Goal: Information Seeking & Learning: Learn about a topic

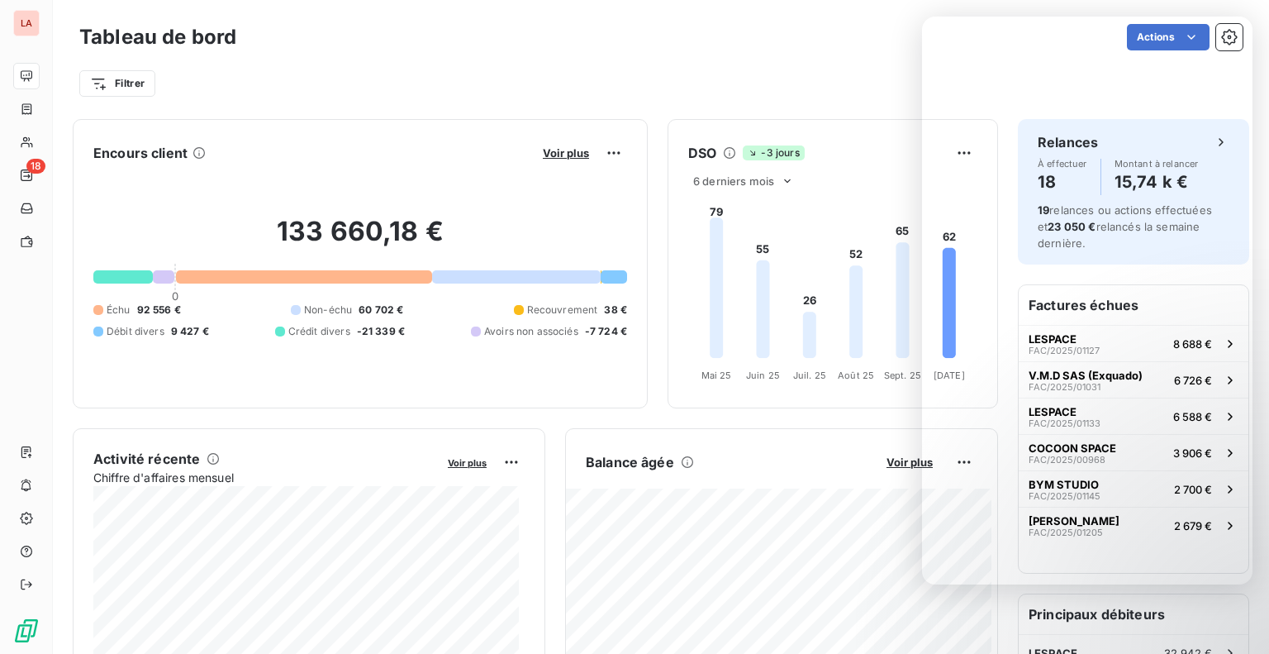
click at [740, 62] on div "Filtrer" at bounding box center [660, 77] width 1163 height 45
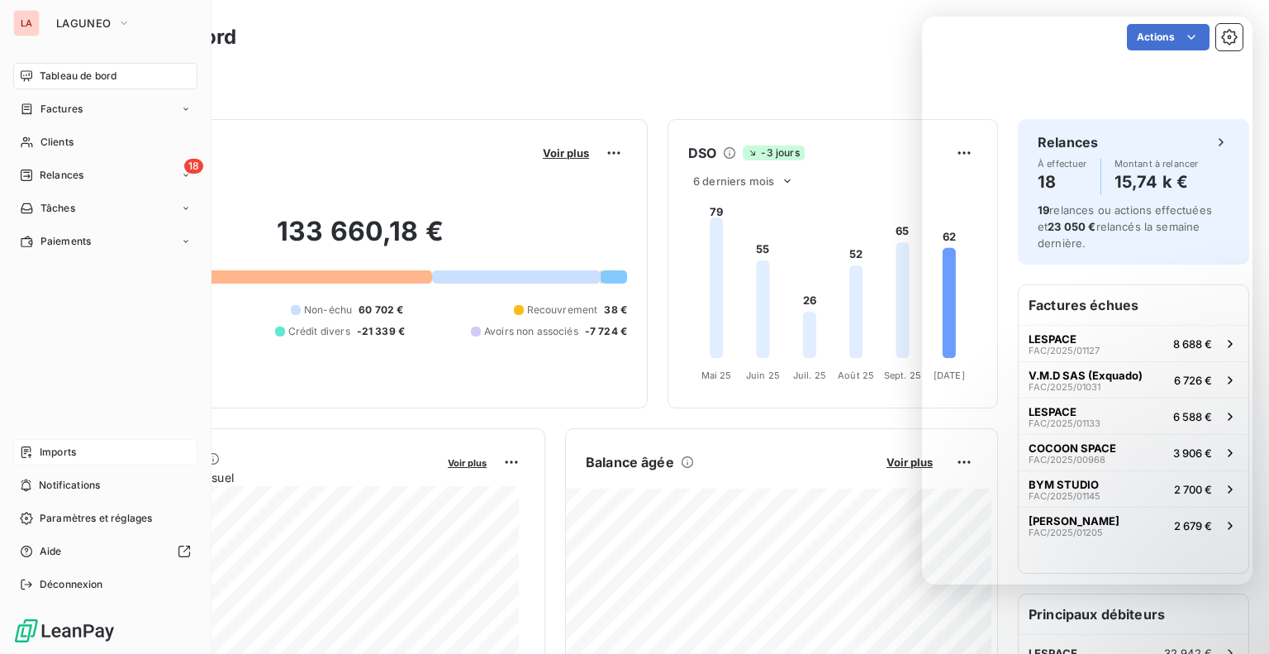
click at [61, 453] on span "Imports" at bounding box center [58, 452] width 36 height 15
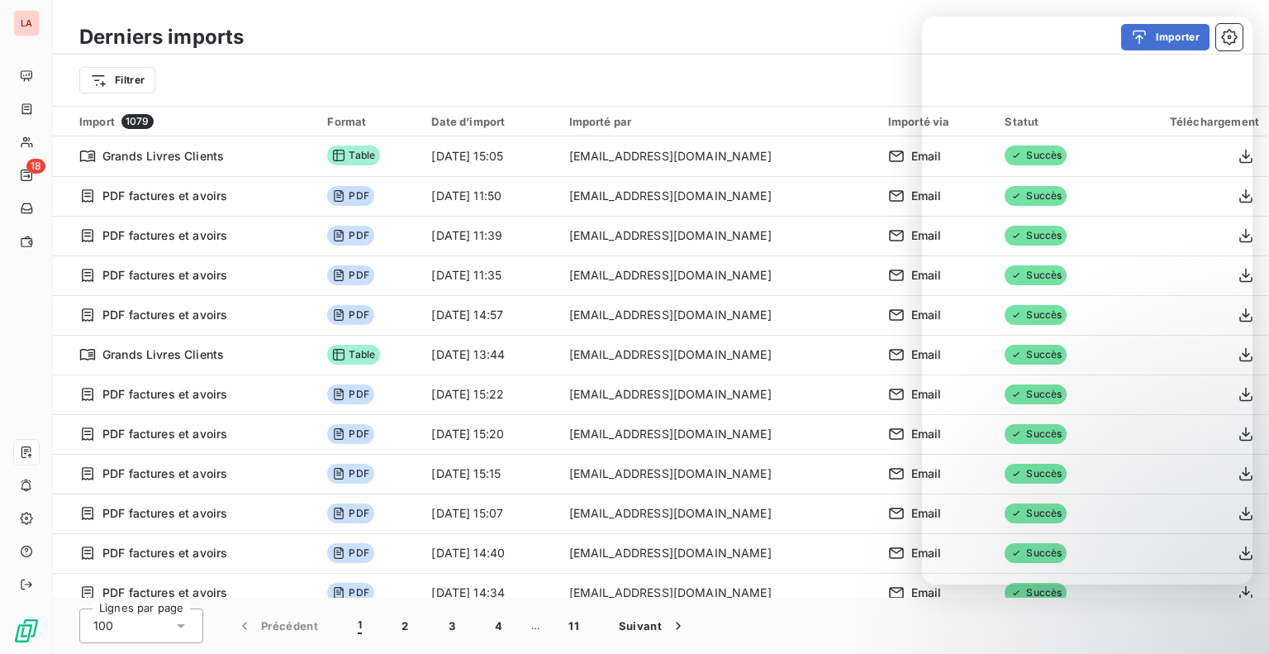
click at [508, 41] on div "Importer" at bounding box center [753, 37] width 979 height 26
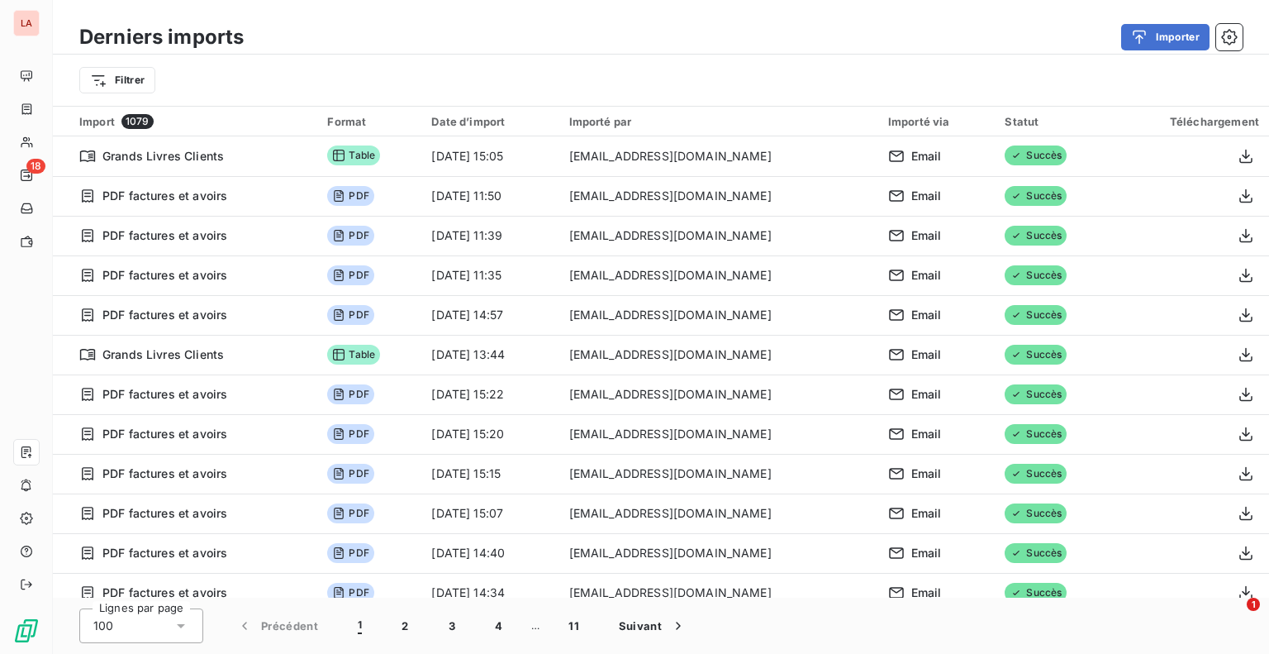
click at [437, 37] on div "Importer" at bounding box center [753, 37] width 979 height 26
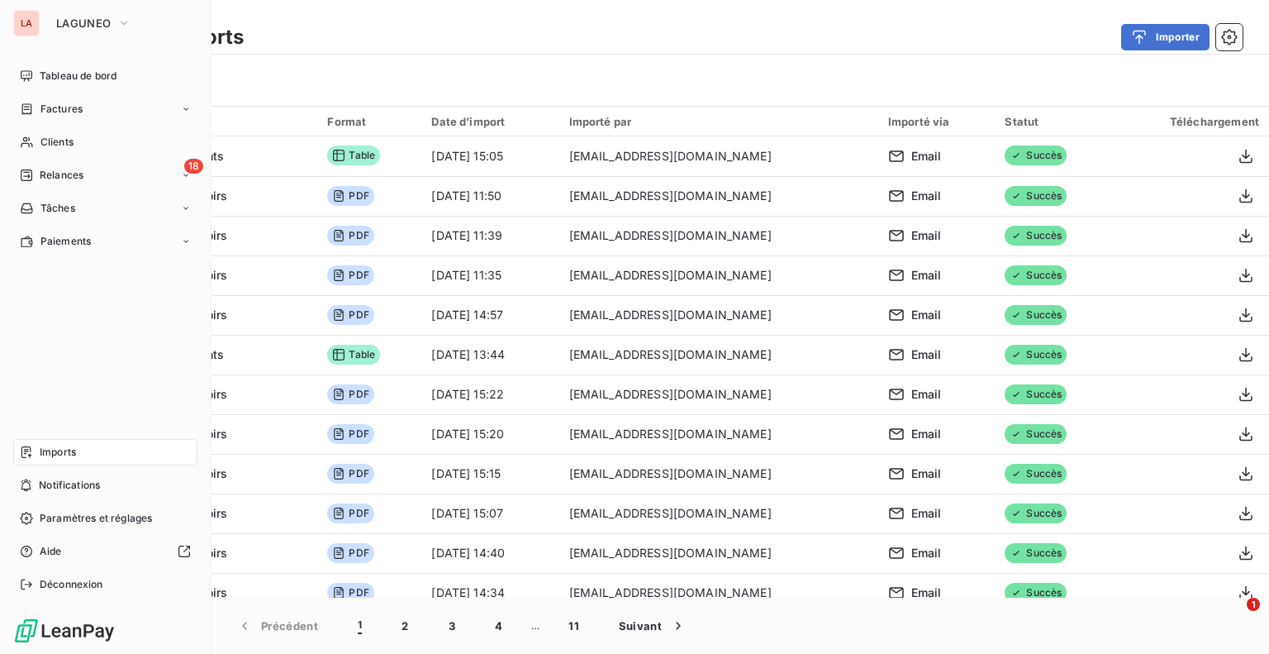
click at [101, 8] on div "LA LAGUNEO Tableau de bord Factures Clients 18 Relances Tâches Paiements Import…" at bounding box center [106, 327] width 212 height 654
click at [102, 16] on button "LAGUNEO" at bounding box center [93, 23] width 94 height 26
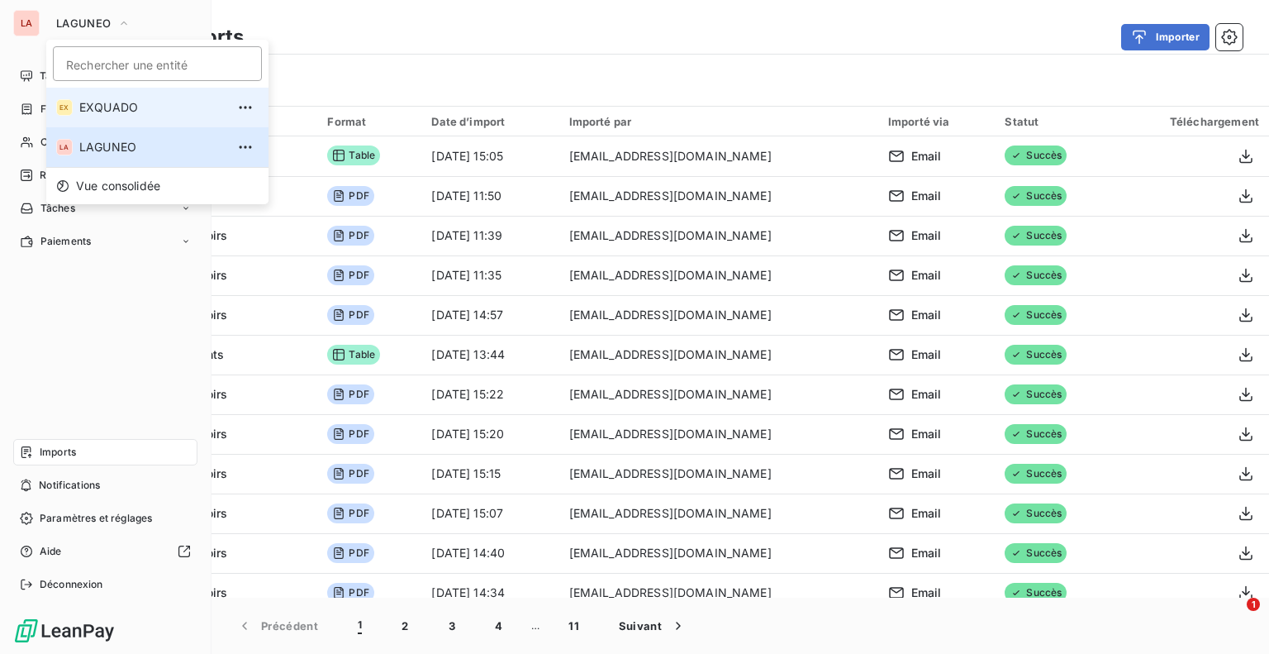
click at [88, 108] on span "EXQUADO" at bounding box center [152, 107] width 146 height 17
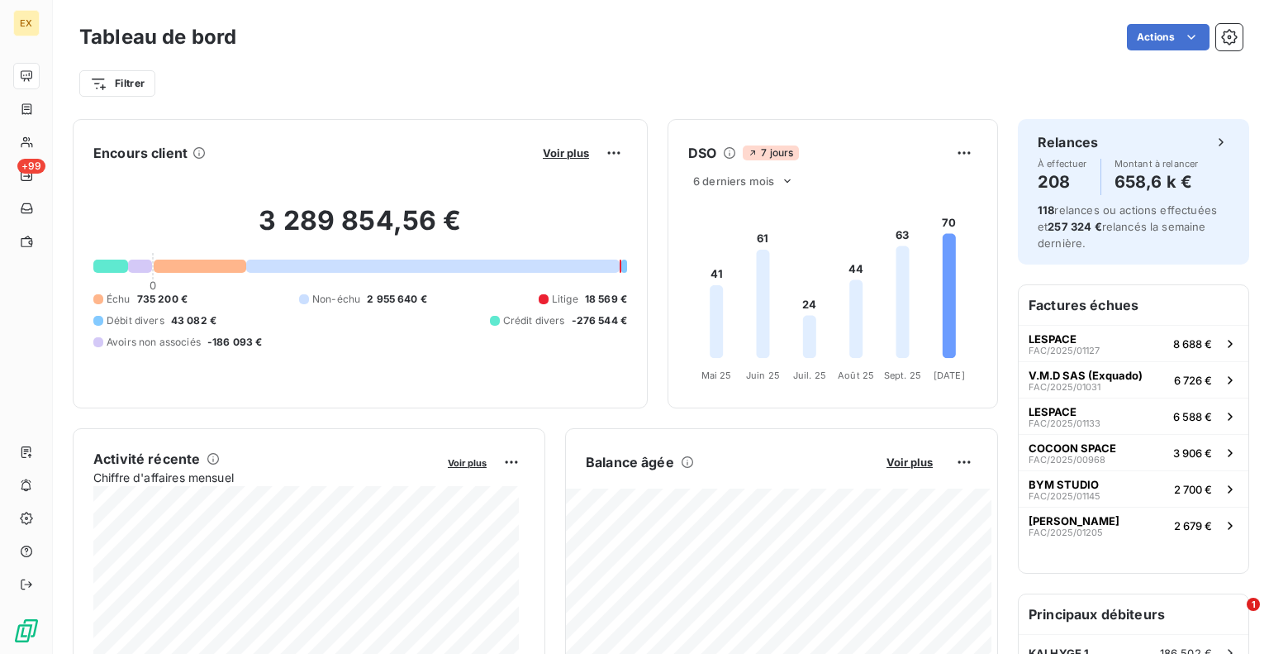
click at [486, 69] on div "Filtrer" at bounding box center [660, 83] width 1163 height 31
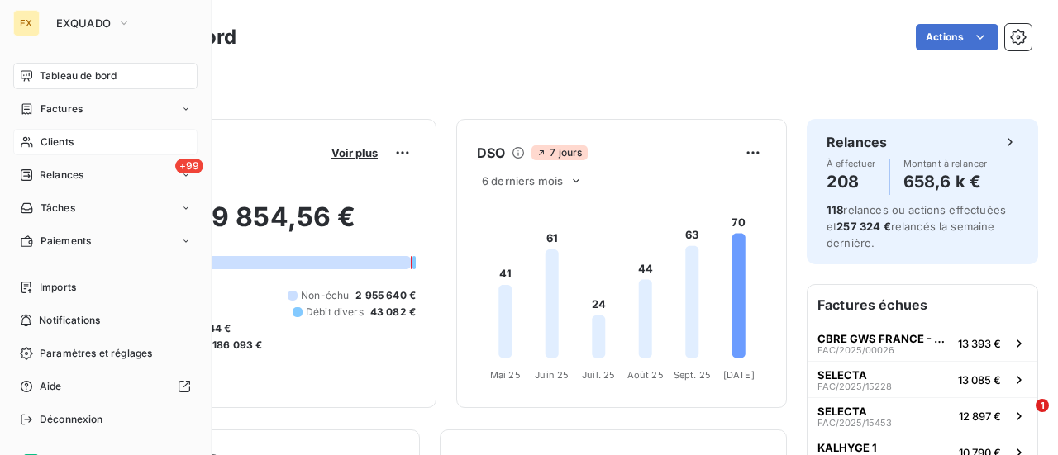
click at [48, 143] on span "Clients" at bounding box center [56, 142] width 33 height 15
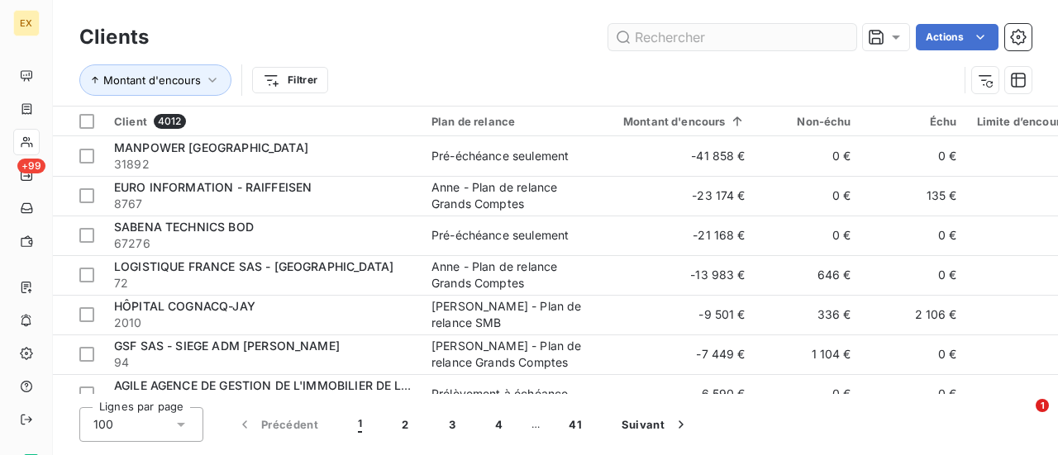
click at [711, 34] on input "text" at bounding box center [732, 37] width 248 height 26
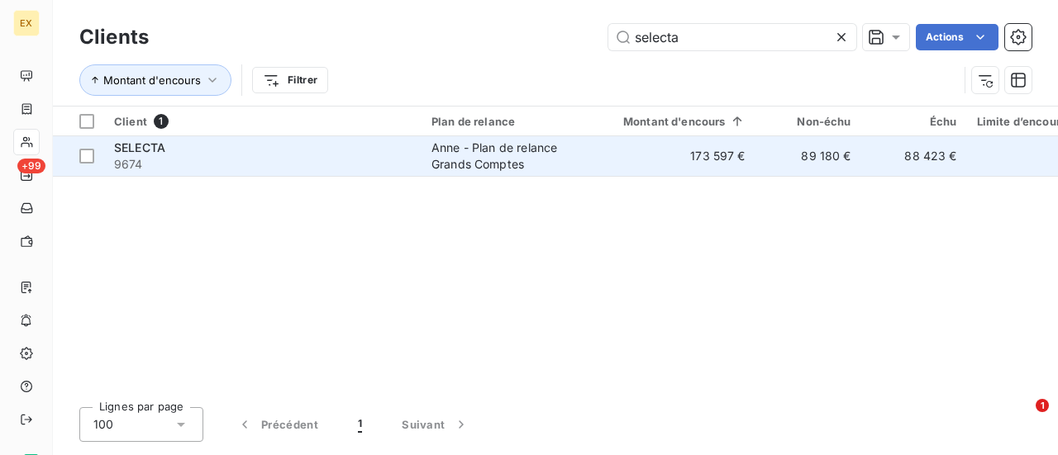
type input "selecta"
click at [380, 161] on span "9674" at bounding box center [262, 164] width 297 height 17
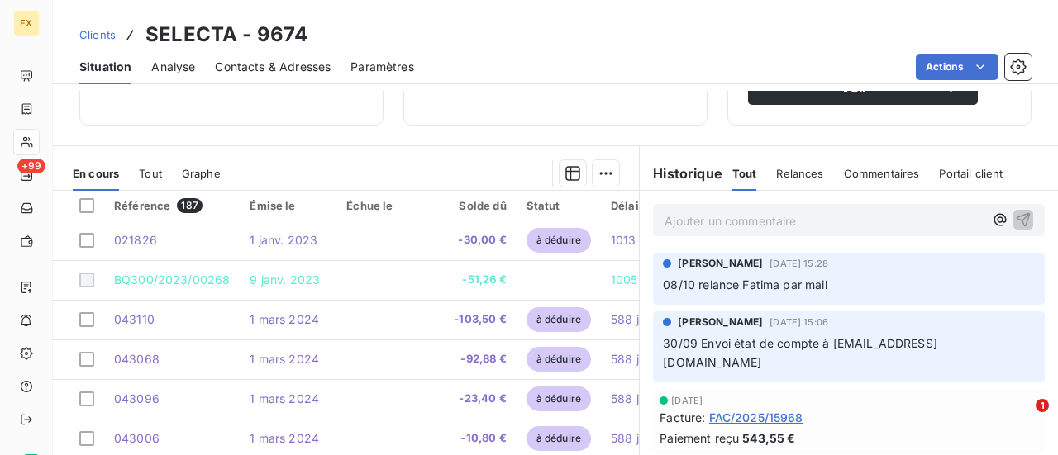
scroll to position [329, 0]
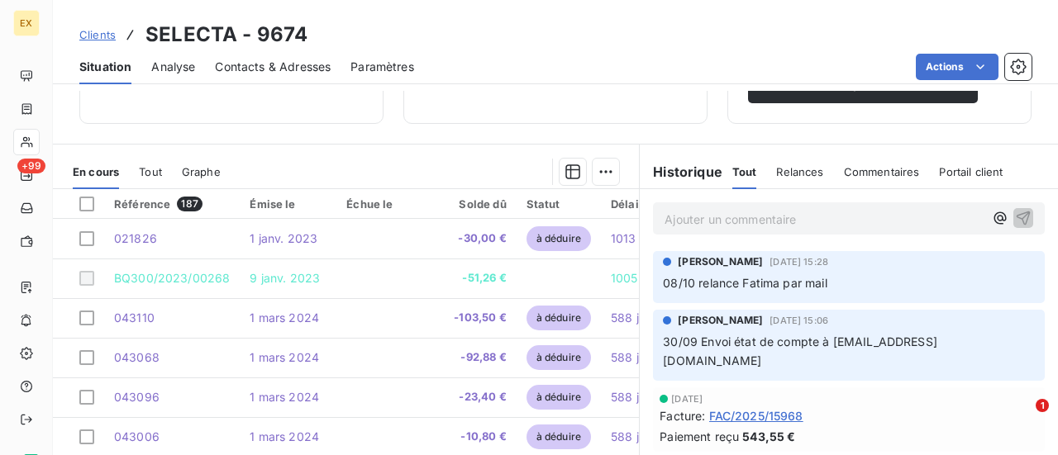
click at [783, 165] on span "Relances" at bounding box center [799, 171] width 47 height 13
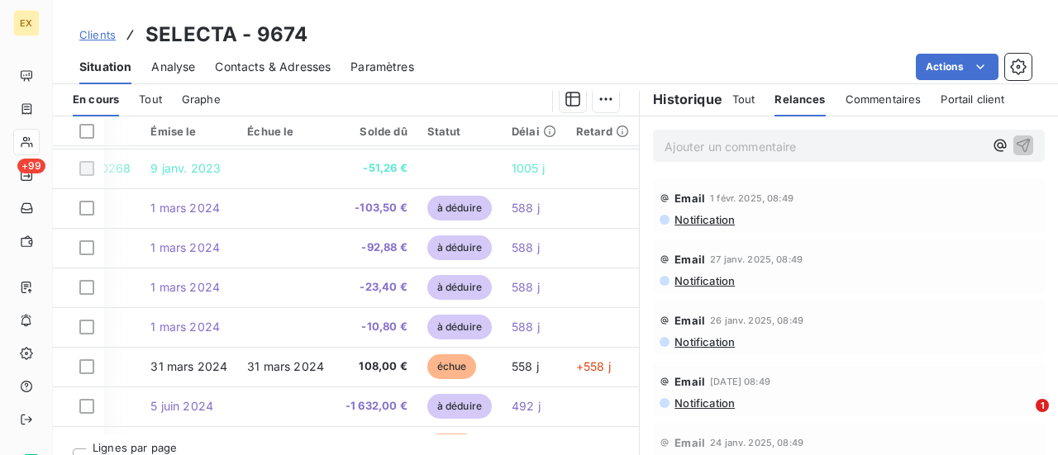
scroll to position [404, 0]
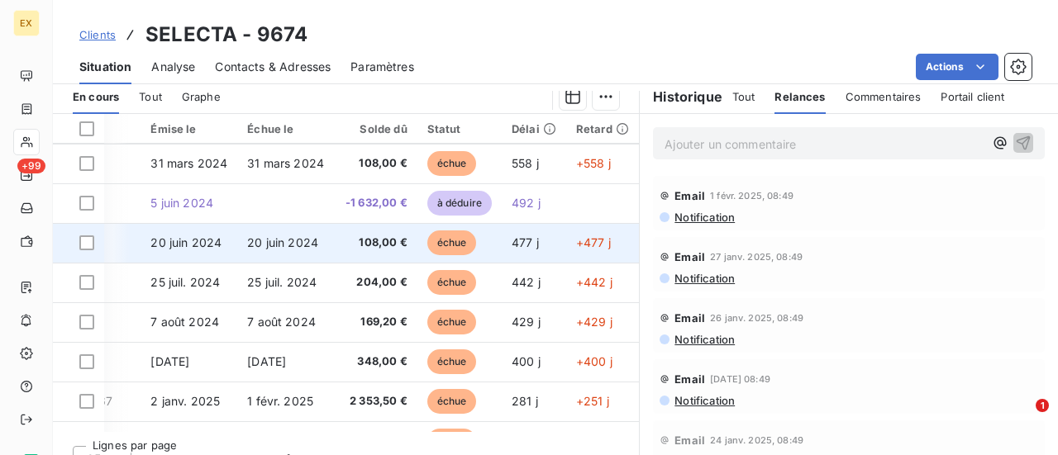
click at [334, 250] on td "108,00 €" at bounding box center [375, 243] width 83 height 40
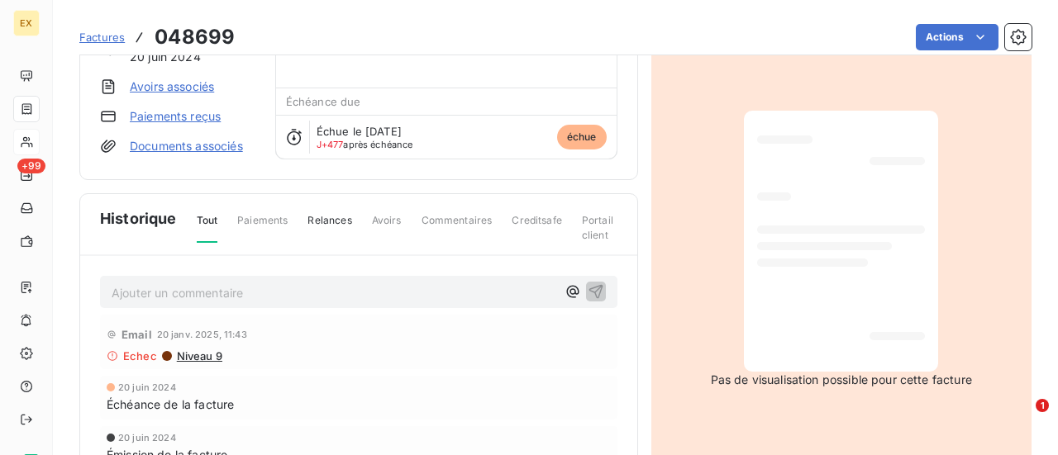
scroll to position [109, 0]
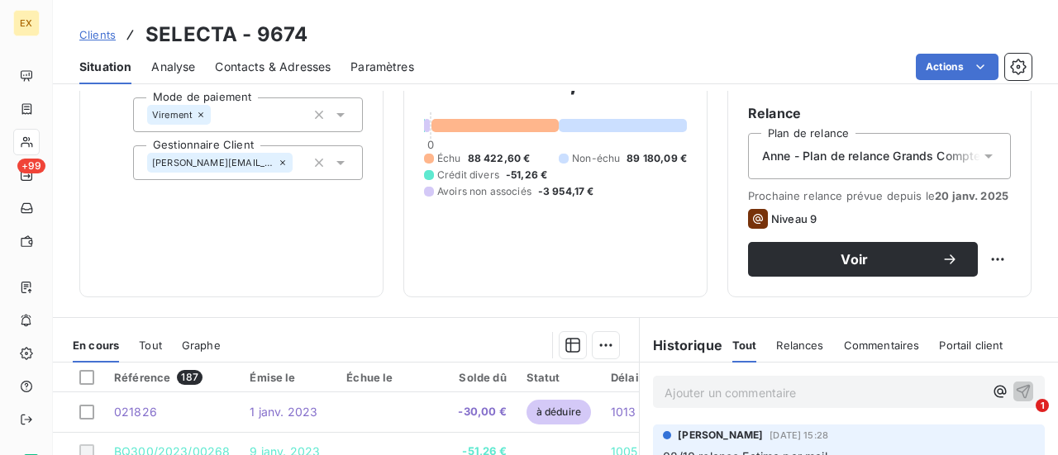
scroll to position [250, 0]
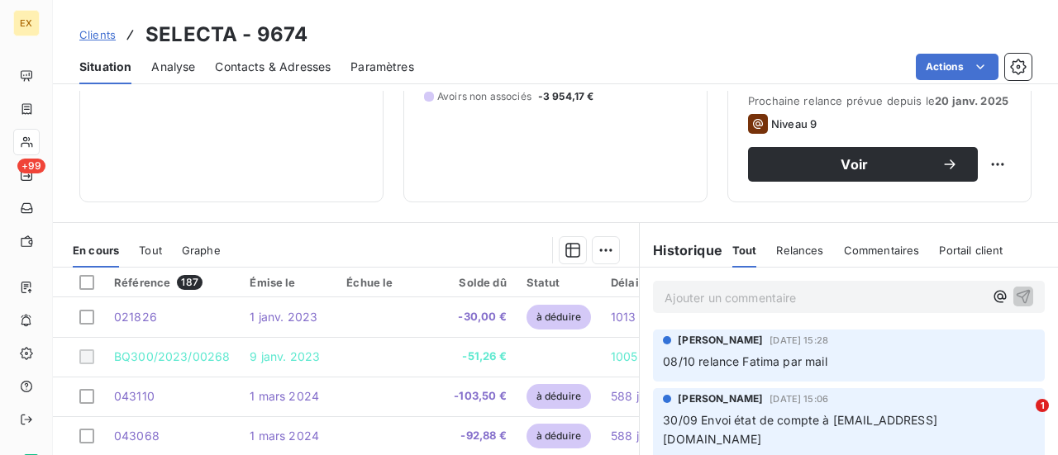
click at [864, 250] on span "Commentaires" at bounding box center [882, 250] width 76 height 13
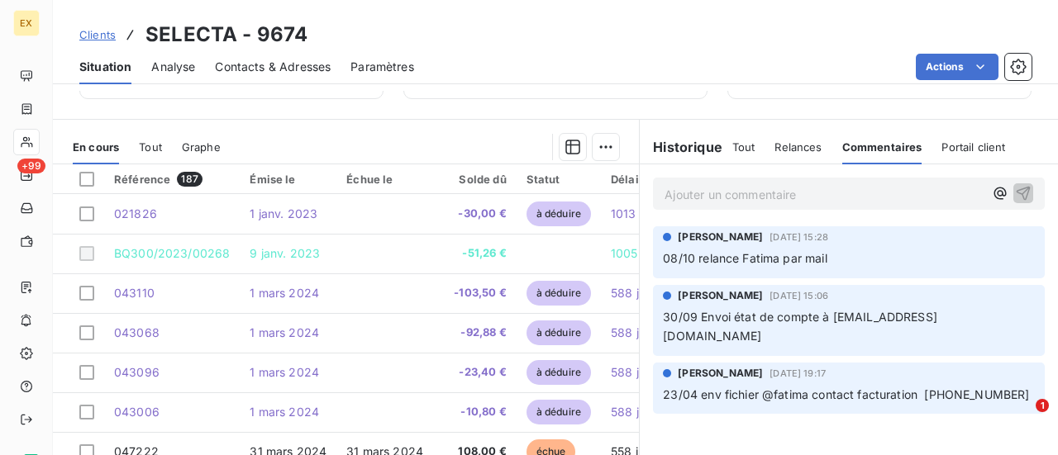
scroll to position [350, 0]
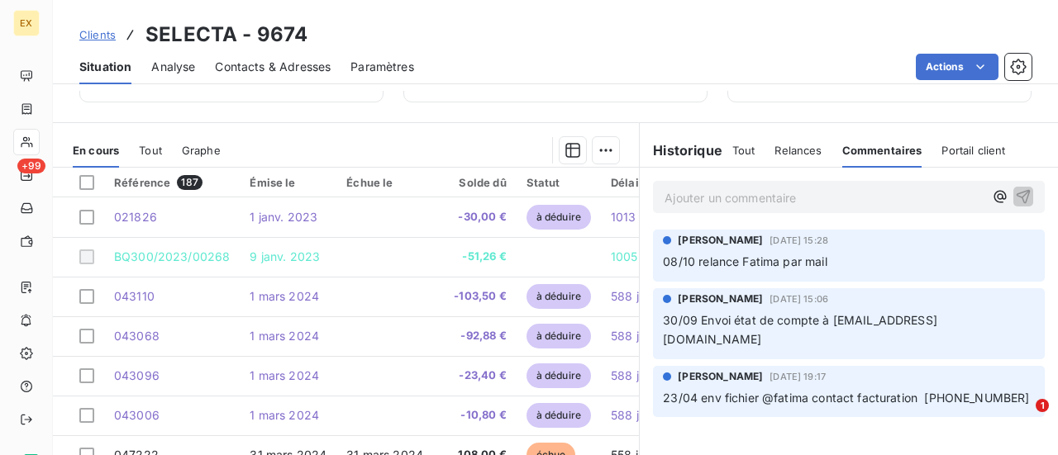
click at [774, 153] on span "Relances" at bounding box center [797, 150] width 47 height 13
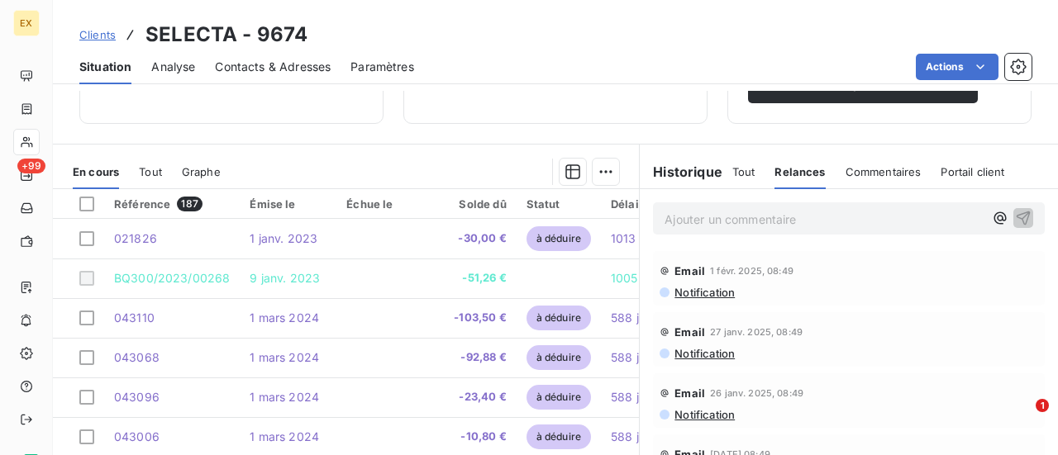
scroll to position [324, 0]
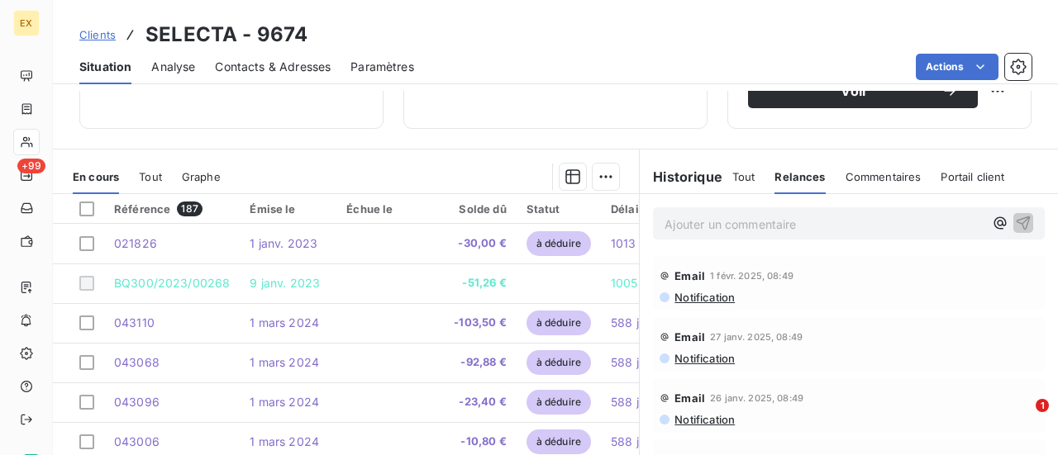
click at [92, 37] on span "Clients" at bounding box center [97, 34] width 36 height 13
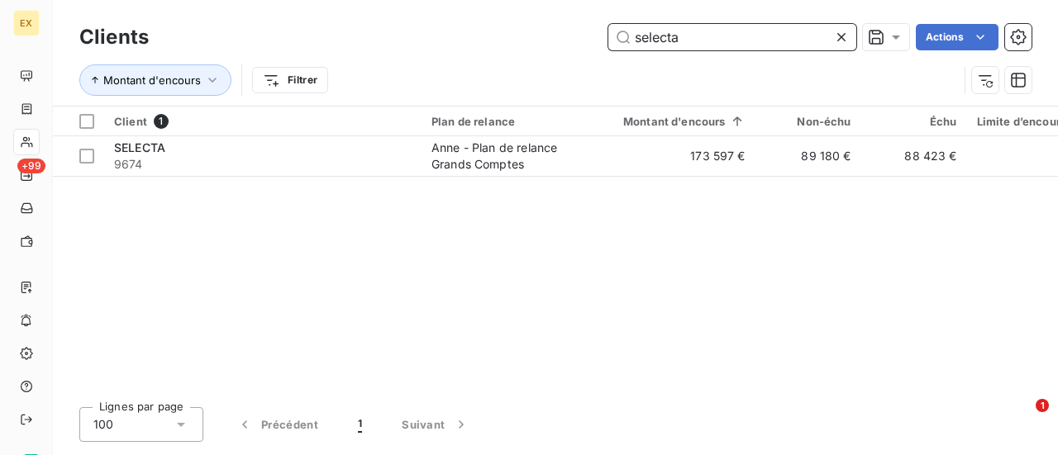
click at [661, 45] on input "selecta" at bounding box center [732, 37] width 248 height 26
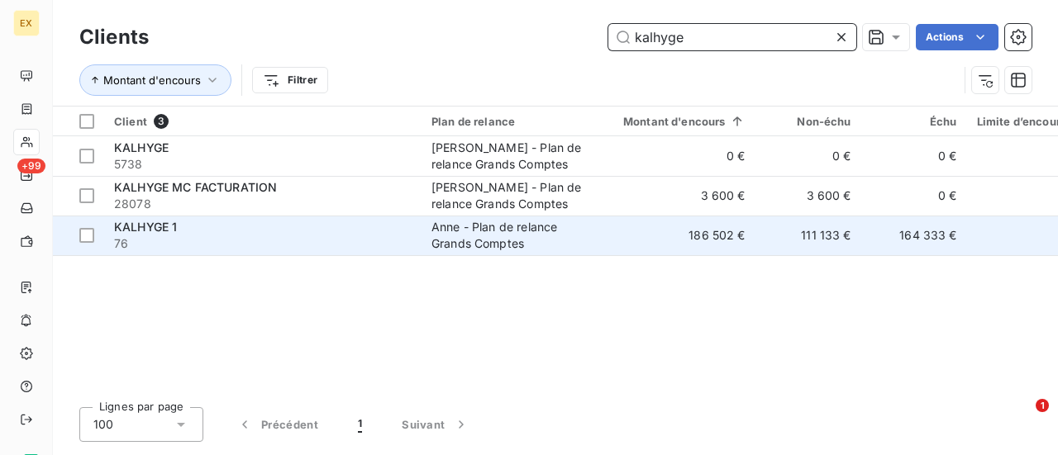
type input "kalhyge"
click at [335, 224] on div "KALHYGE 1" at bounding box center [262, 227] width 297 height 17
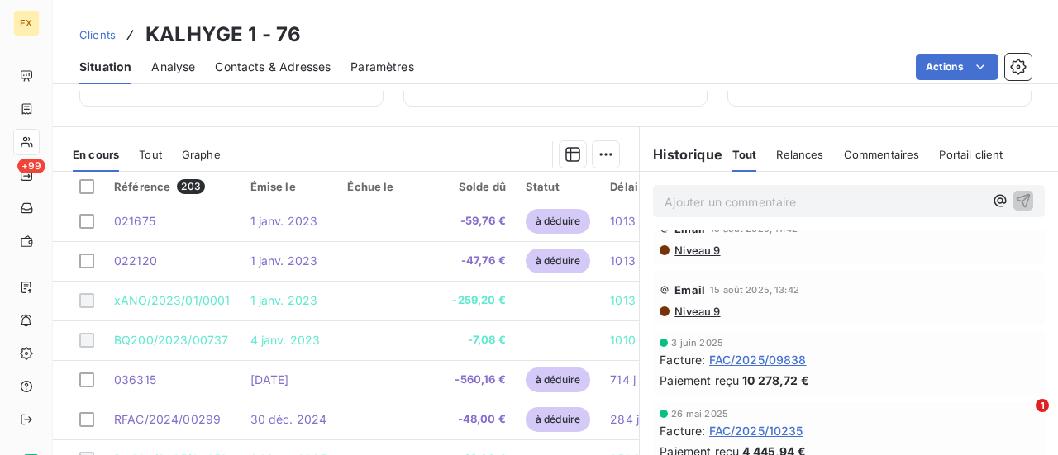
scroll to position [1479, 0]
click at [873, 148] on span "Commentaires" at bounding box center [882, 154] width 76 height 13
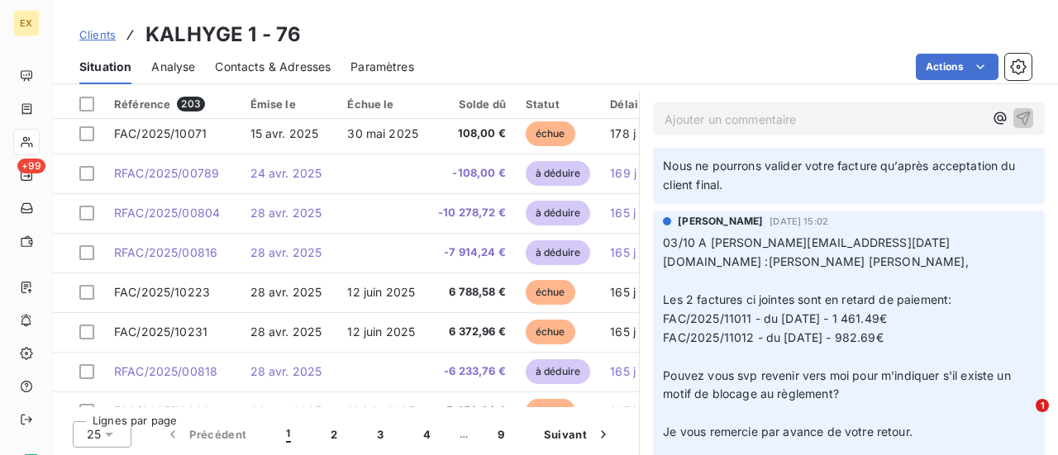
scroll to position [440, 0]
click at [81, 101] on div at bounding box center [86, 104] width 15 height 15
click at [82, 101] on icon at bounding box center [87, 104] width 10 height 10
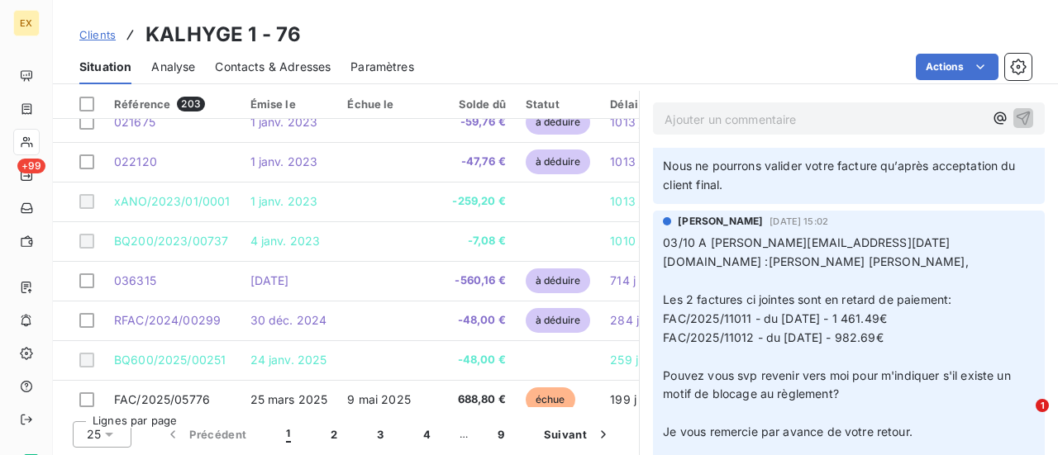
scroll to position [0, 0]
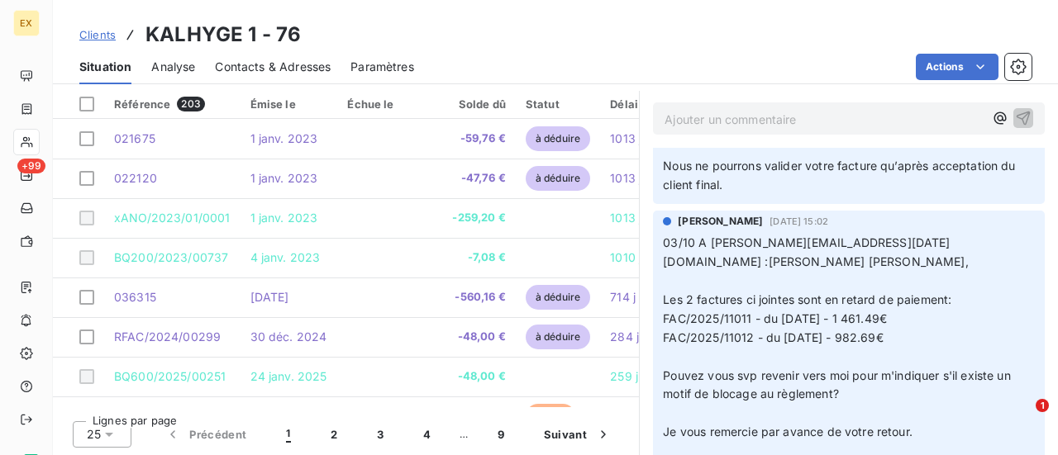
click at [105, 439] on icon at bounding box center [109, 434] width 17 height 17
click at [107, 399] on span "100" at bounding box center [116, 403] width 20 height 17
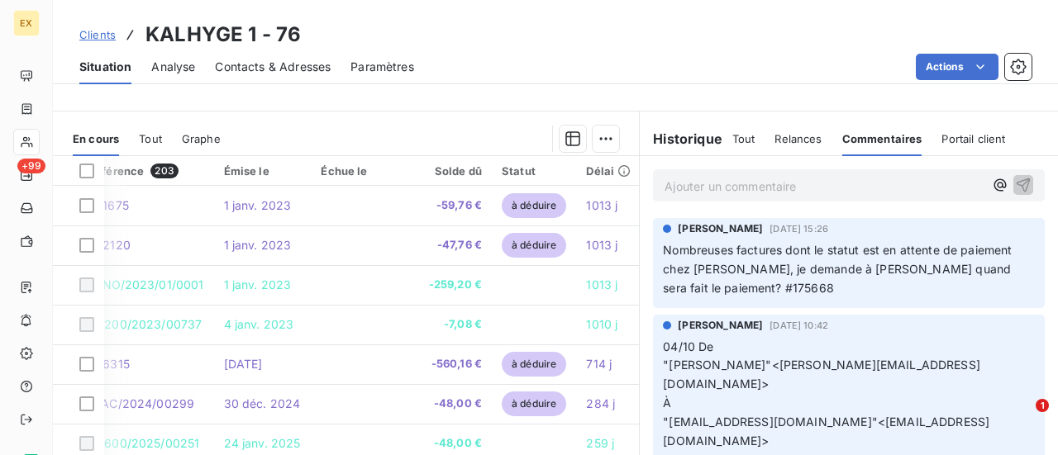
scroll to position [363, 0]
click at [93, 33] on span "Clients" at bounding box center [97, 34] width 36 height 13
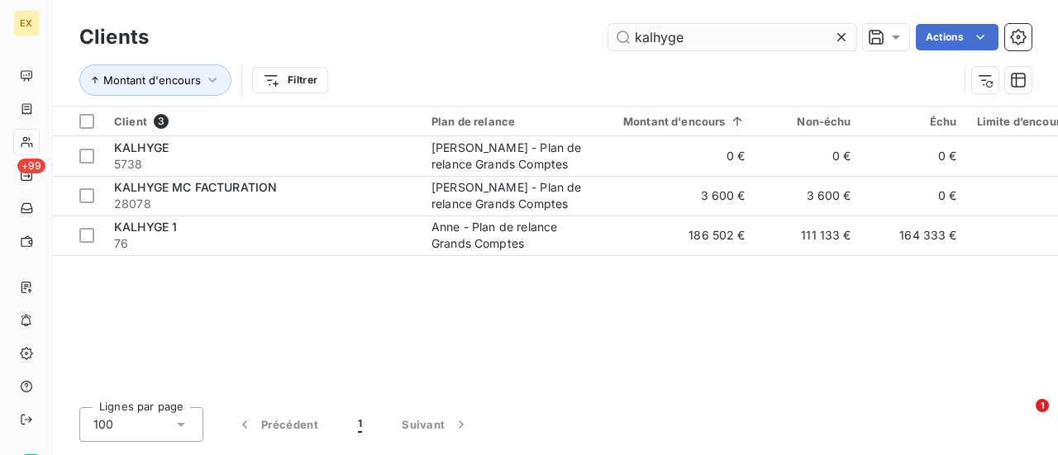
click at [647, 35] on input "kalhyge" at bounding box center [732, 37] width 248 height 26
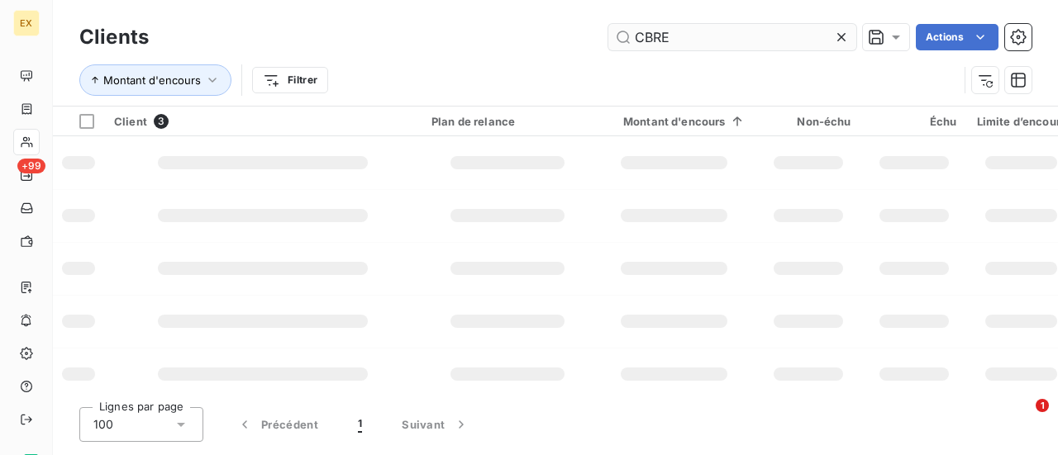
type input "CBRE"
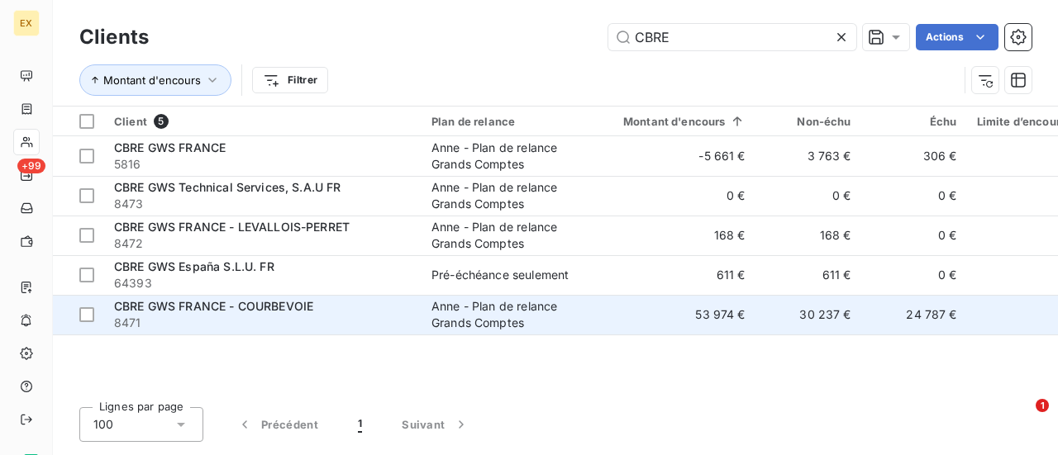
click at [195, 300] on span "CBRE GWS FRANCE - COURBEVOIE" at bounding box center [213, 306] width 199 height 14
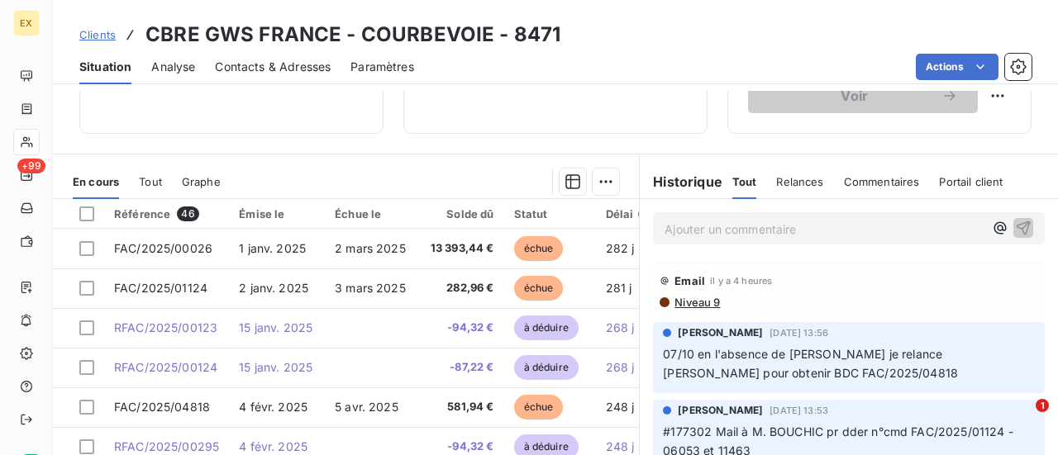
scroll to position [320, 0]
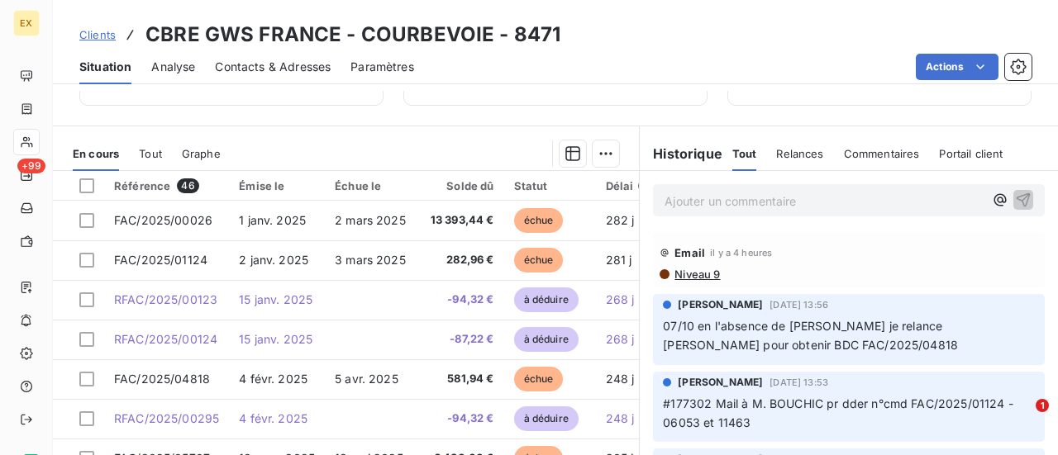
scroll to position [349, 0]
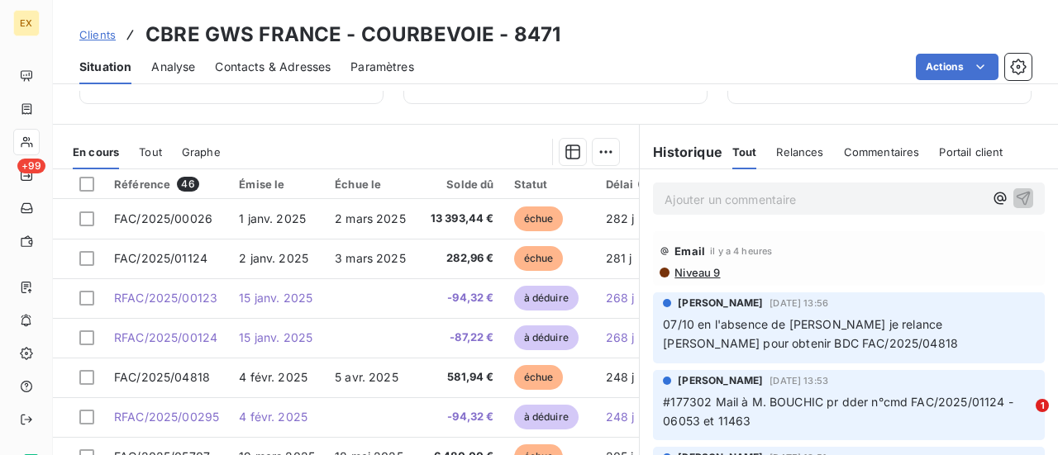
click at [791, 152] on span "Relances" at bounding box center [799, 151] width 47 height 13
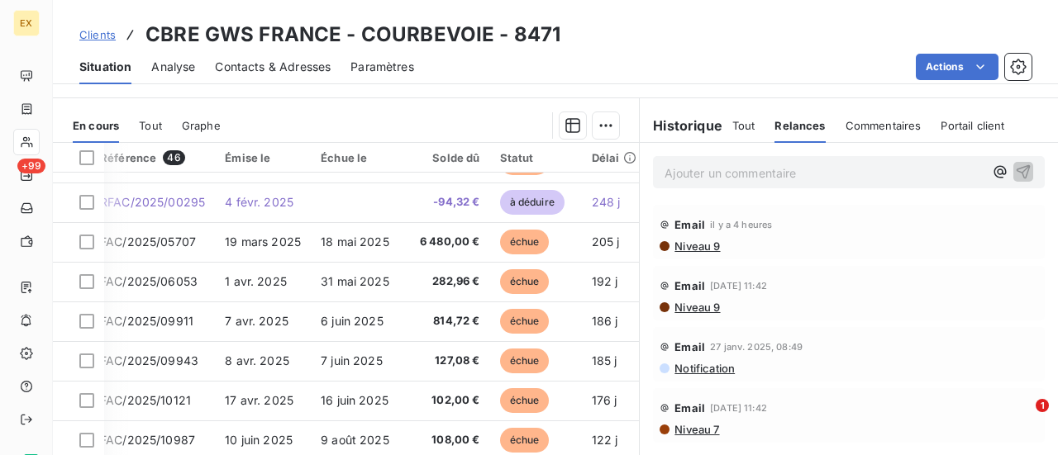
scroll to position [374, 0]
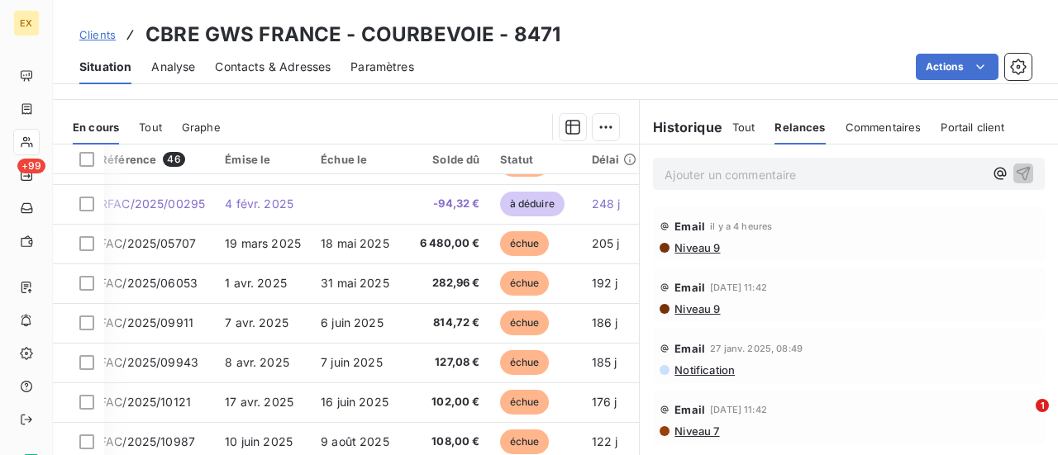
click at [802, 354] on div "Email [DATE] 08:49" at bounding box center [848, 348] width 378 height 26
click at [705, 373] on span "Notification" at bounding box center [704, 370] width 62 height 13
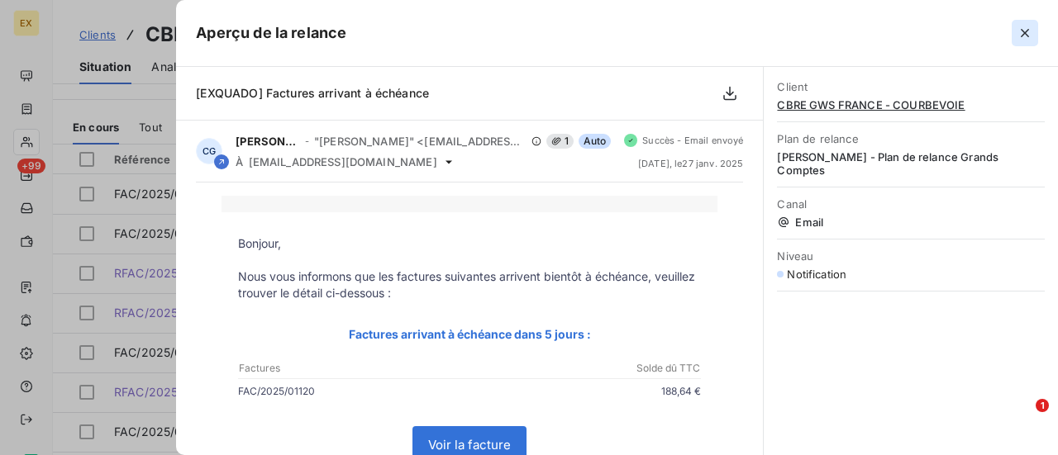
click at [1030, 30] on icon "button" at bounding box center [1024, 33] width 17 height 17
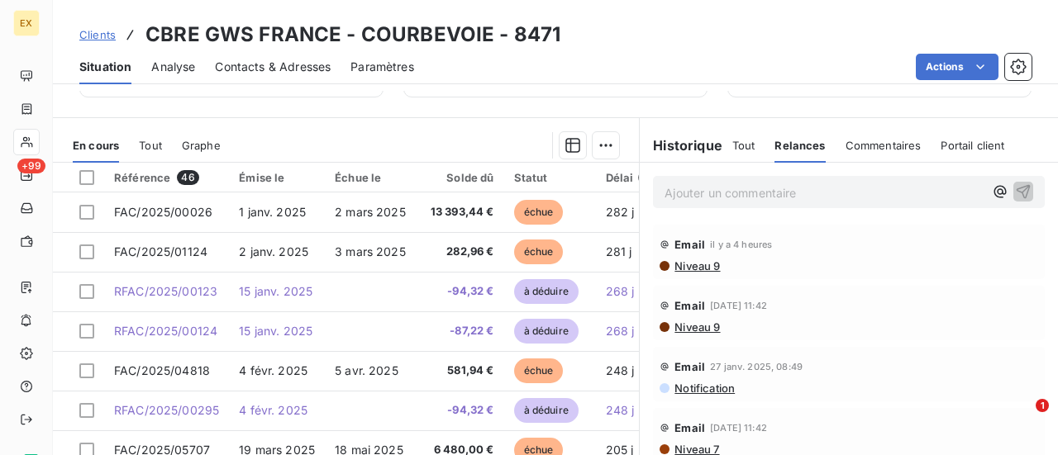
scroll to position [354, 0]
click at [686, 326] on span "Niveau 9" at bounding box center [696, 328] width 47 height 13
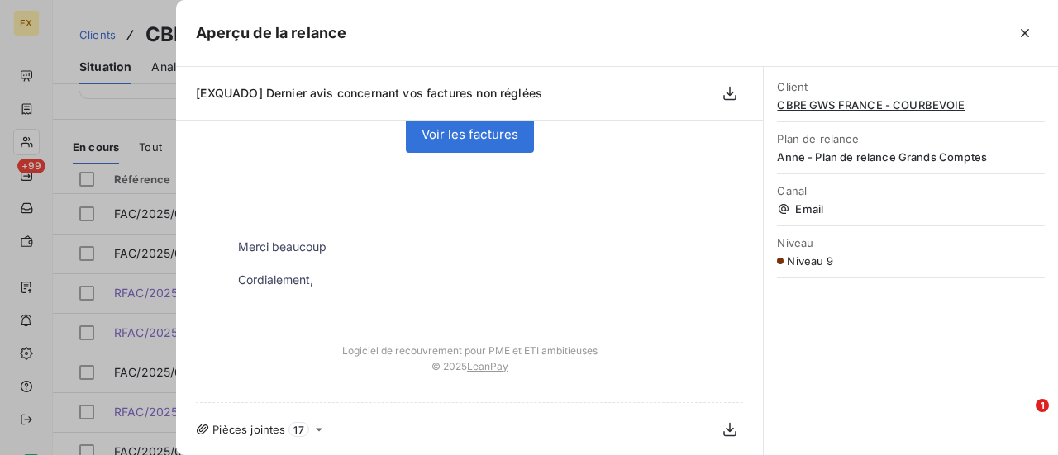
scroll to position [0, 0]
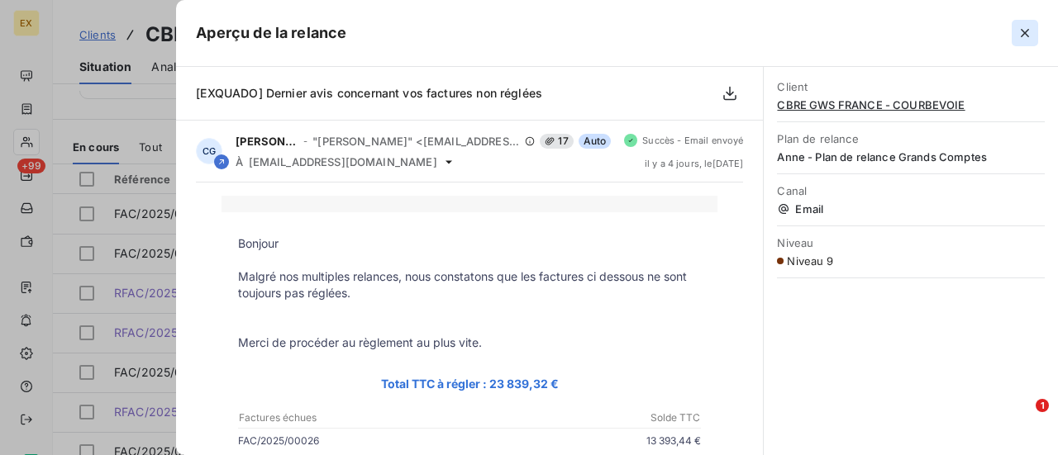
click at [1025, 35] on icon "button" at bounding box center [1024, 33] width 17 height 17
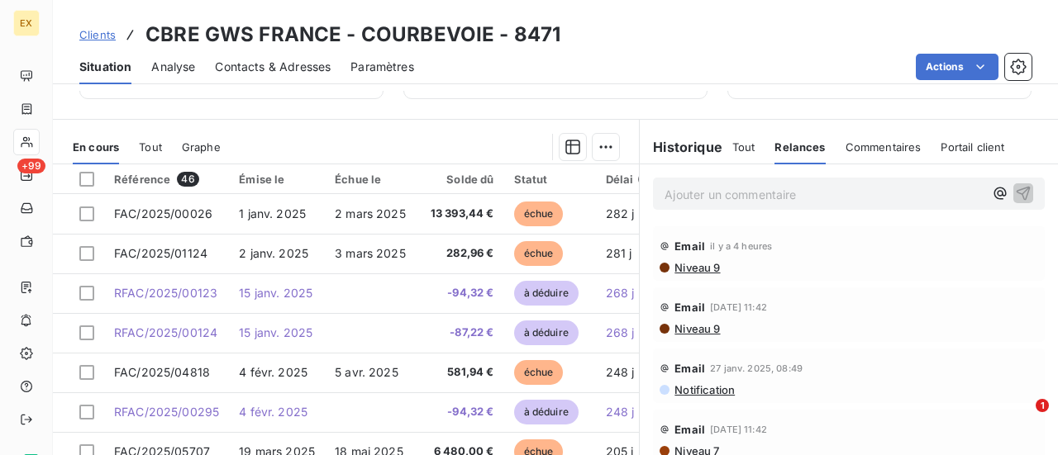
scroll to position [365, 0]
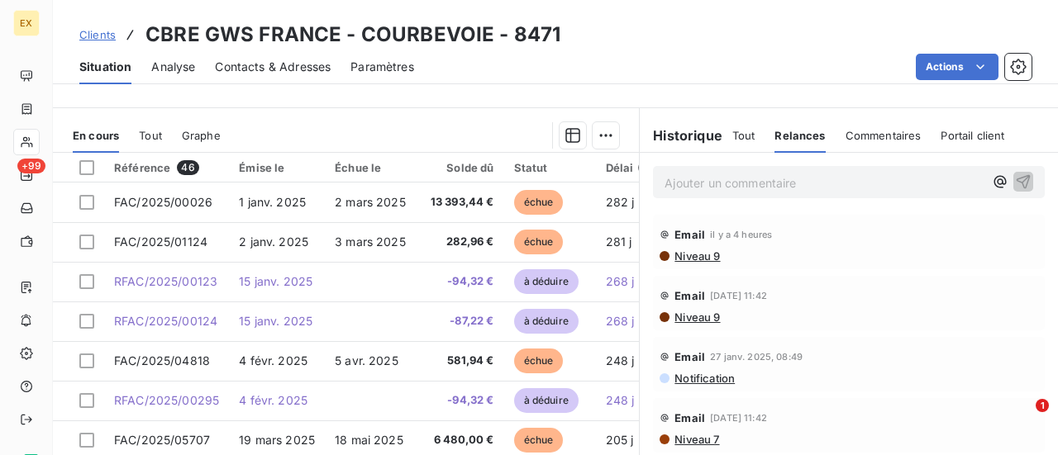
click at [861, 129] on span "Commentaires" at bounding box center [883, 135] width 76 height 13
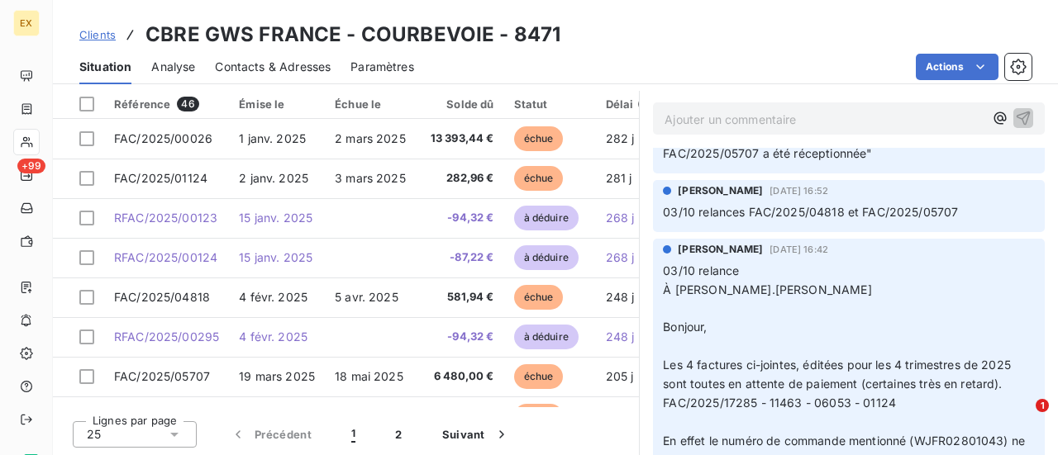
scroll to position [0, 0]
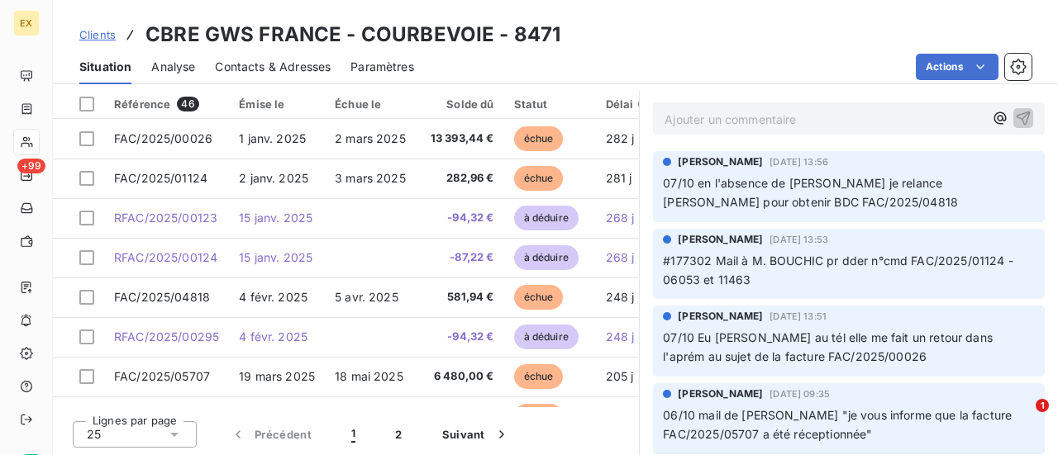
click at [93, 38] on span "Clients" at bounding box center [97, 34] width 36 height 13
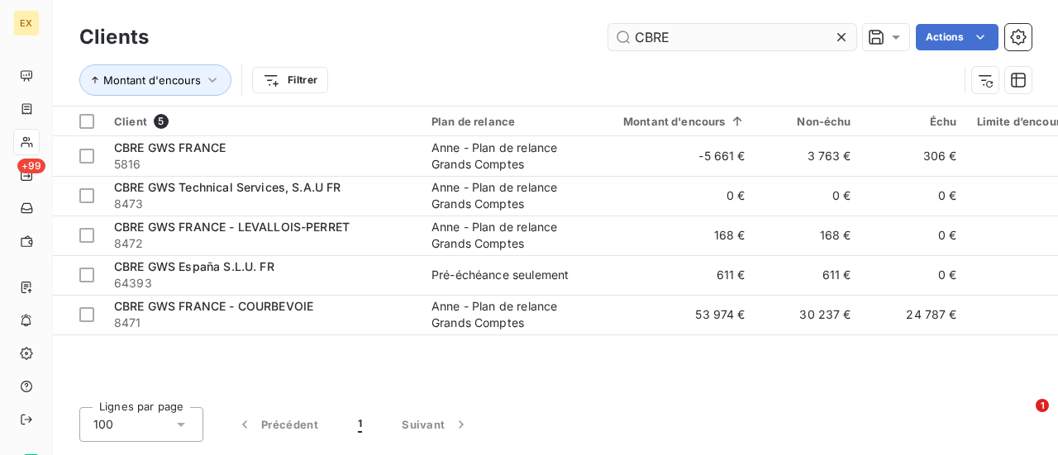
click at [661, 36] on input "CBRE" at bounding box center [732, 37] width 248 height 26
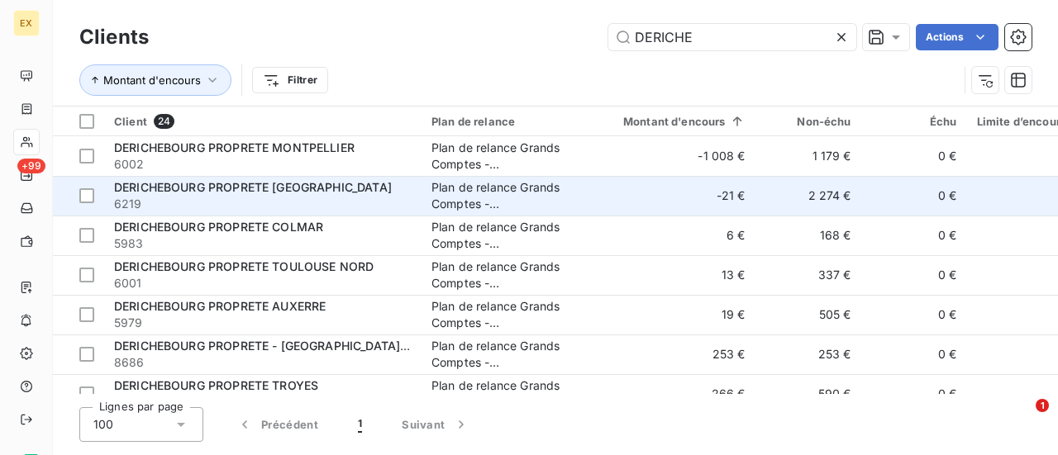
type input "DERICHE"
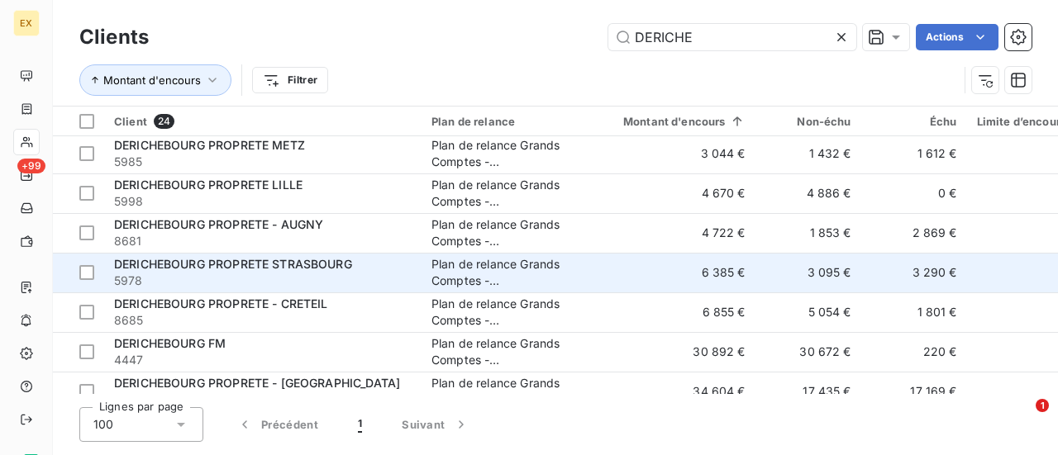
scroll to position [701, 0]
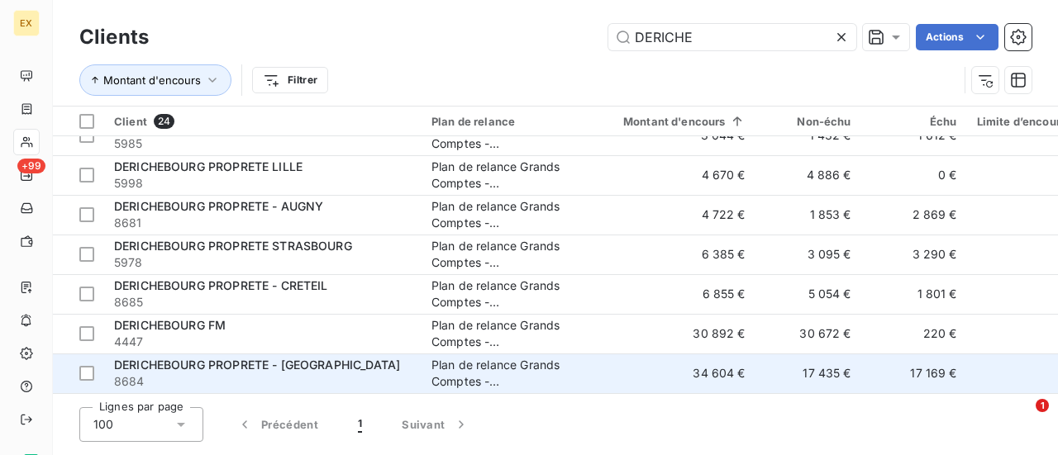
click at [322, 374] on span "8684" at bounding box center [262, 382] width 297 height 17
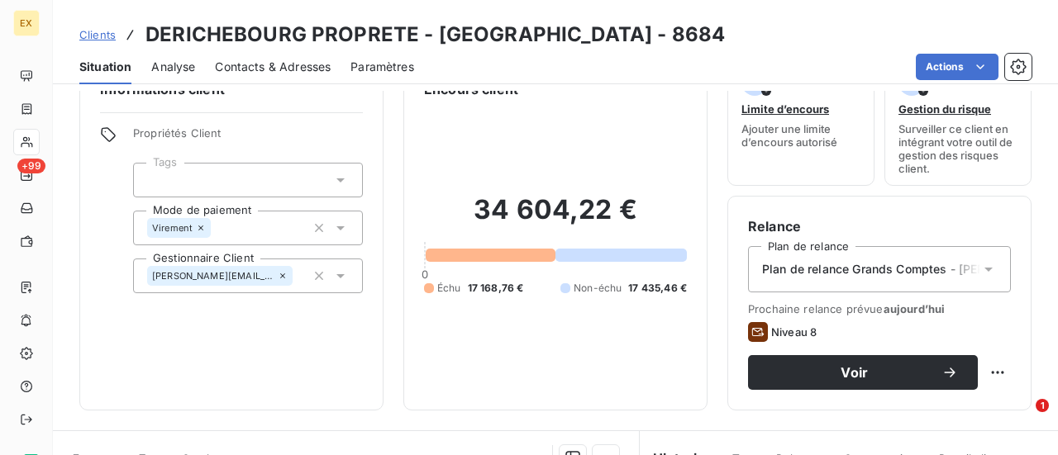
scroll to position [45, 0]
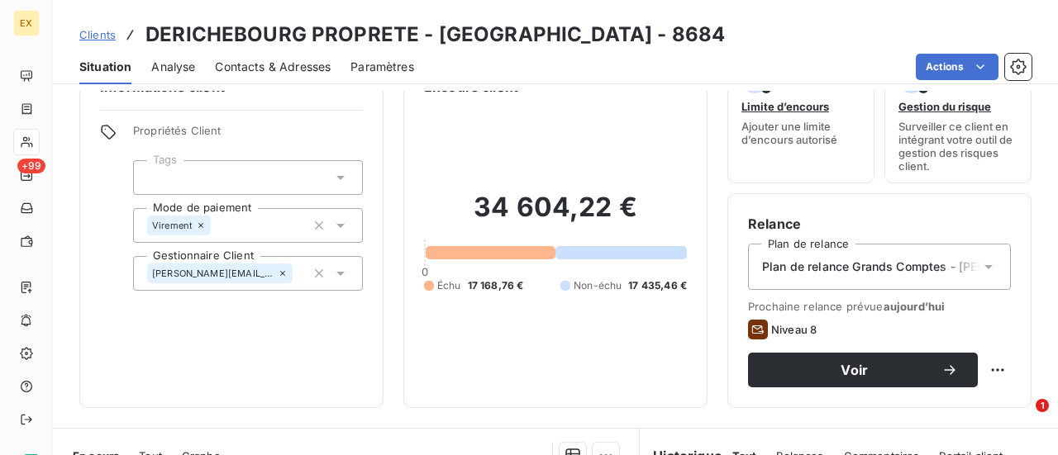
click at [943, 265] on span "Plan de relance Grands Comptes - [PERSON_NAME]" at bounding box center [908, 267] width 293 height 17
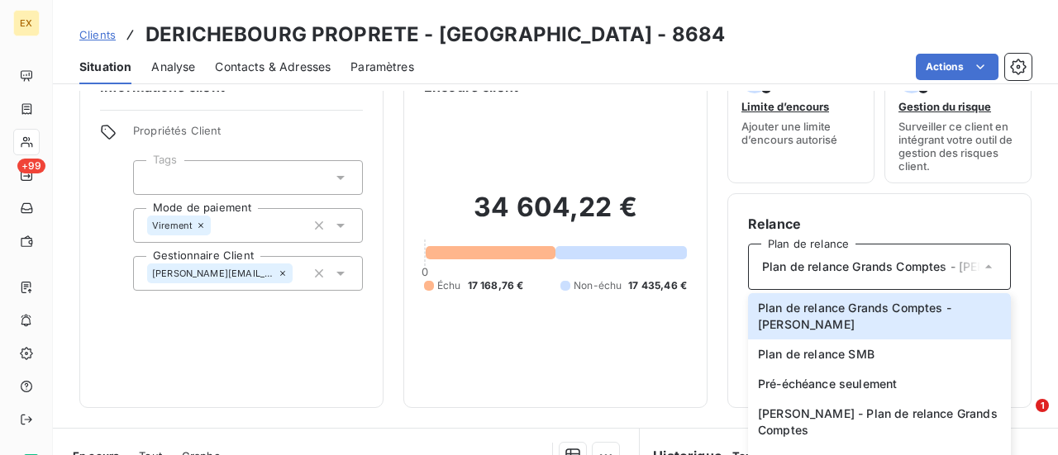
click at [460, 365] on div "34 604,22 € 0 Échu 17 168,76 € Non-échu 17 435,46 €" at bounding box center [555, 242] width 263 height 291
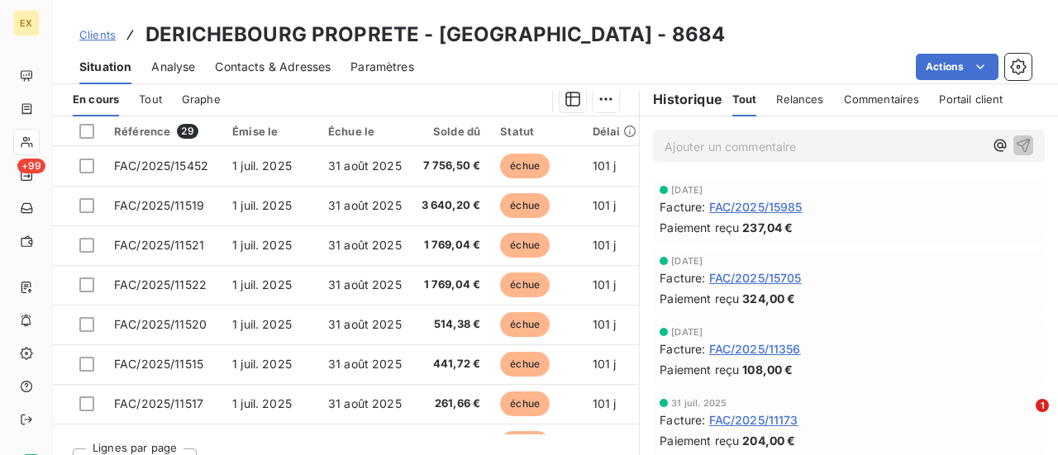
scroll to position [371, 0]
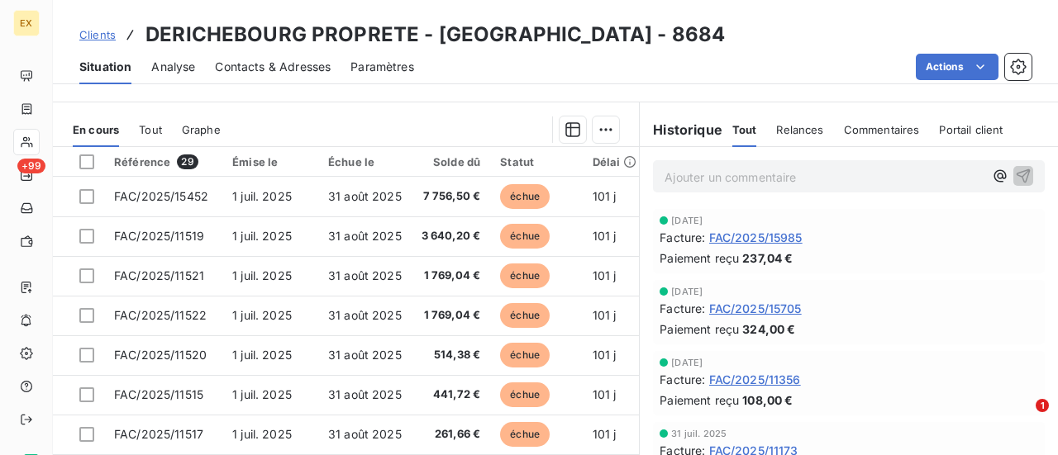
click at [854, 118] on div "Commentaires" at bounding box center [882, 129] width 76 height 35
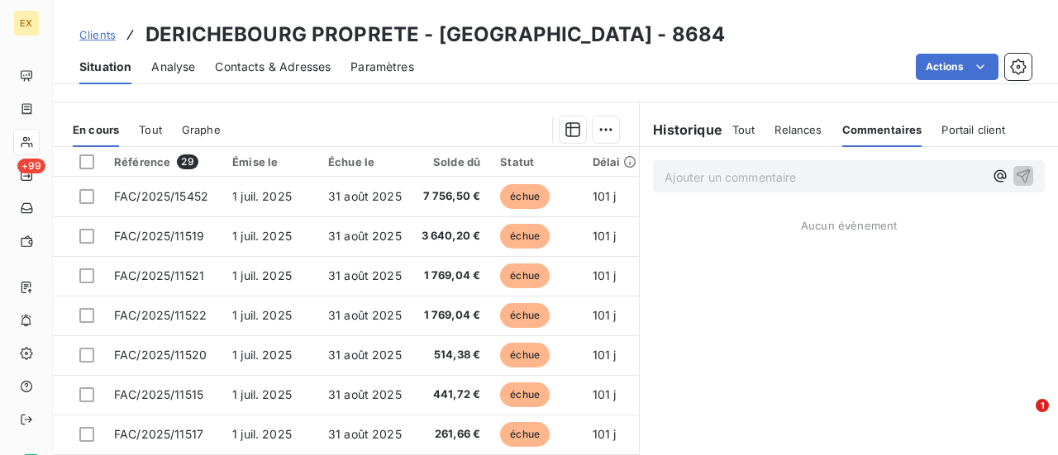
click at [780, 123] on span "Relances" at bounding box center [797, 129] width 47 height 13
click at [732, 131] on span "Tout" at bounding box center [743, 129] width 23 height 13
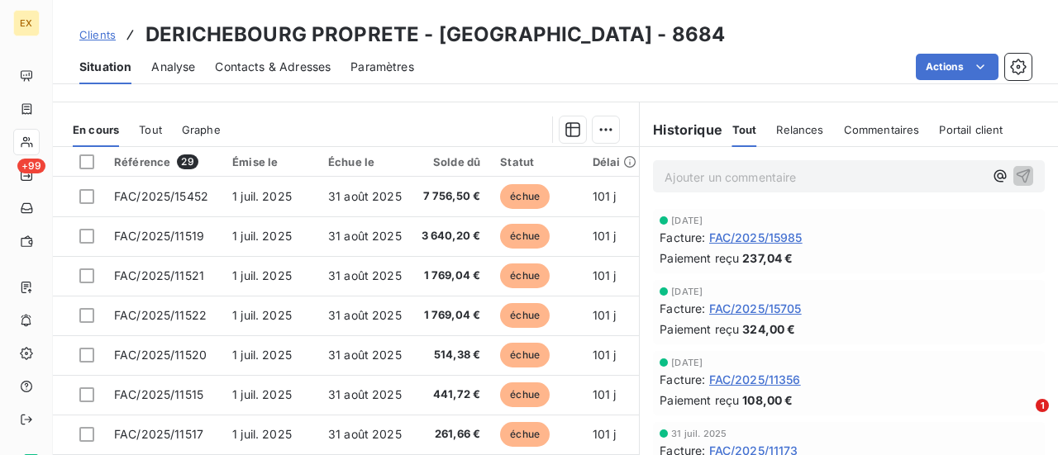
click at [790, 132] on span "Relances" at bounding box center [799, 129] width 47 height 13
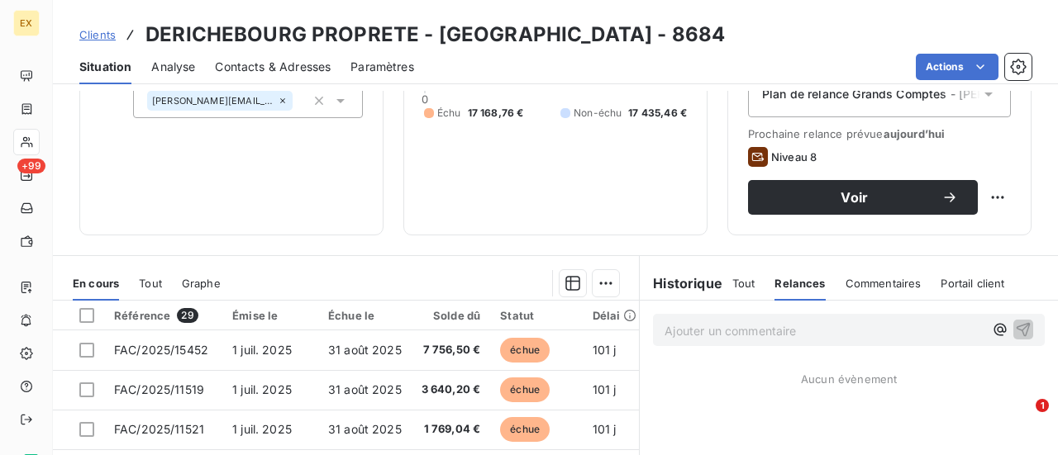
scroll to position [219, 0]
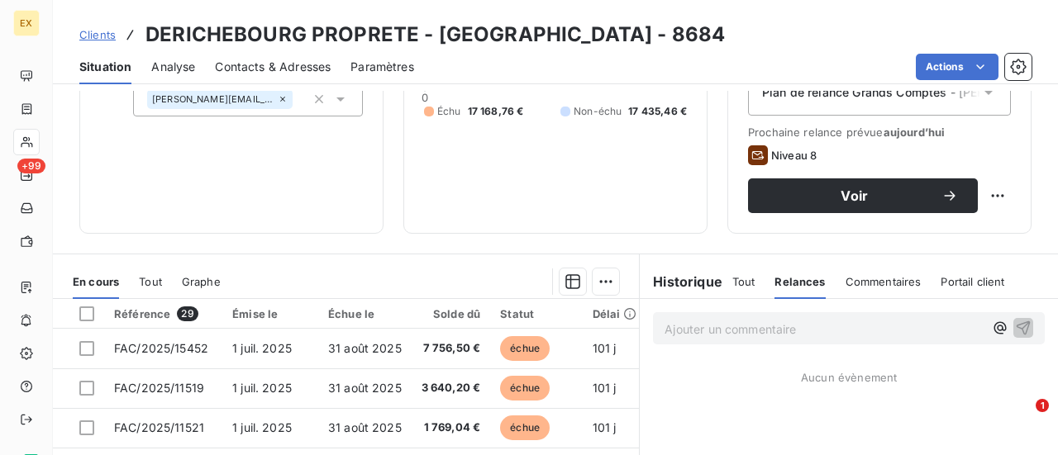
click at [732, 283] on span "Tout" at bounding box center [743, 281] width 23 height 13
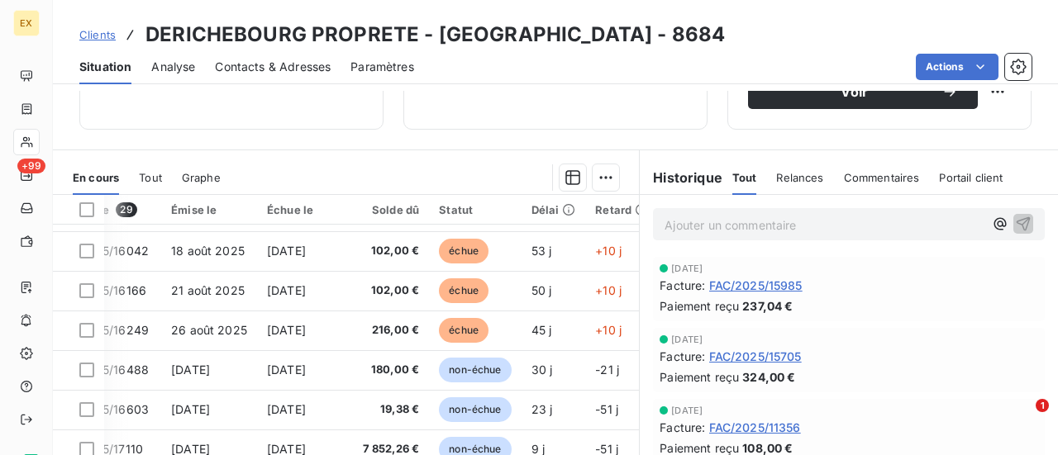
scroll to position [0, 61]
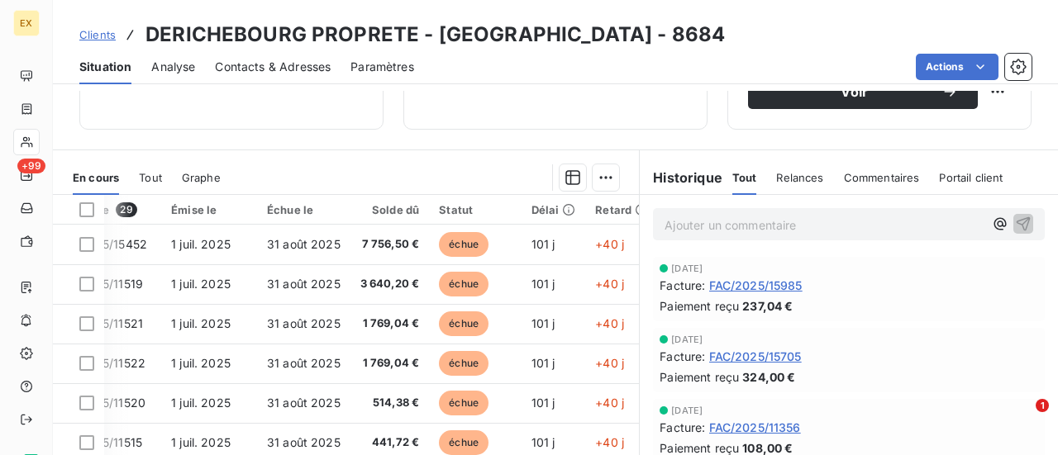
click at [94, 35] on span "Clients" at bounding box center [97, 34] width 36 height 13
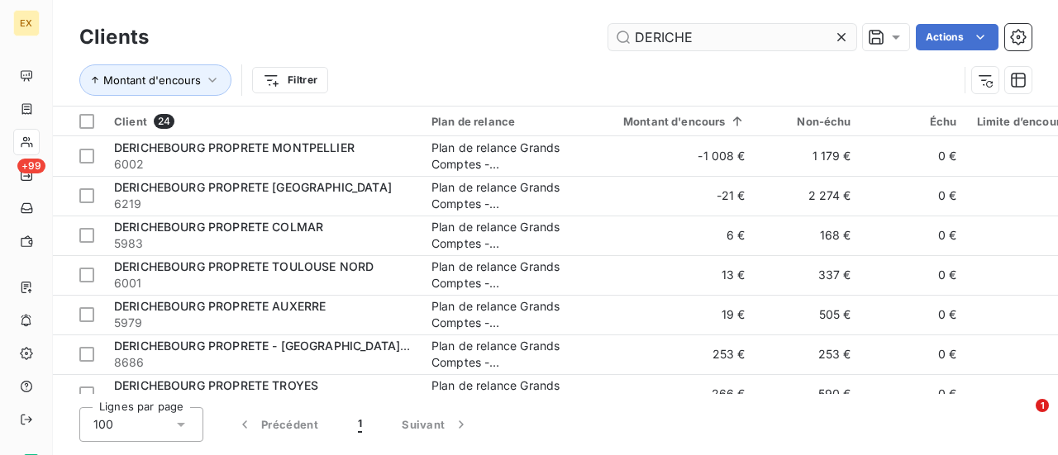
click at [673, 34] on input "DERICHE" at bounding box center [732, 37] width 248 height 26
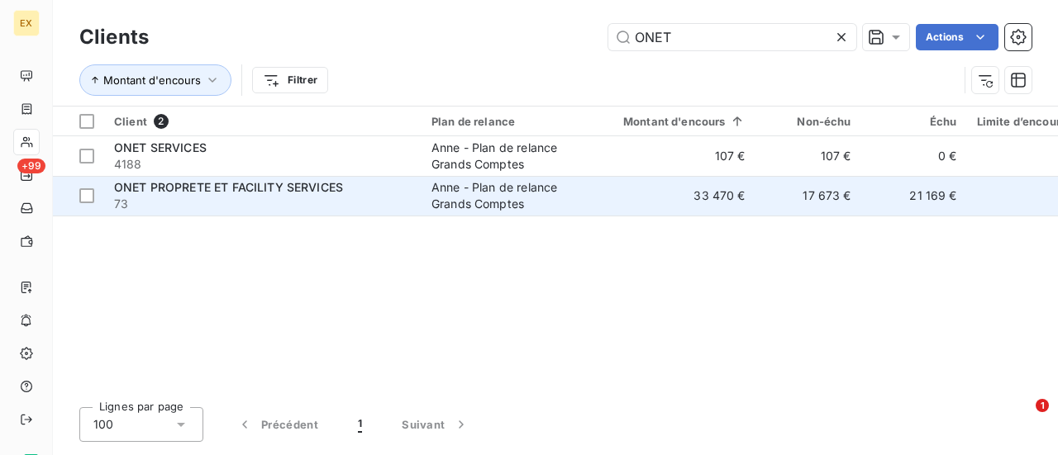
type input "ONET"
click at [245, 188] on span "ONET PROPRETE ET FACILITY SERVICES" at bounding box center [228, 187] width 229 height 14
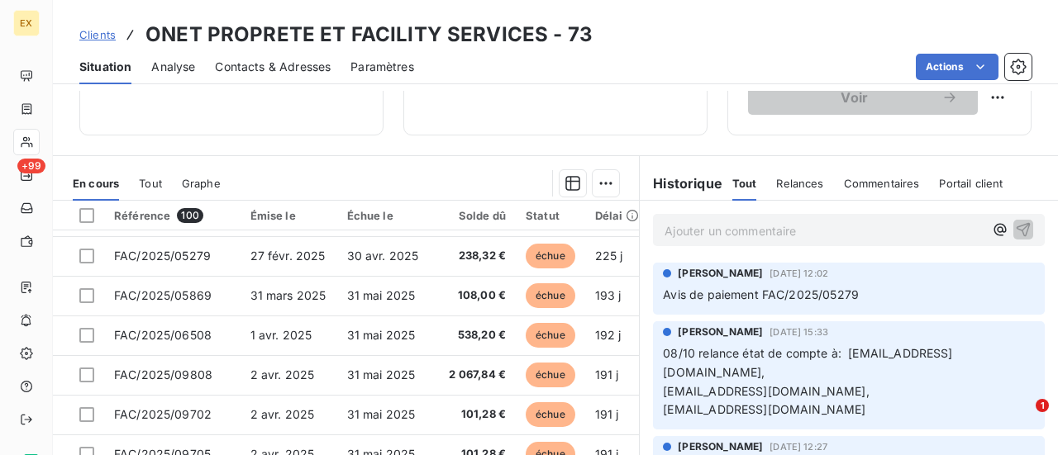
scroll to position [320, 0]
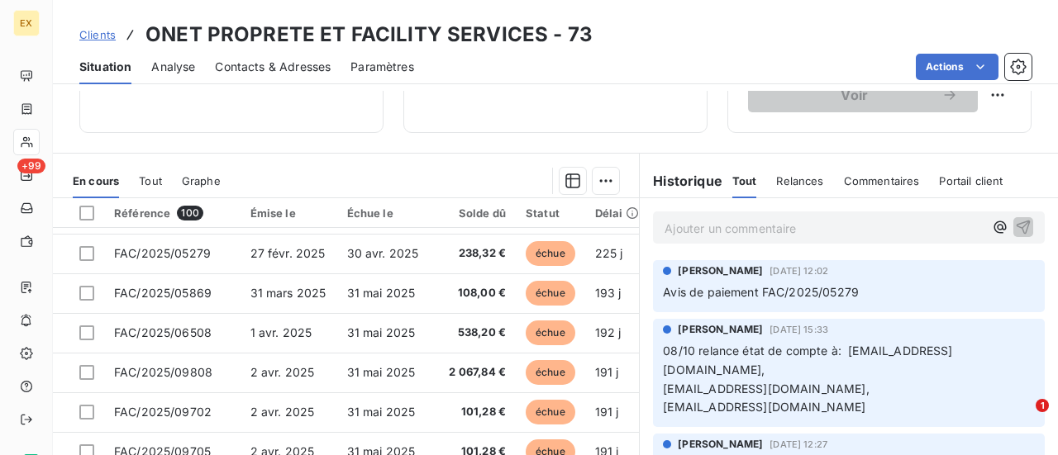
click at [109, 40] on span "Clients" at bounding box center [97, 34] width 36 height 13
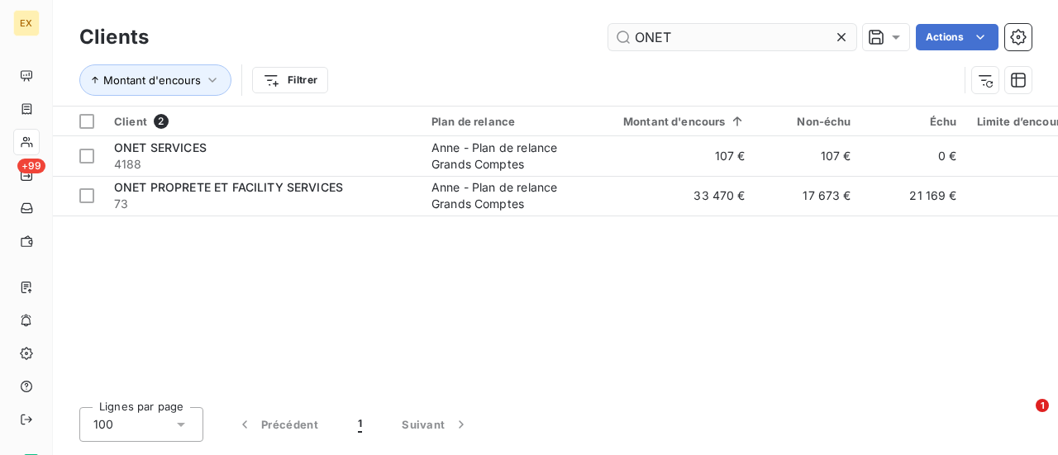
click at [653, 40] on input "ONET" at bounding box center [732, 37] width 248 height 26
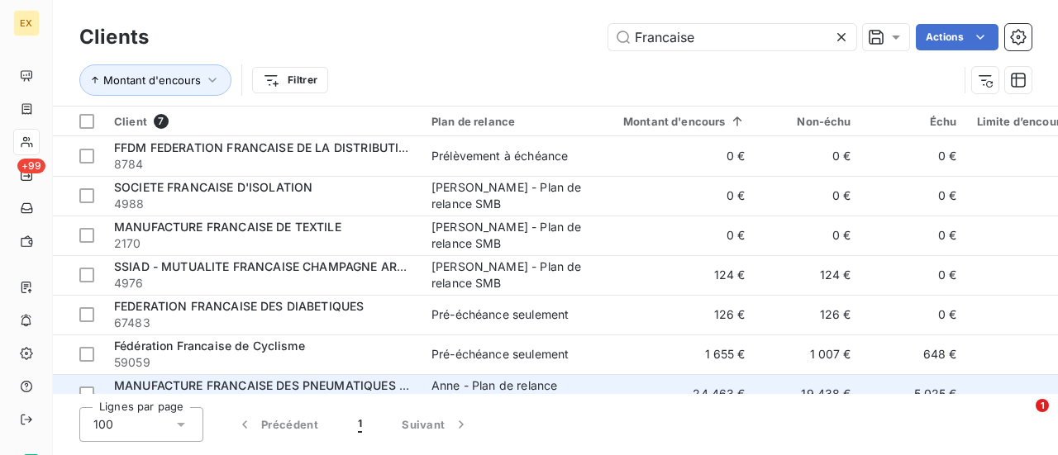
scroll to position [26, 0]
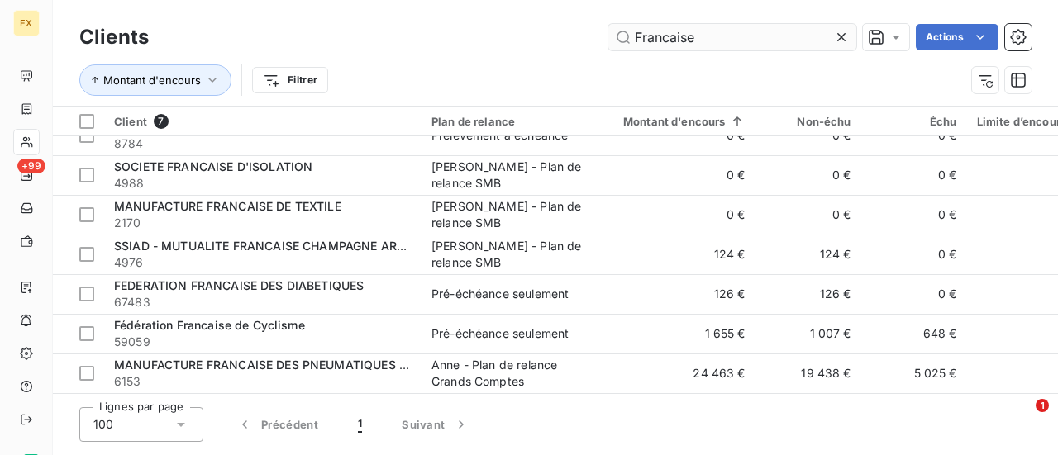
click at [655, 33] on input "Francaise" at bounding box center [732, 37] width 248 height 26
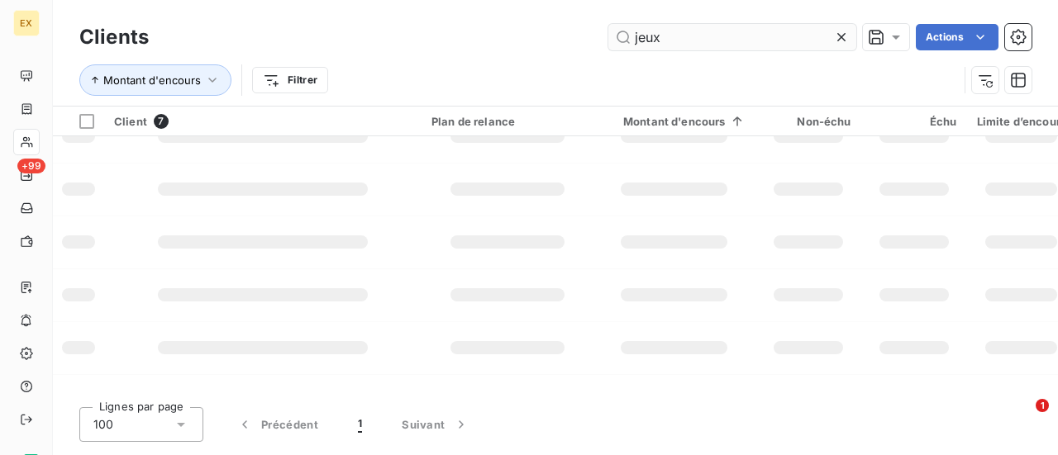
type input "jeux"
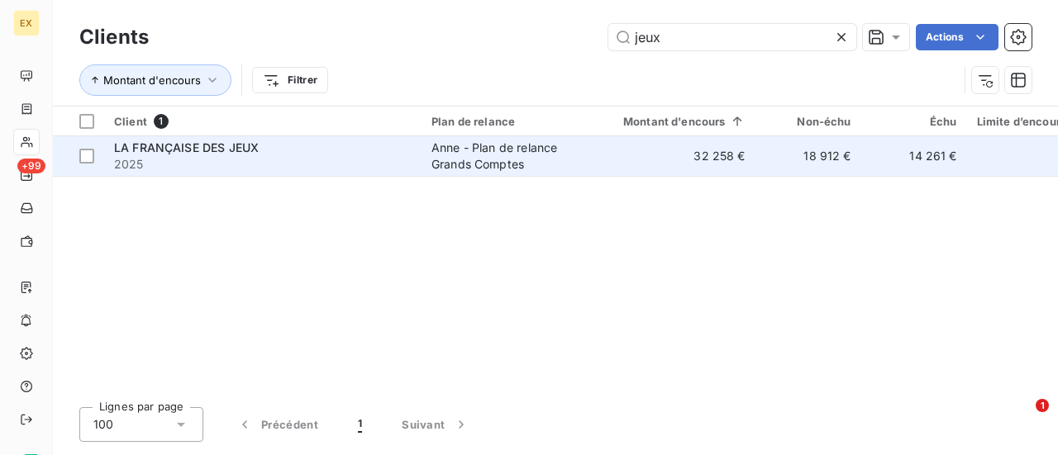
click at [196, 150] on span "LA FRANÇAISE DES JEUX" at bounding box center [186, 147] width 145 height 14
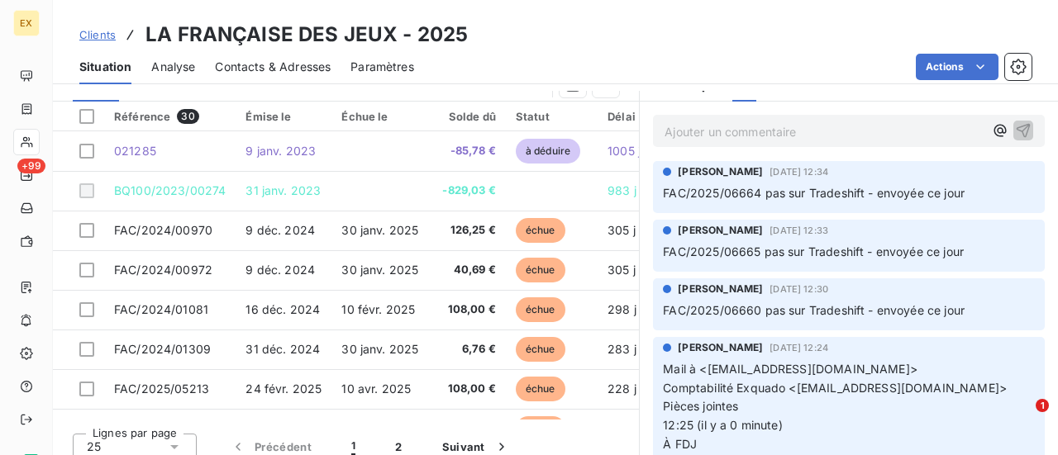
scroll to position [683, 0]
click at [824, 305] on span "FAC/2025/06660 pas sur Tradeshift - envoyée ce jour" at bounding box center [814, 309] width 302 height 14
copy span "Tradeshift"
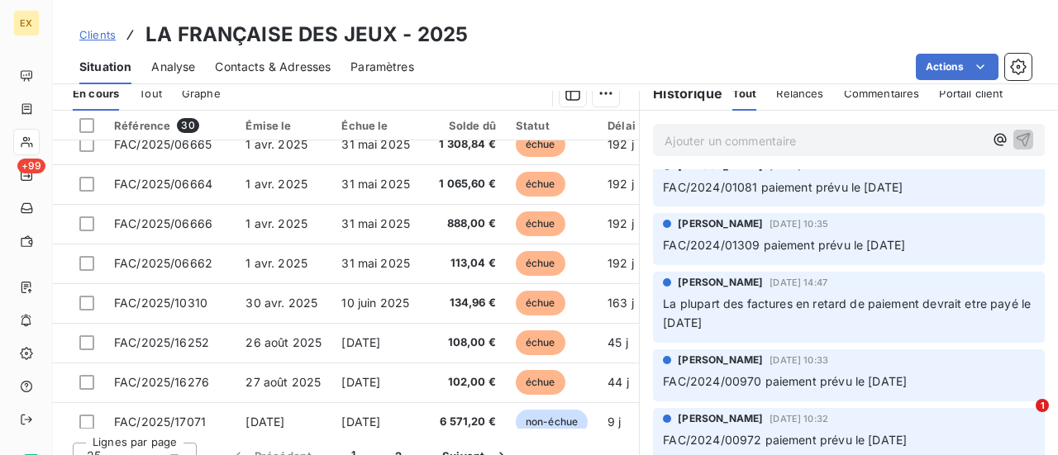
scroll to position [115, 0]
click at [99, 28] on span "Clients" at bounding box center [97, 34] width 36 height 13
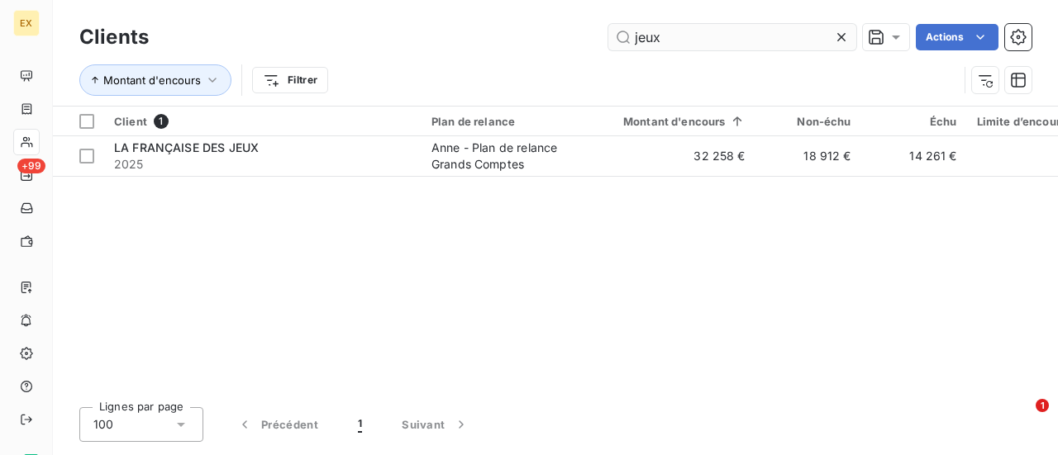
click at [654, 33] on input "jeux" at bounding box center [732, 37] width 248 height 26
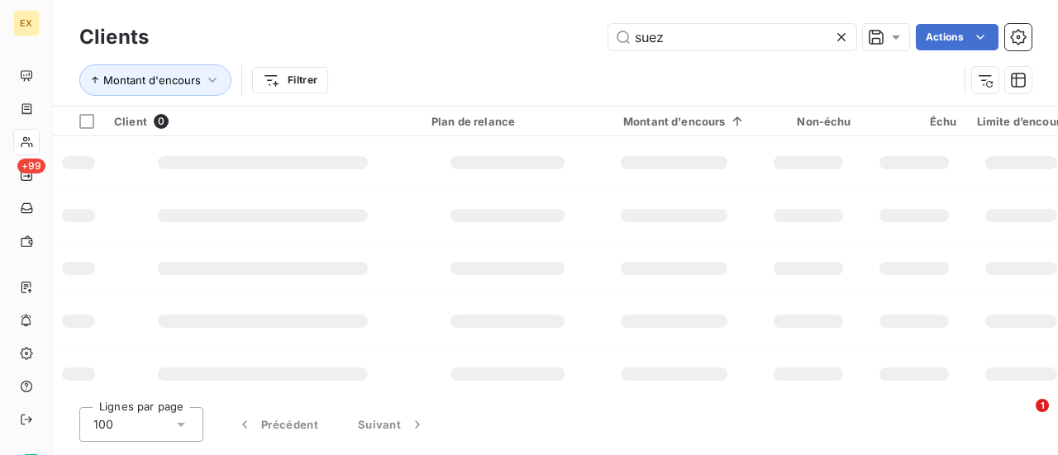
type input "suez"
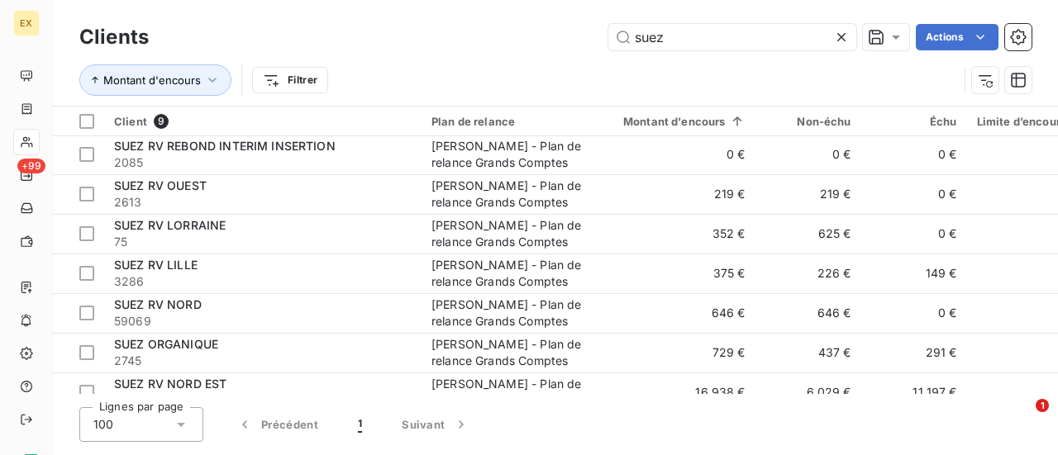
scroll to position [106, 0]
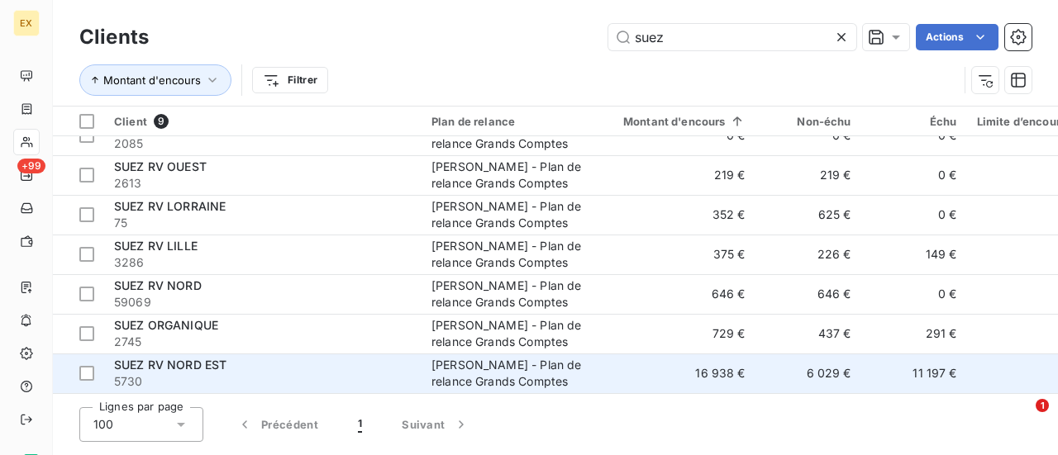
click at [187, 361] on span "SUEZ RV NORD EST" at bounding box center [170, 365] width 112 height 14
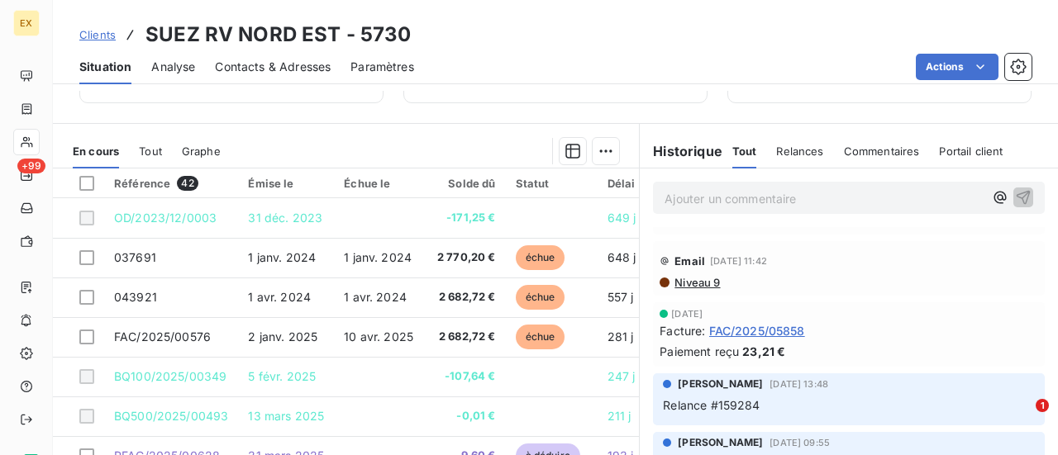
scroll to position [277, 0]
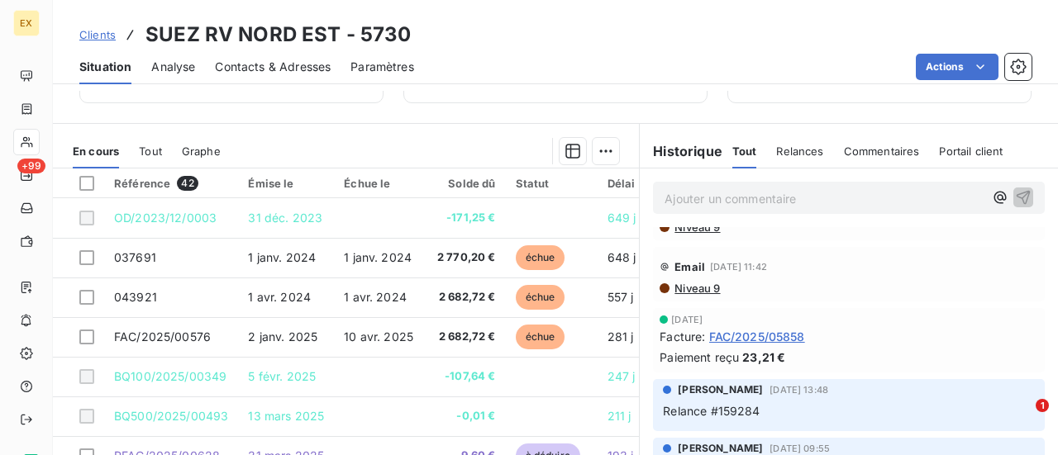
click at [778, 145] on span "Relances" at bounding box center [799, 151] width 47 height 13
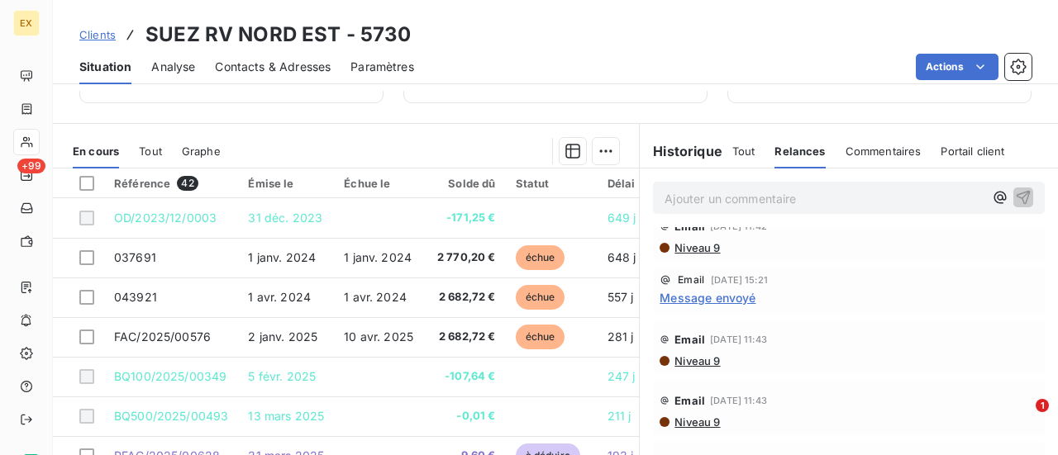
scroll to position [191, 0]
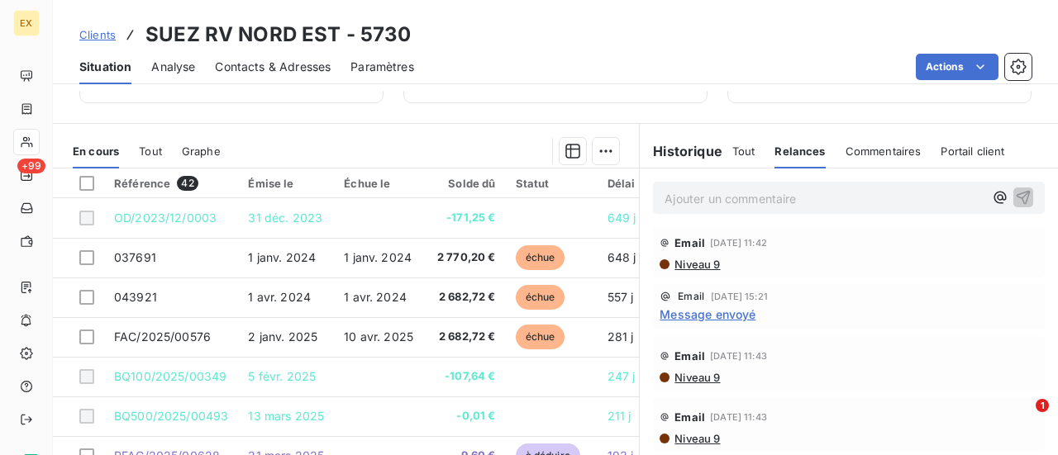
click at [714, 318] on span "Message envoyé" at bounding box center [707, 314] width 96 height 17
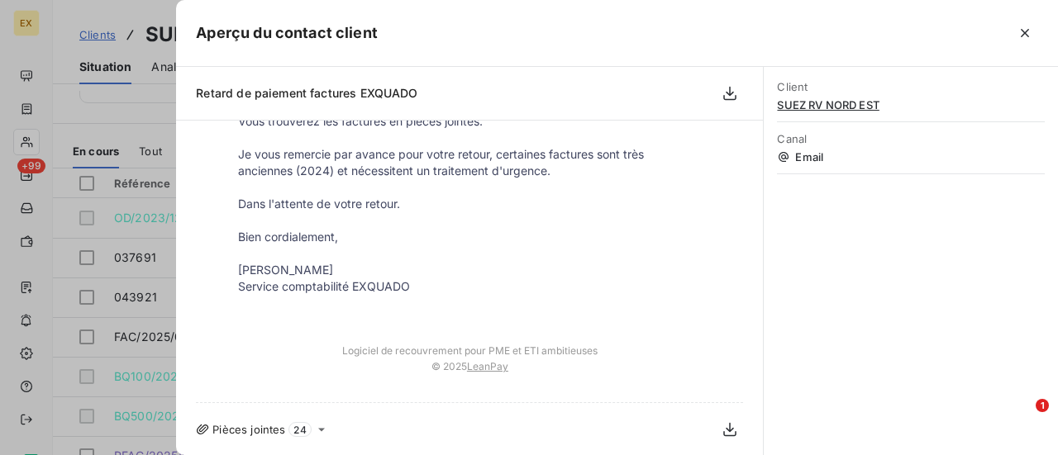
scroll to position [0, 0]
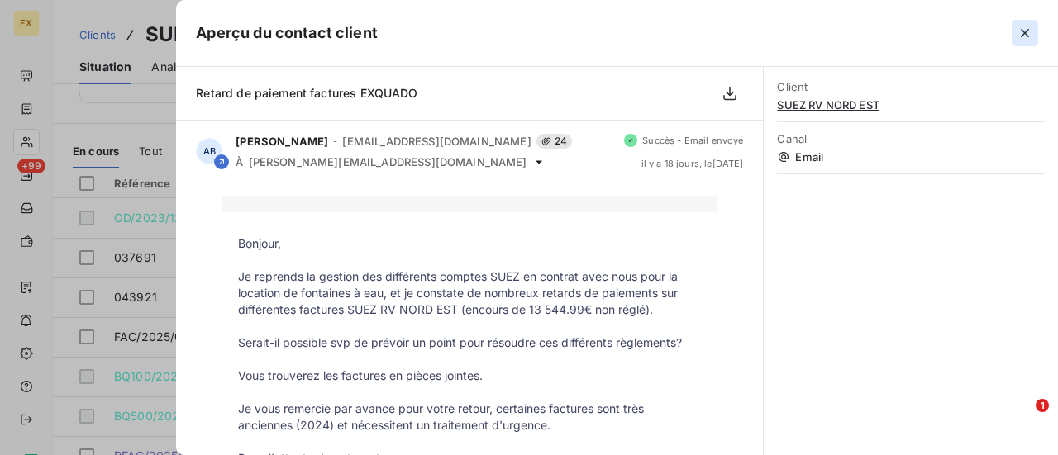
click at [1021, 33] on icon "button" at bounding box center [1024, 33] width 17 height 17
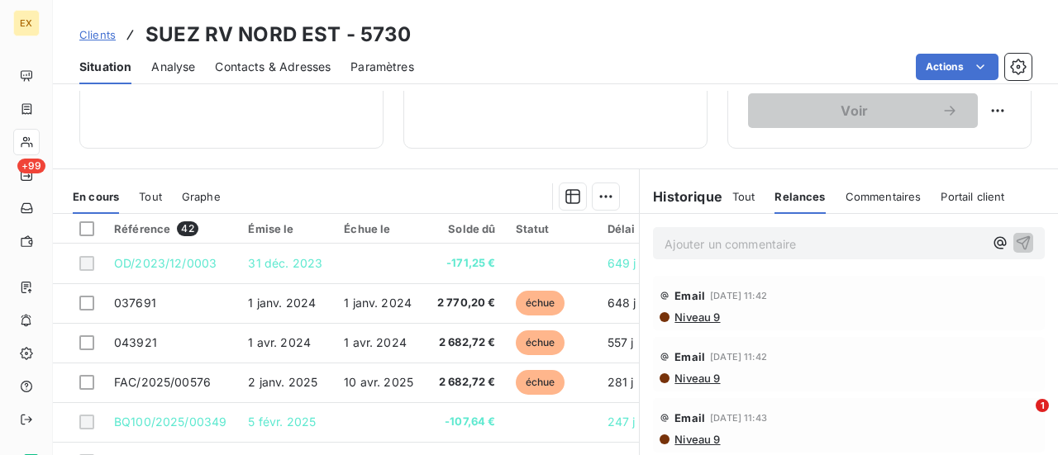
scroll to position [303, 0]
click at [732, 200] on span "Tout" at bounding box center [743, 197] width 23 height 13
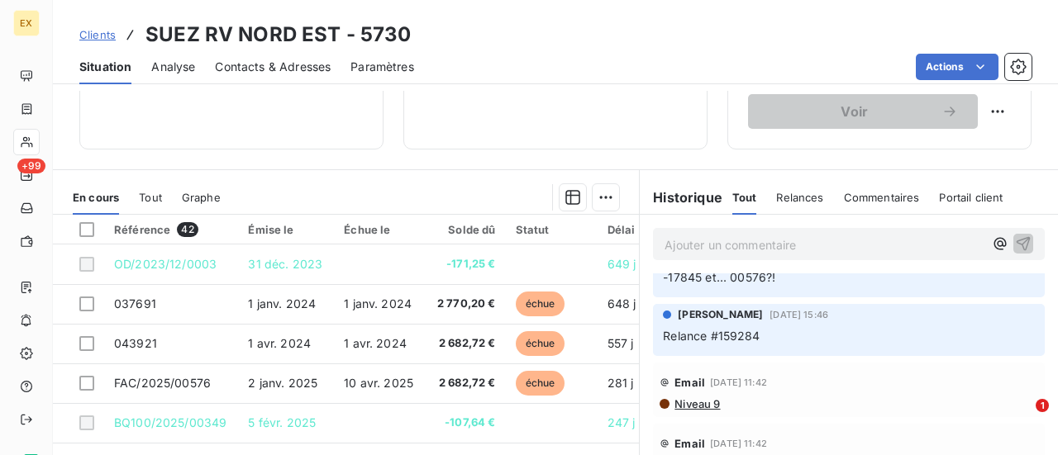
scroll to position [0, 0]
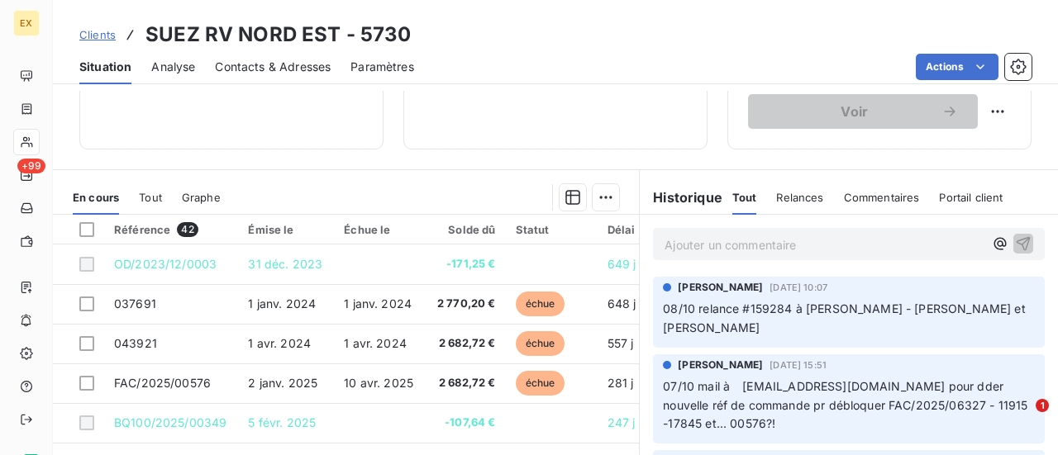
click at [90, 36] on span "Clients" at bounding box center [97, 34] width 36 height 13
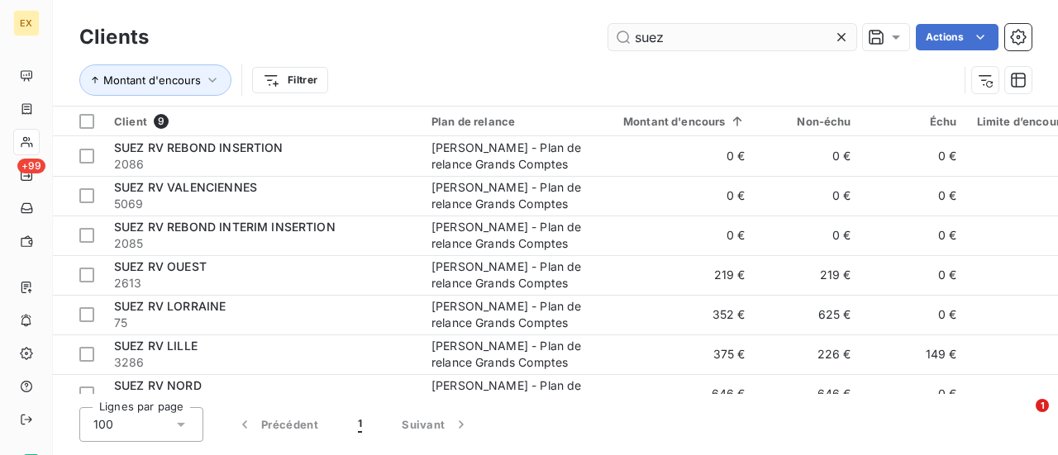
click at [650, 40] on input "suez" at bounding box center [732, 37] width 248 height 26
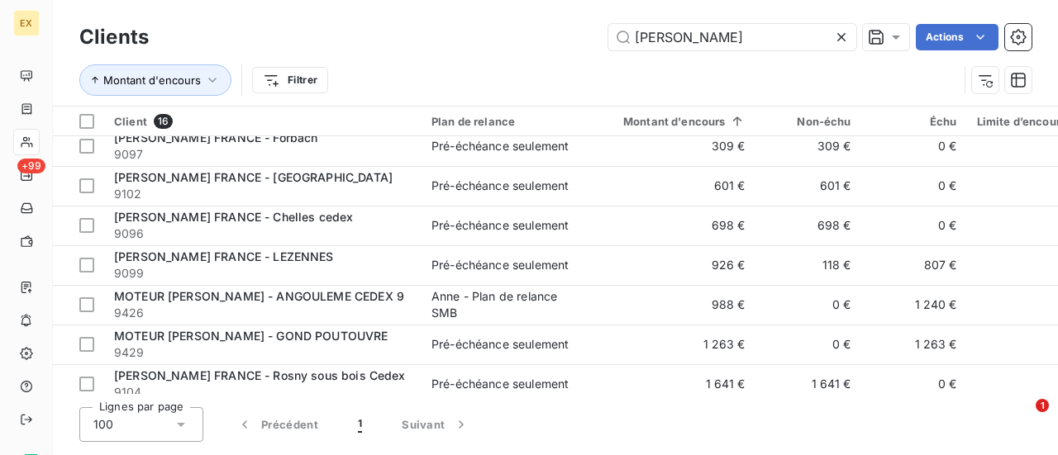
scroll to position [383, 0]
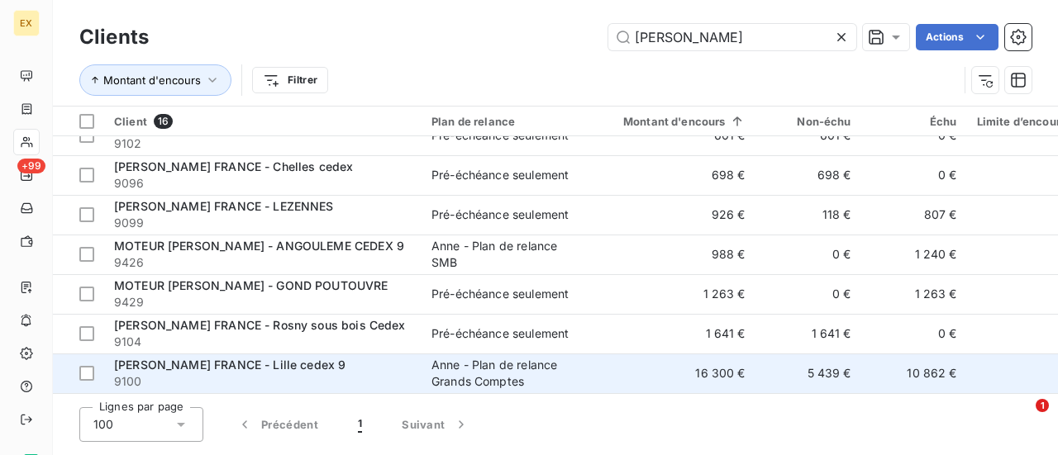
type input "[PERSON_NAME]"
click at [312, 359] on span "[PERSON_NAME] FRANCE - Lille cedex 9" at bounding box center [229, 365] width 231 height 14
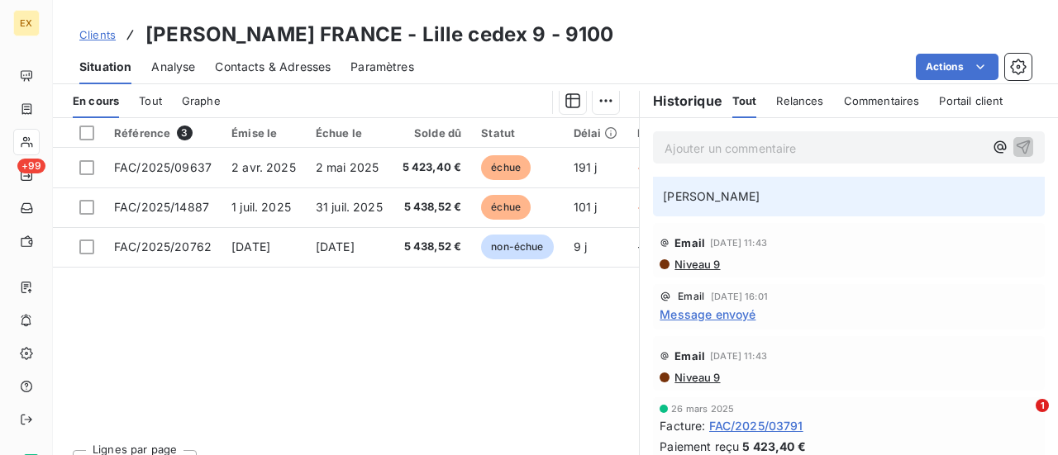
scroll to position [664, 0]
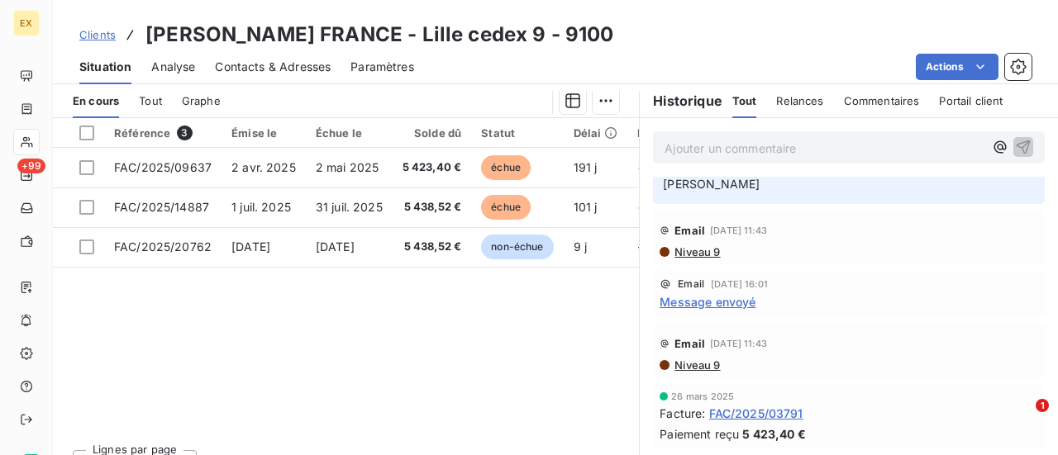
click at [146, 97] on span "Tout" at bounding box center [150, 100] width 23 height 13
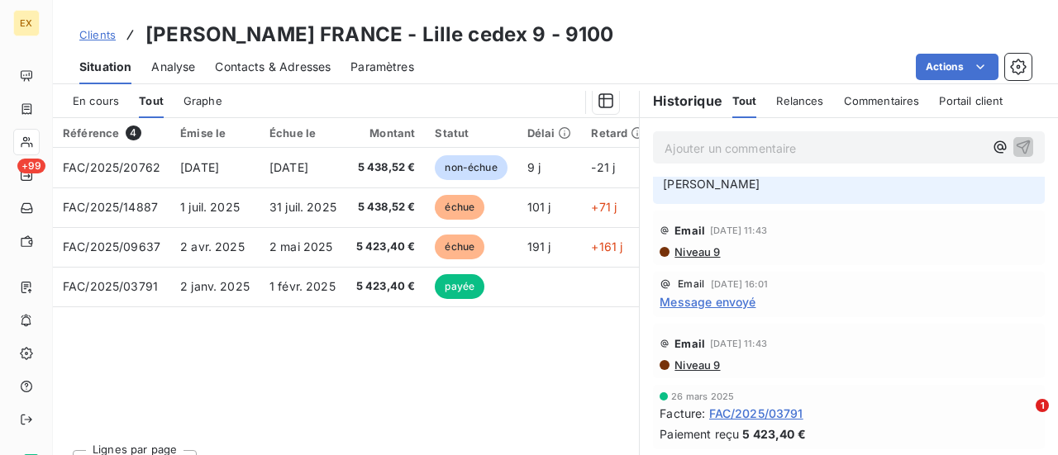
click at [93, 103] on span "En cours" at bounding box center [96, 100] width 46 height 13
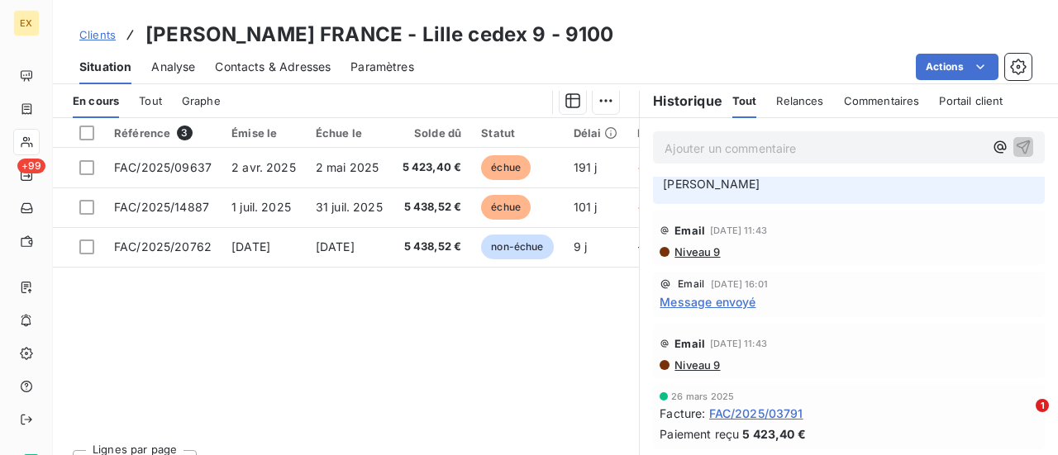
scroll to position [429, 0]
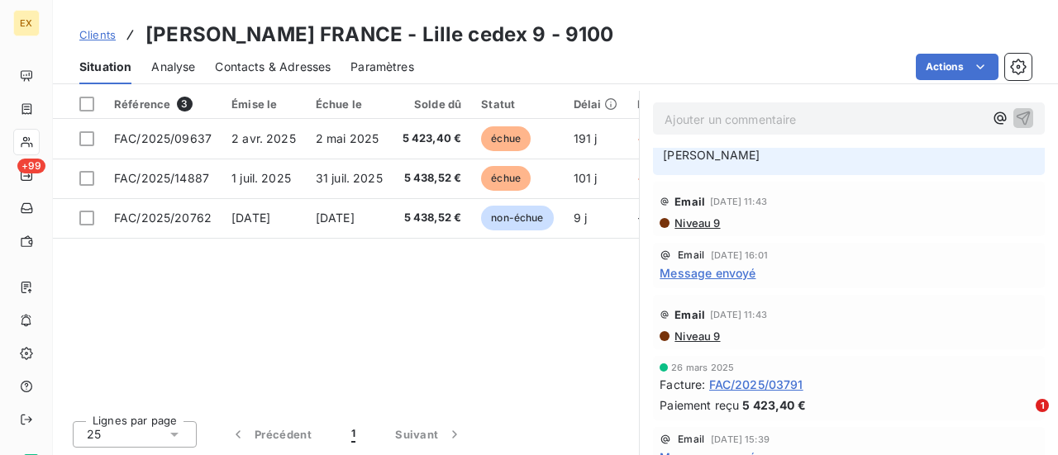
click at [698, 264] on span "Message envoyé" at bounding box center [707, 272] width 96 height 17
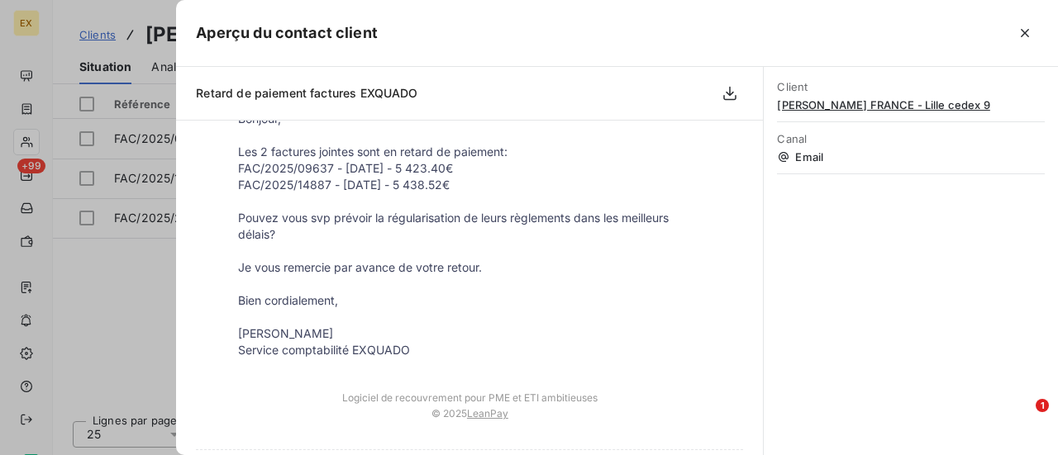
scroll to position [0, 0]
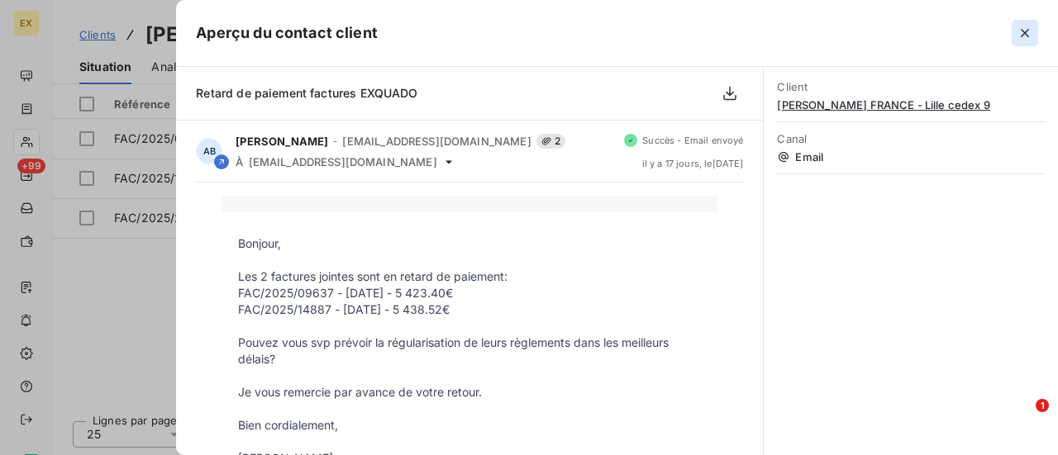
click at [1026, 35] on icon "button" at bounding box center [1025, 33] width 8 height 8
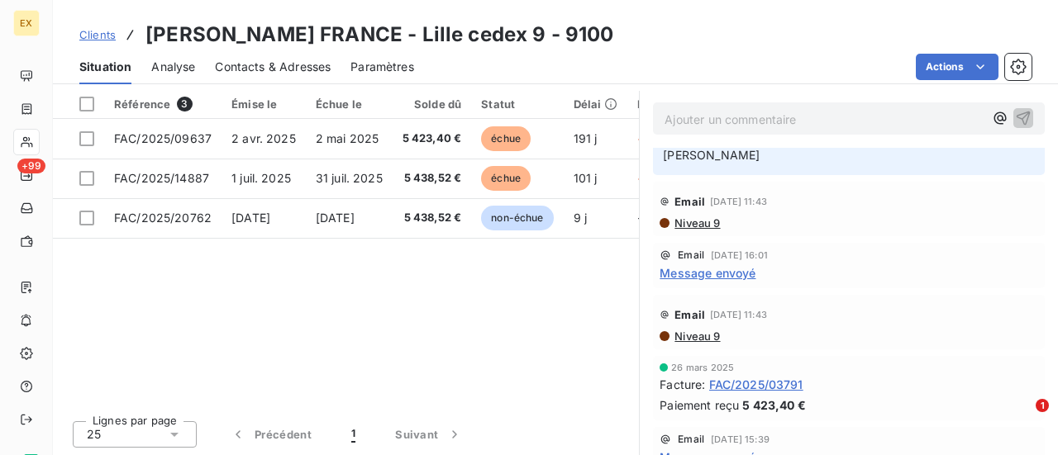
click at [726, 449] on span "Message envoyé" at bounding box center [707, 457] width 96 height 17
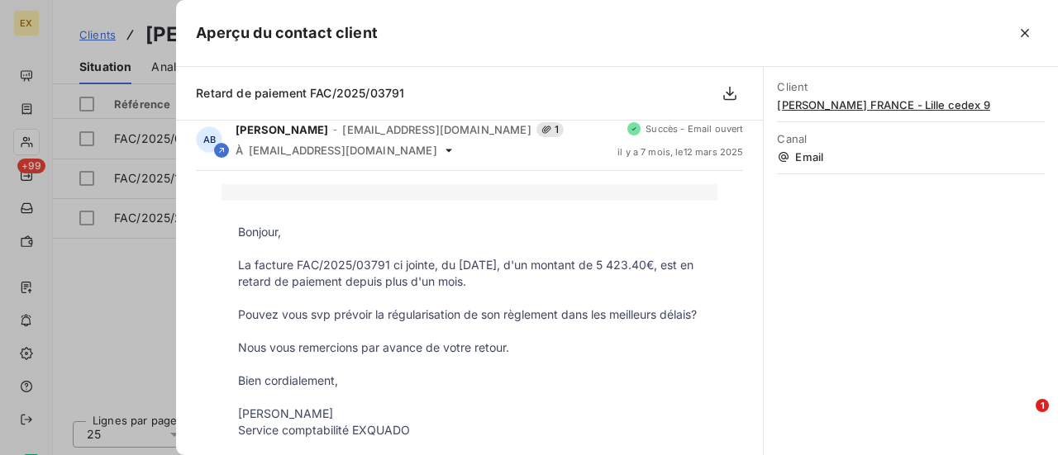
scroll to position [16, 0]
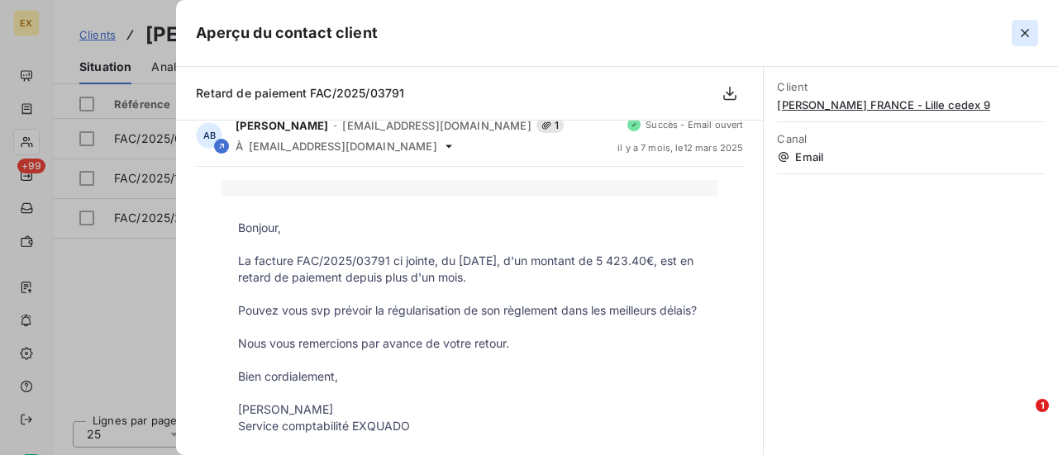
click at [1019, 31] on icon "button" at bounding box center [1024, 33] width 17 height 17
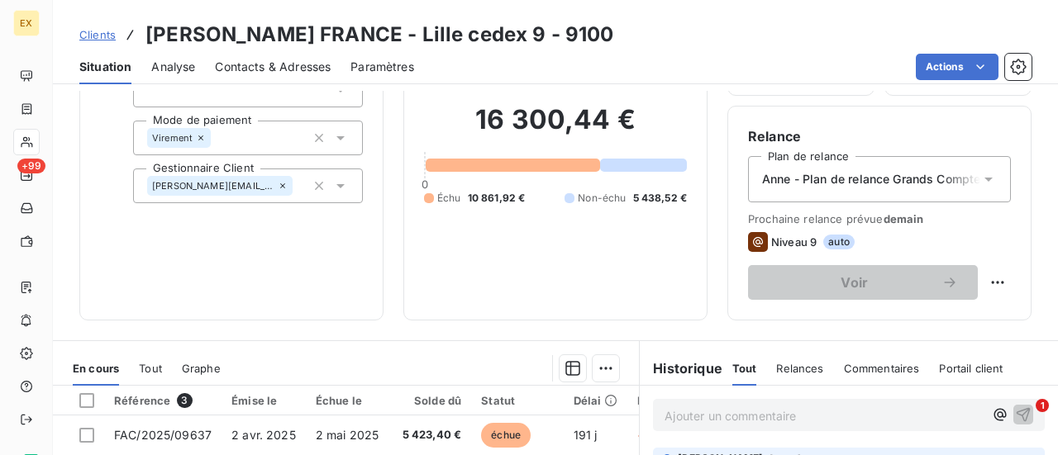
scroll to position [78, 0]
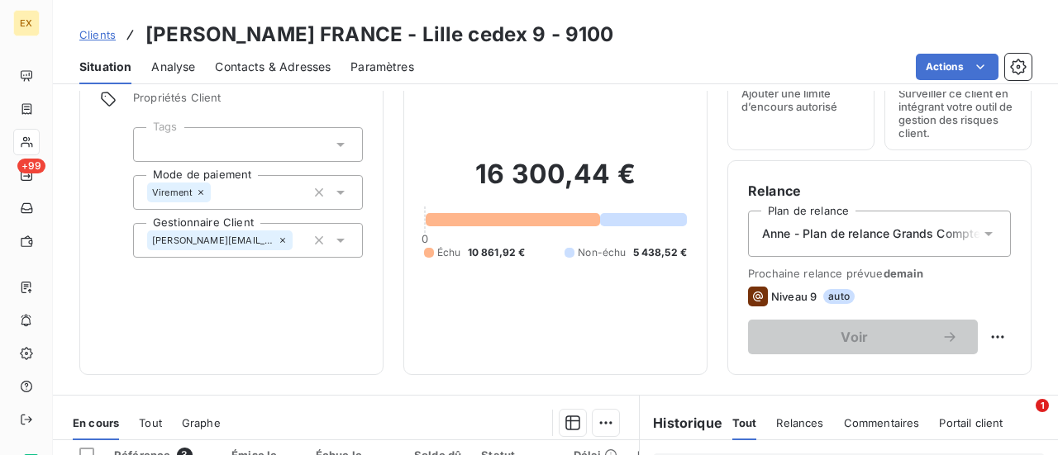
click at [881, 229] on span "Anne - Plan de relance Grands Comptes" at bounding box center [875, 234] width 226 height 17
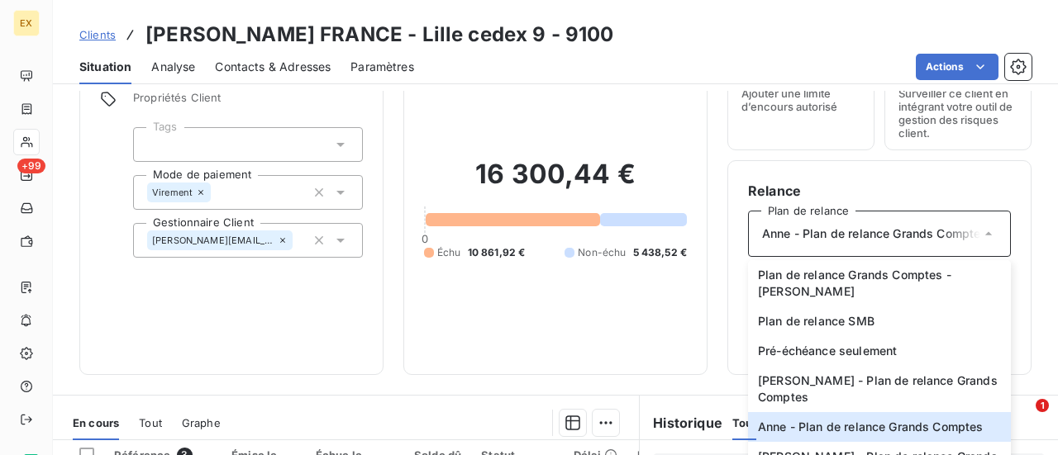
click at [564, 325] on div "16 300,44 € 0 Échu 10 861,92 € Non-échu 5 438,52 €" at bounding box center [555, 209] width 263 height 291
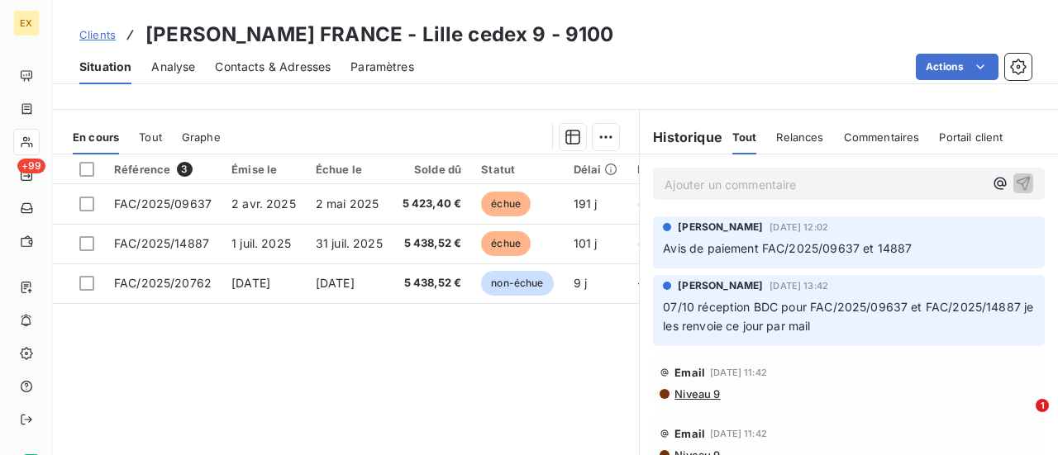
scroll to position [379, 0]
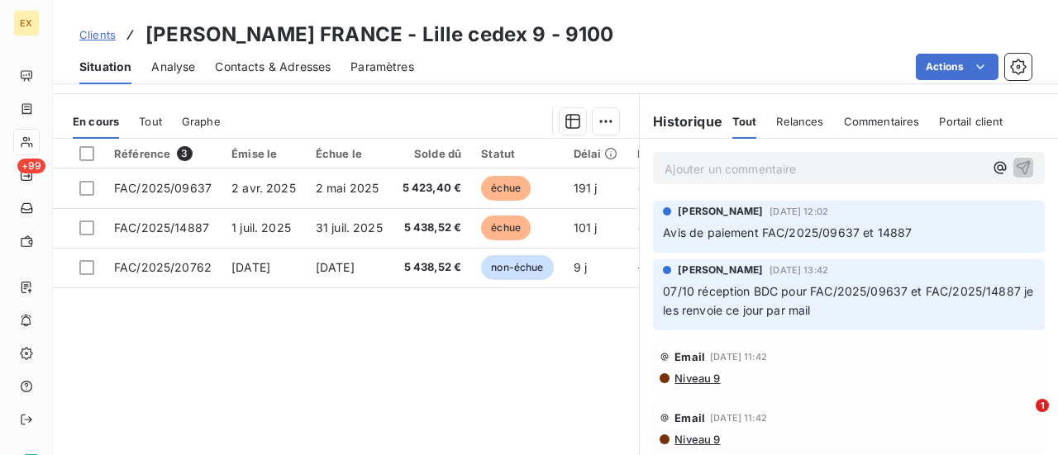
click at [776, 115] on span "Relances" at bounding box center [799, 121] width 47 height 13
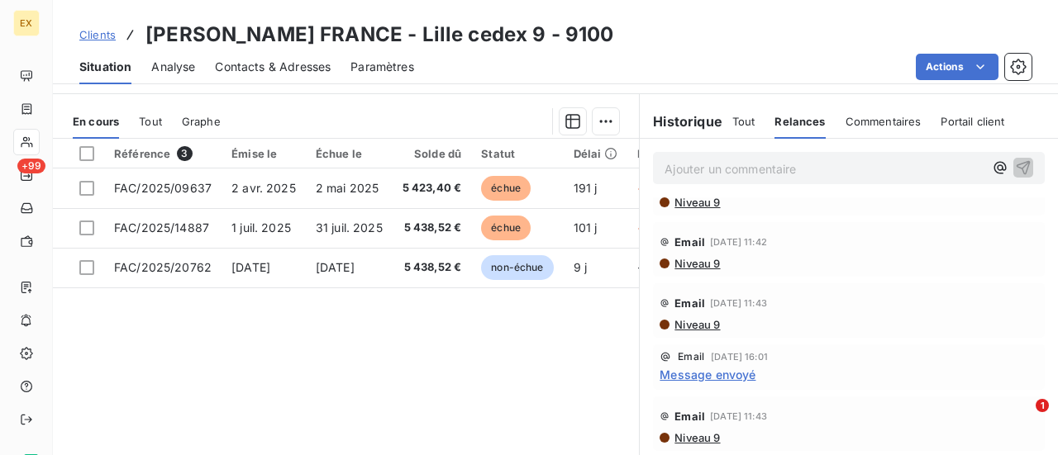
scroll to position [429, 0]
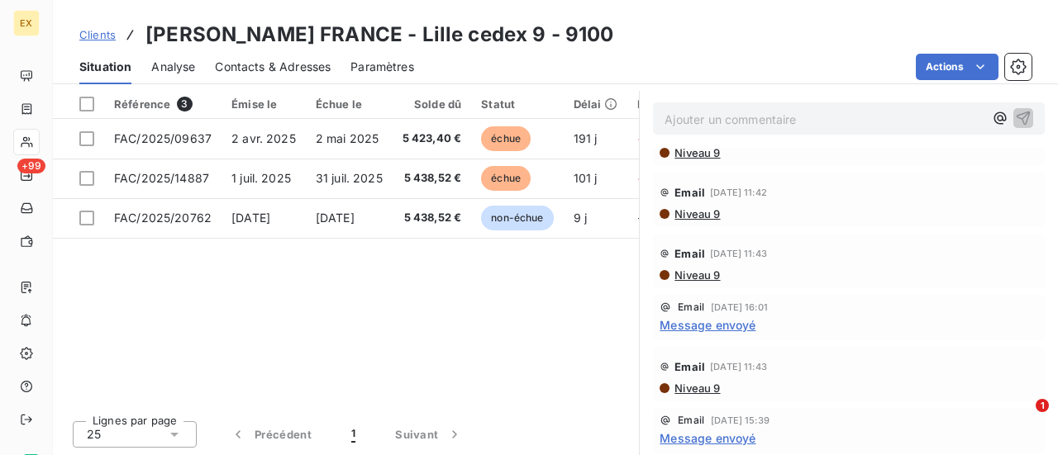
click at [102, 29] on span "Clients" at bounding box center [97, 34] width 36 height 13
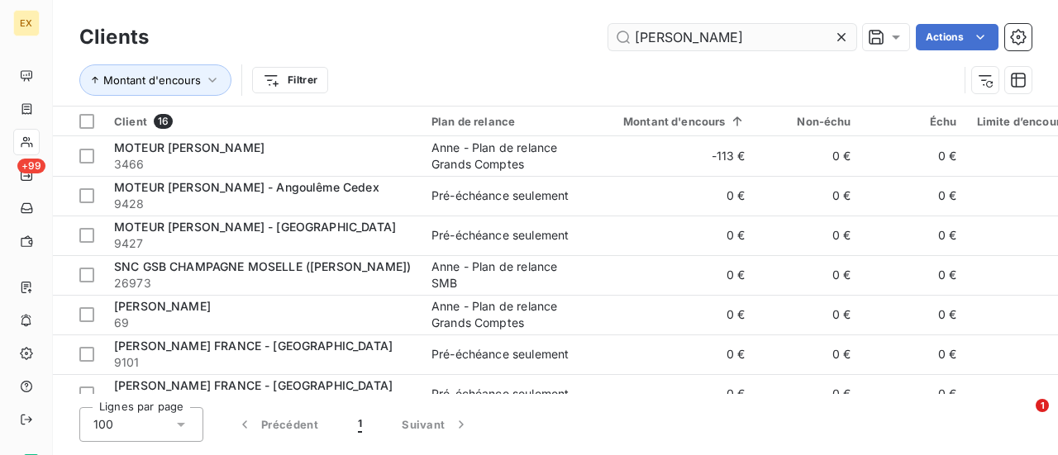
click at [661, 37] on input "[PERSON_NAME]" at bounding box center [732, 37] width 248 height 26
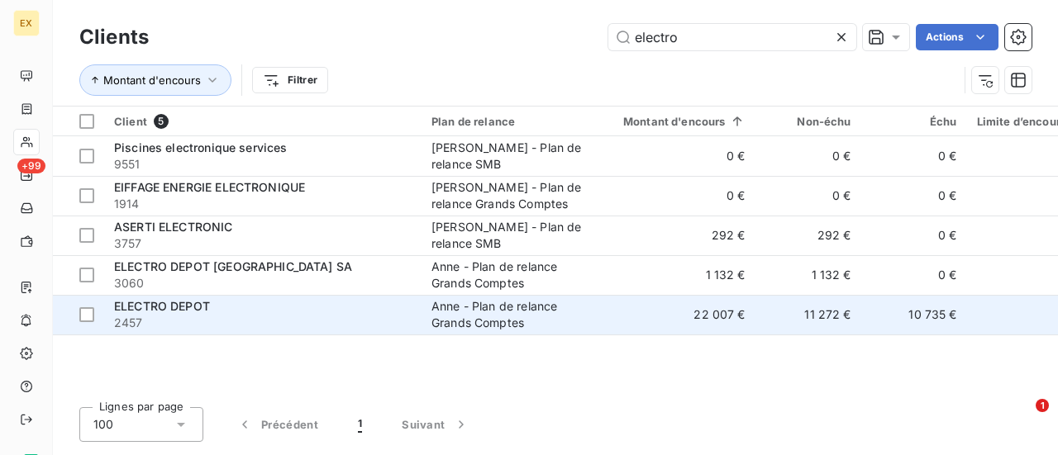
type input "electro"
click at [355, 322] on span "2457" at bounding box center [262, 323] width 297 height 17
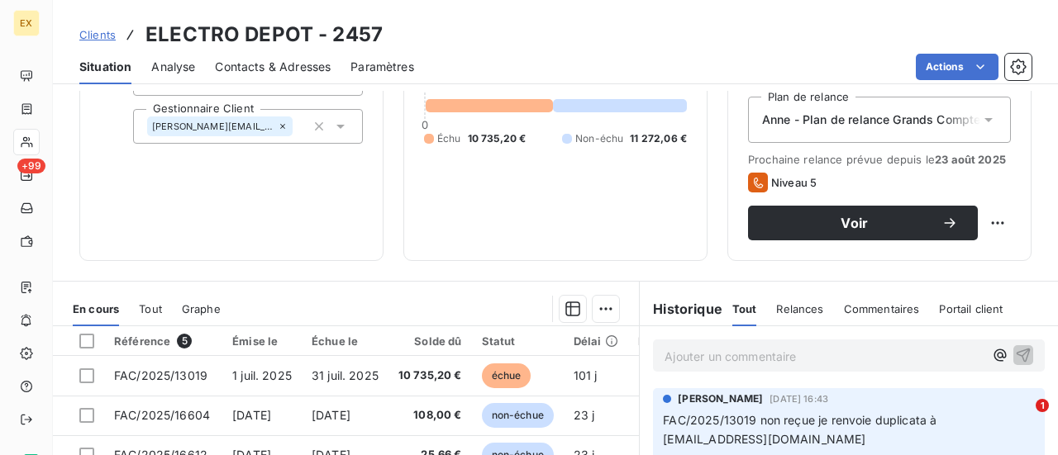
scroll to position [193, 0]
click at [98, 32] on span "Clients" at bounding box center [97, 34] width 36 height 13
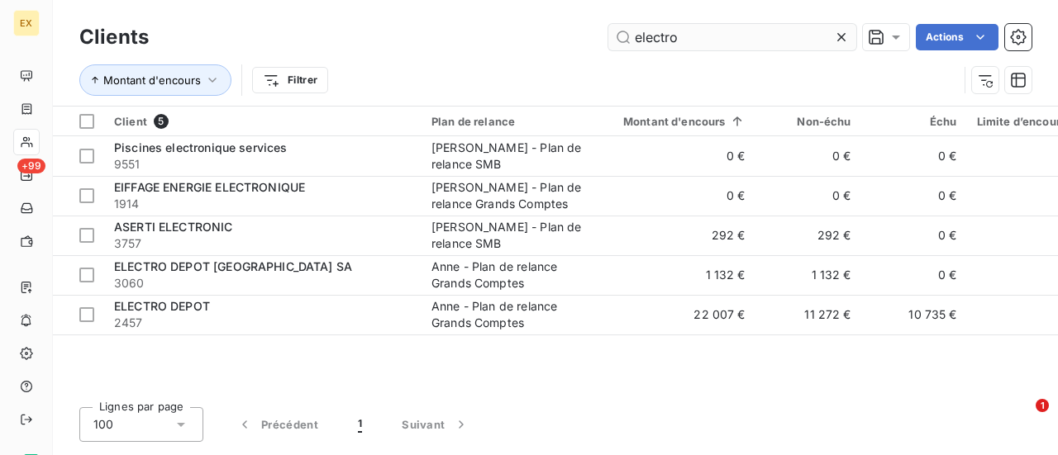
click at [653, 30] on input "electro" at bounding box center [732, 37] width 248 height 26
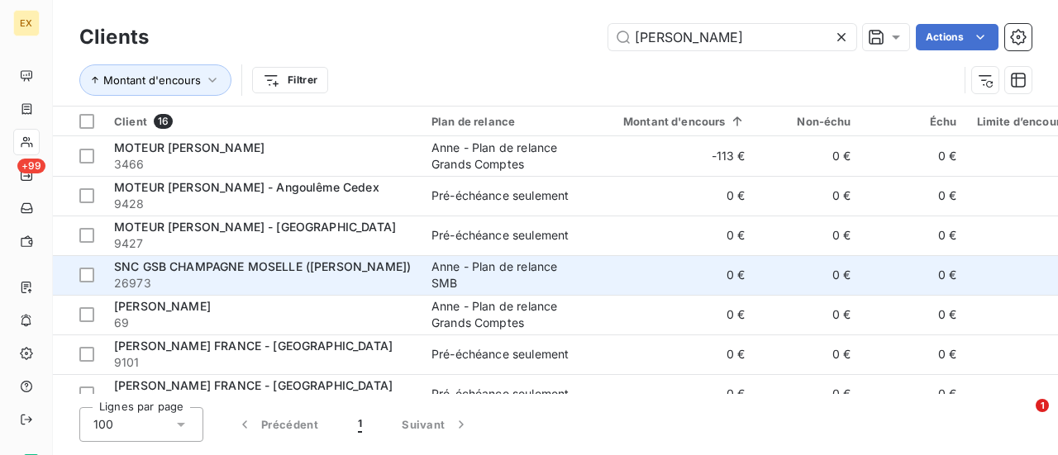
scroll to position [383, 0]
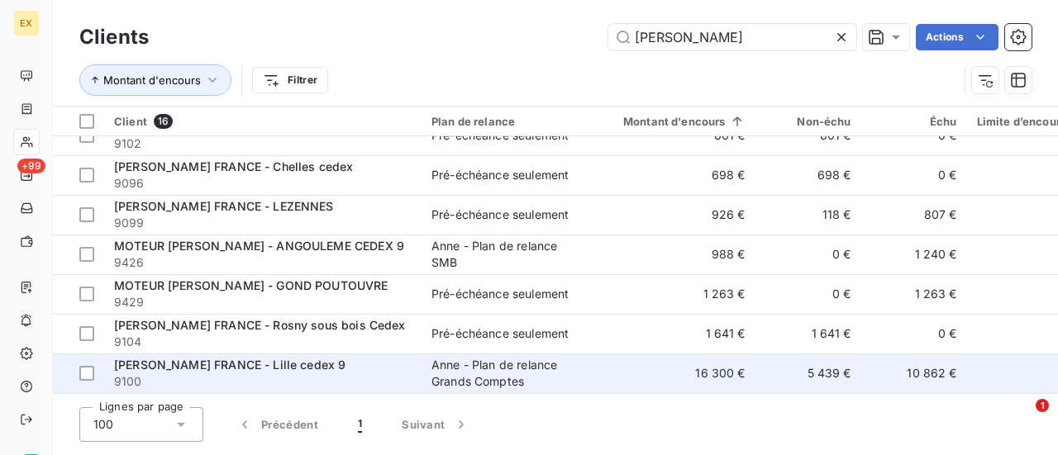
type input "[PERSON_NAME]"
click at [213, 359] on span "[PERSON_NAME] FRANCE - Lille cedex 9" at bounding box center [229, 365] width 231 height 14
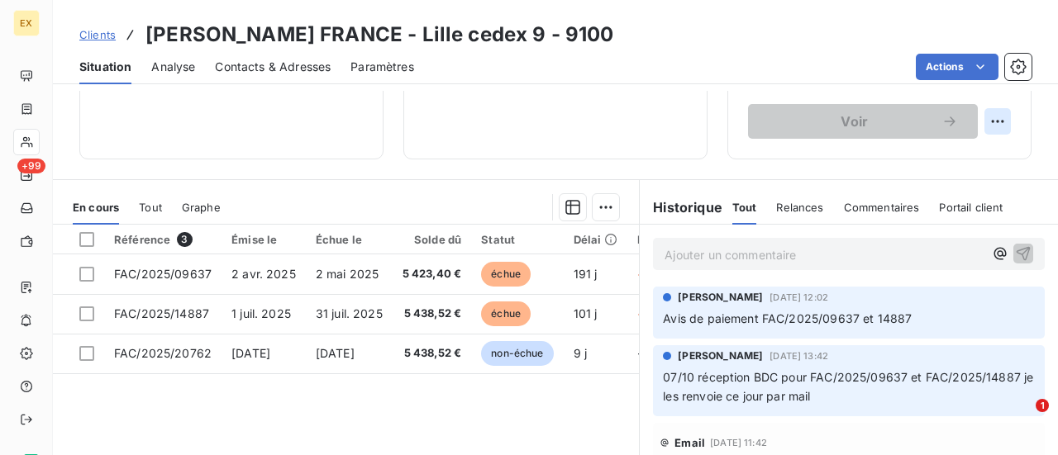
scroll to position [294, 0]
click at [800, 200] on span "Relances" at bounding box center [799, 206] width 47 height 13
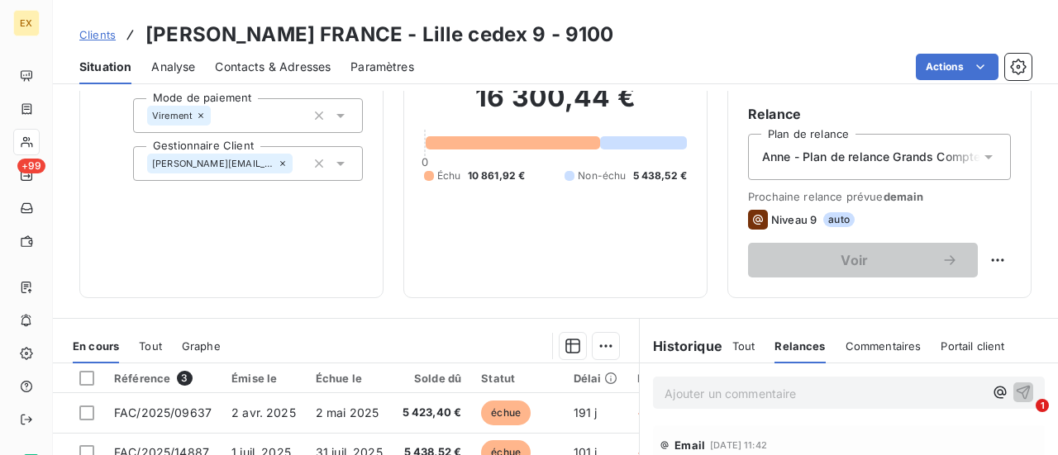
scroll to position [132, 0]
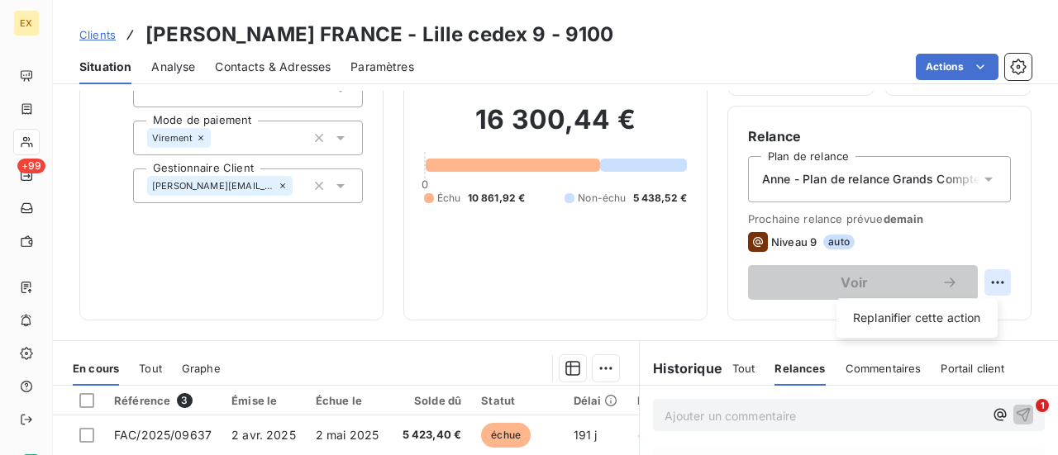
click at [990, 280] on html "EX +99 Clients [PERSON_NAME] FRANCE - Lille cedex 9 - 9100 Situation Analyse Co…" at bounding box center [529, 227] width 1058 height 455
click at [569, 280] on html "EX +99 Clients [PERSON_NAME] FRANCE - Lille cedex 9 - 9100 Situation Analyse Co…" at bounding box center [529, 227] width 1058 height 455
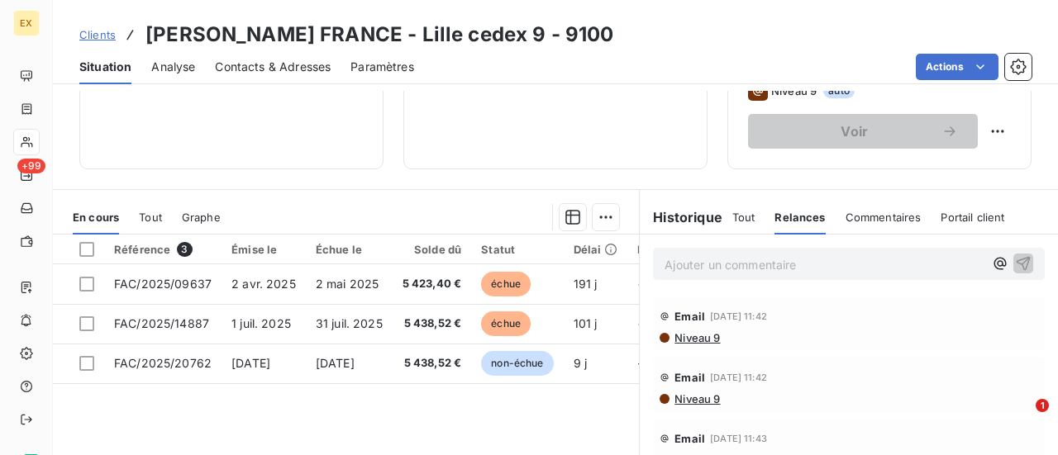
scroll to position [288, 0]
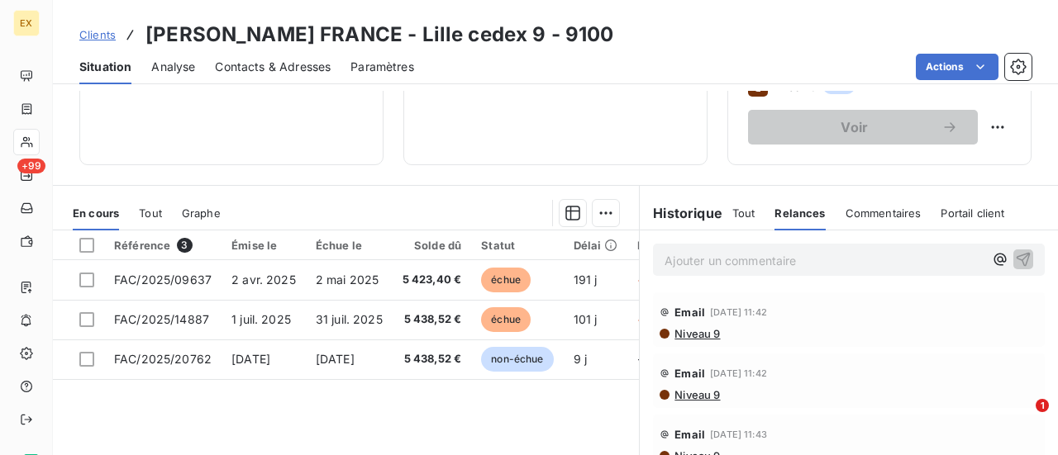
click at [963, 212] on span "Portail client" at bounding box center [972, 213] width 64 height 13
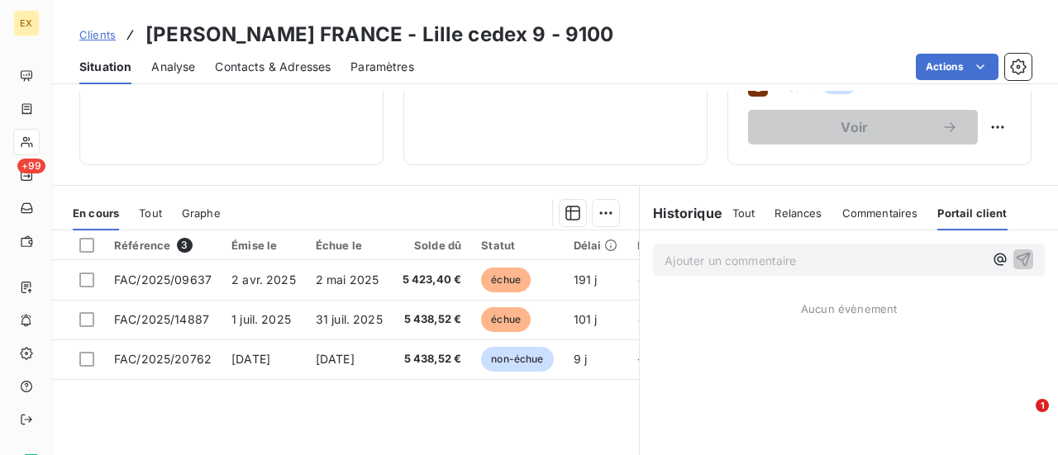
click at [867, 222] on div "Commentaires" at bounding box center [880, 213] width 76 height 35
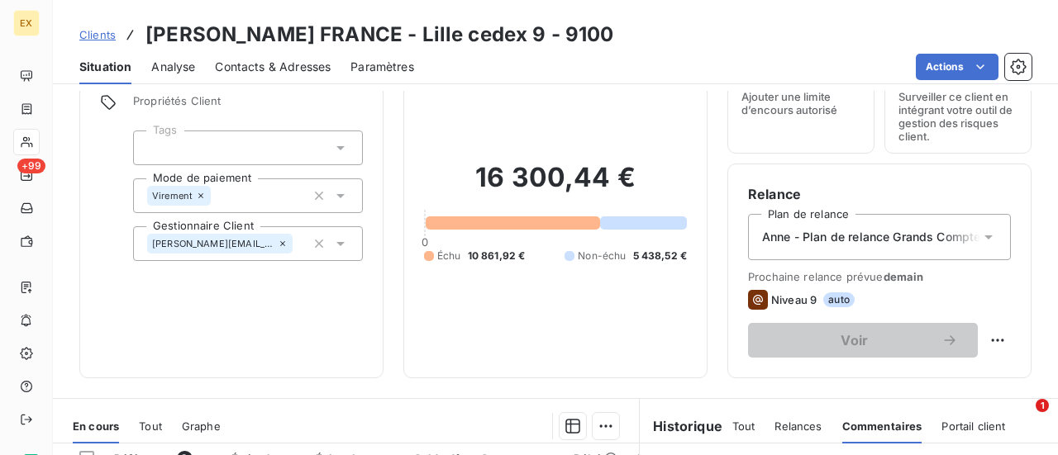
scroll to position [74, 0]
click at [797, 416] on div "Relances" at bounding box center [797, 427] width 47 height 35
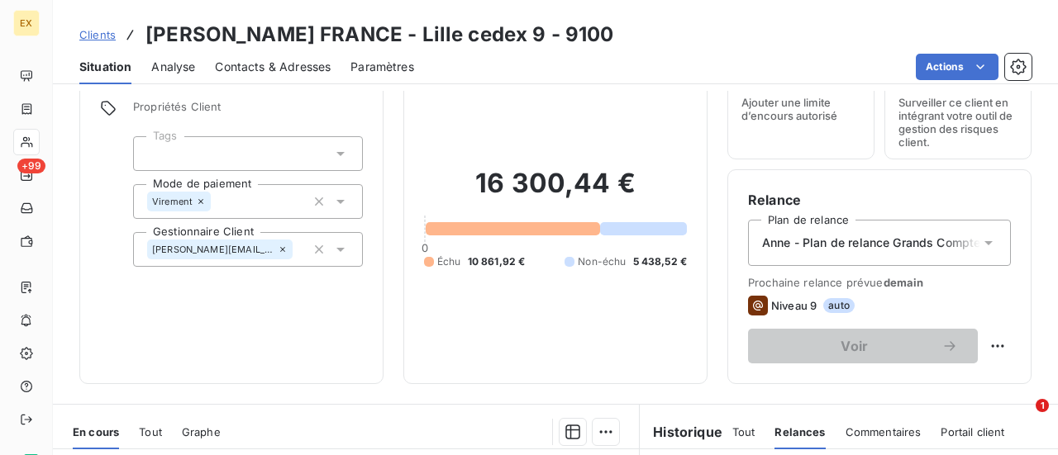
scroll to position [0, 0]
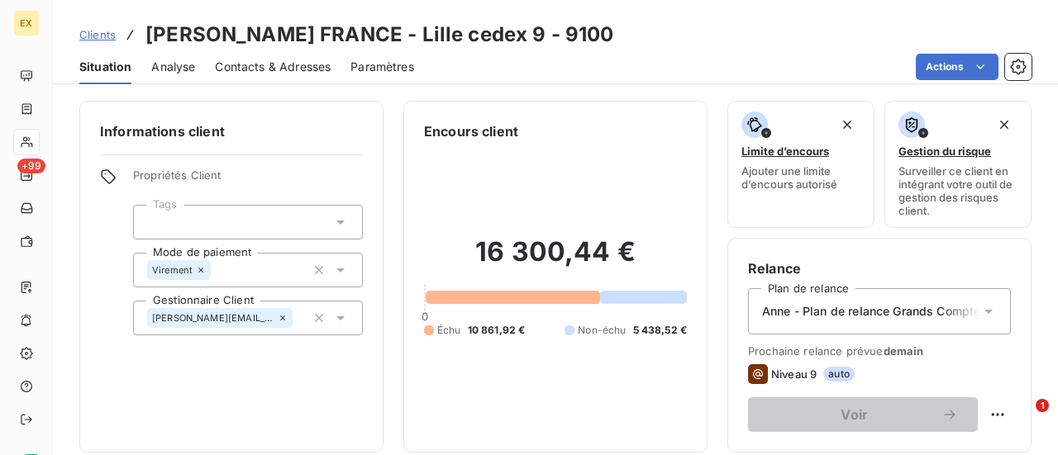
click at [96, 35] on span "Clients" at bounding box center [97, 34] width 36 height 13
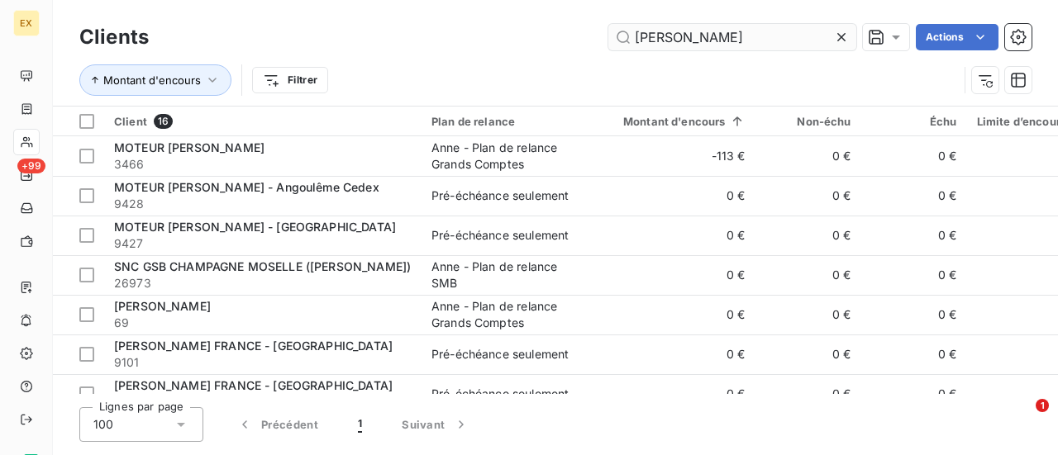
click at [643, 32] on input "[PERSON_NAME]" at bounding box center [732, 37] width 248 height 26
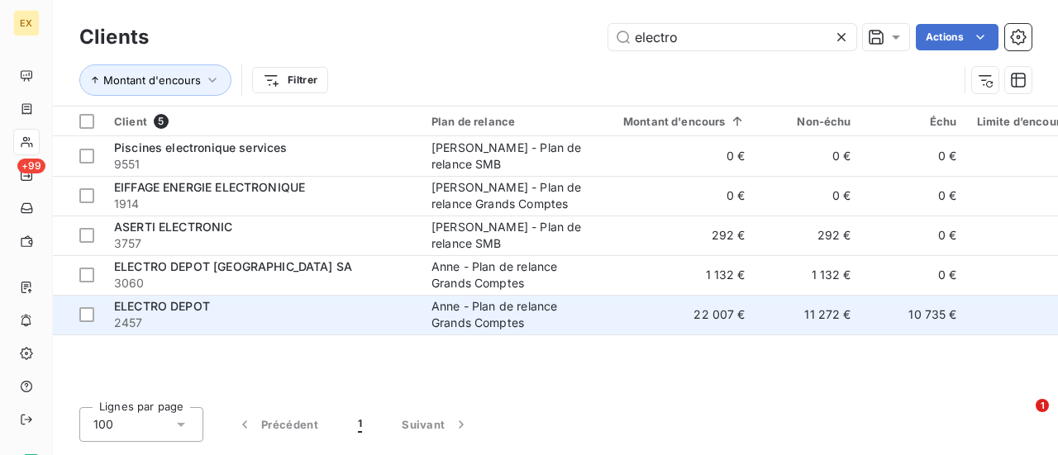
type input "electro"
click at [185, 307] on span "ELECTRO DEPOT" at bounding box center [162, 306] width 96 height 14
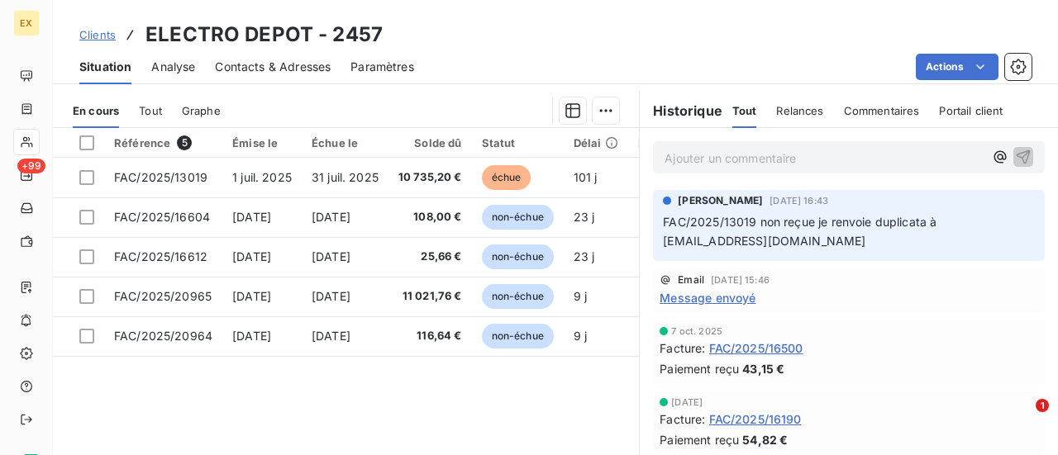
scroll to position [429, 0]
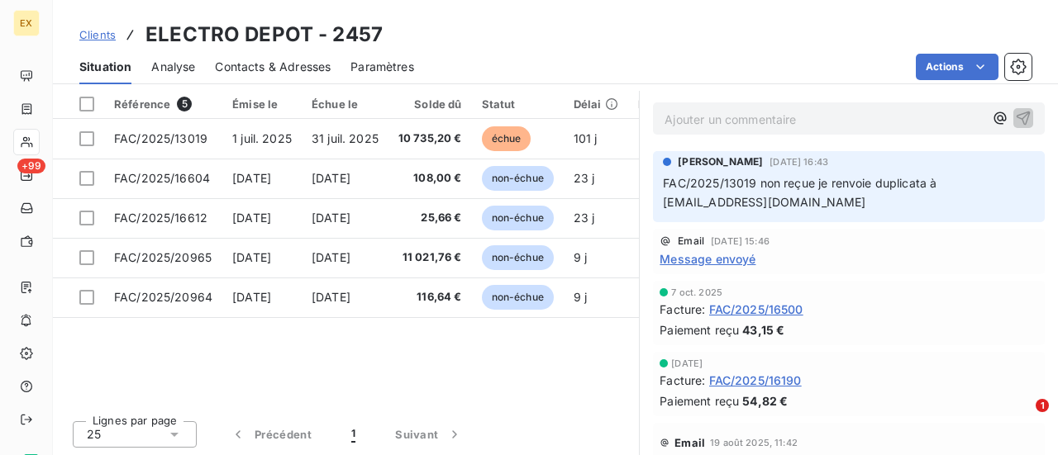
click at [708, 262] on span "Message envoyé" at bounding box center [707, 258] width 96 height 17
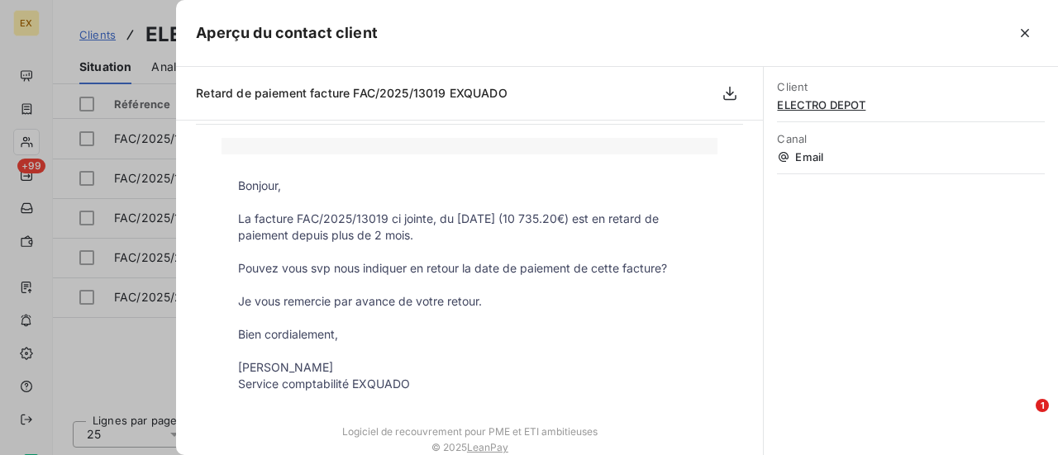
scroll to position [55, 0]
click at [1030, 26] on icon "button" at bounding box center [1024, 33] width 17 height 17
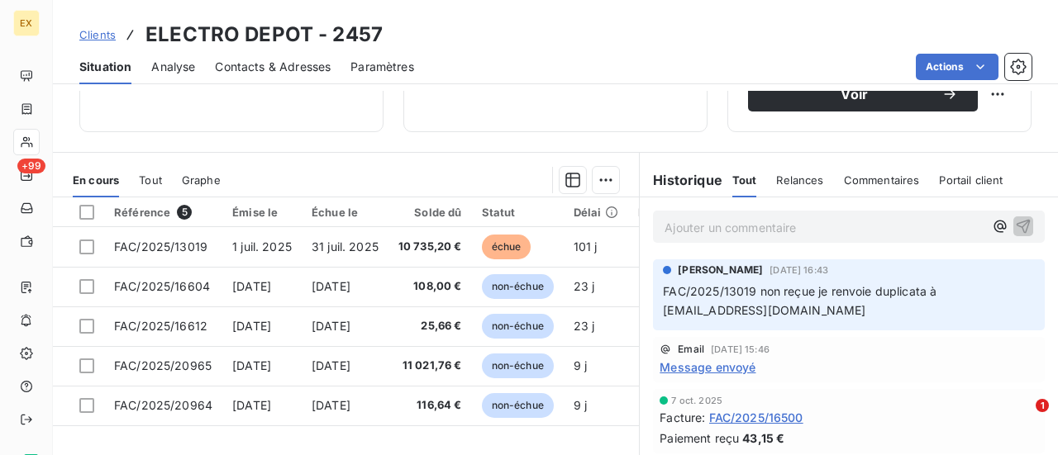
scroll to position [304, 0]
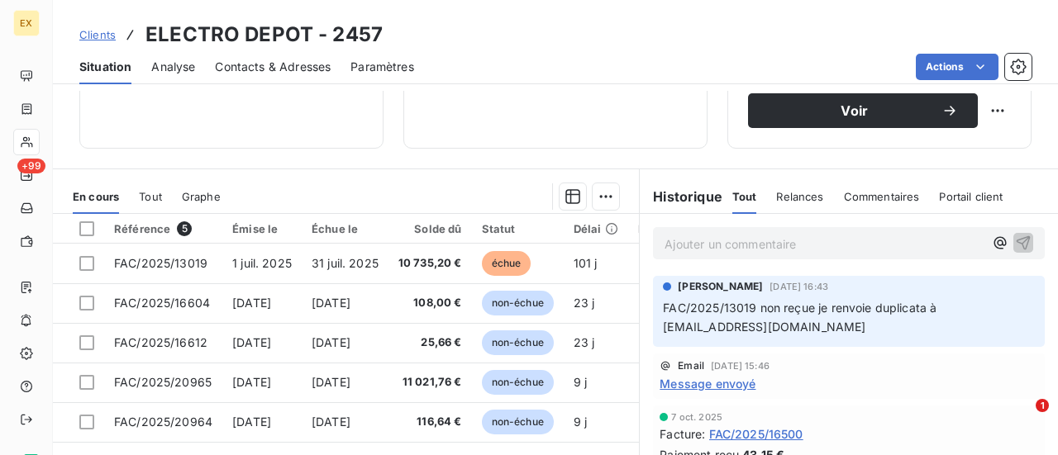
click at [787, 201] on div "Relances" at bounding box center [799, 196] width 47 height 35
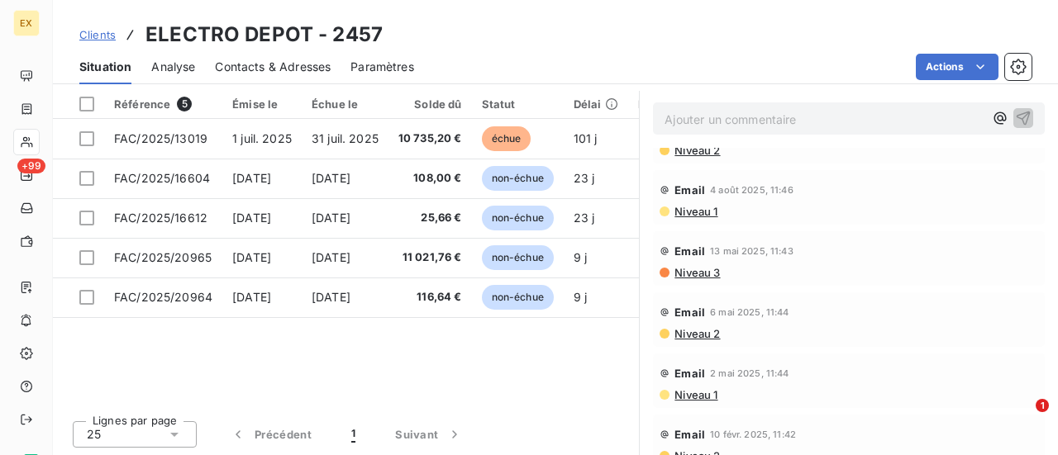
scroll to position [217, 0]
click at [177, 69] on span "Analyse" at bounding box center [173, 67] width 44 height 17
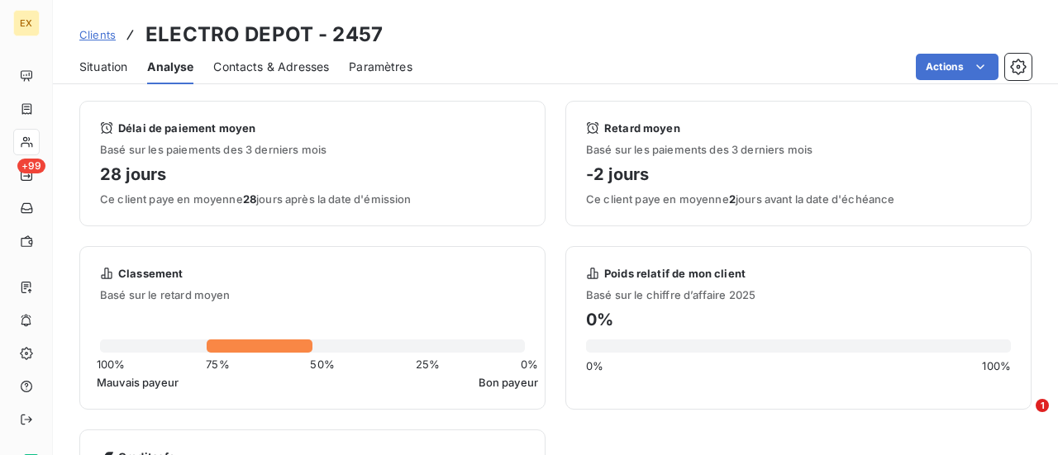
click at [108, 67] on span "Situation" at bounding box center [103, 67] width 48 height 17
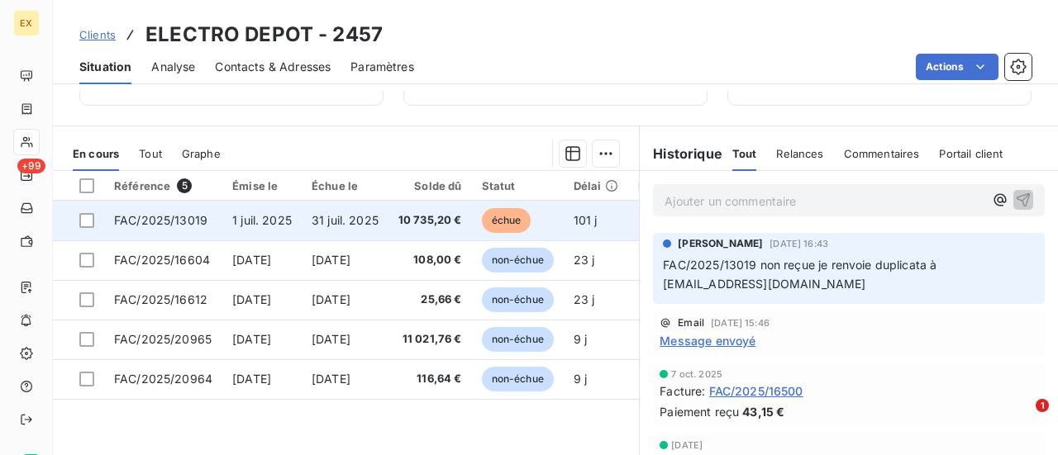
scroll to position [346, 0]
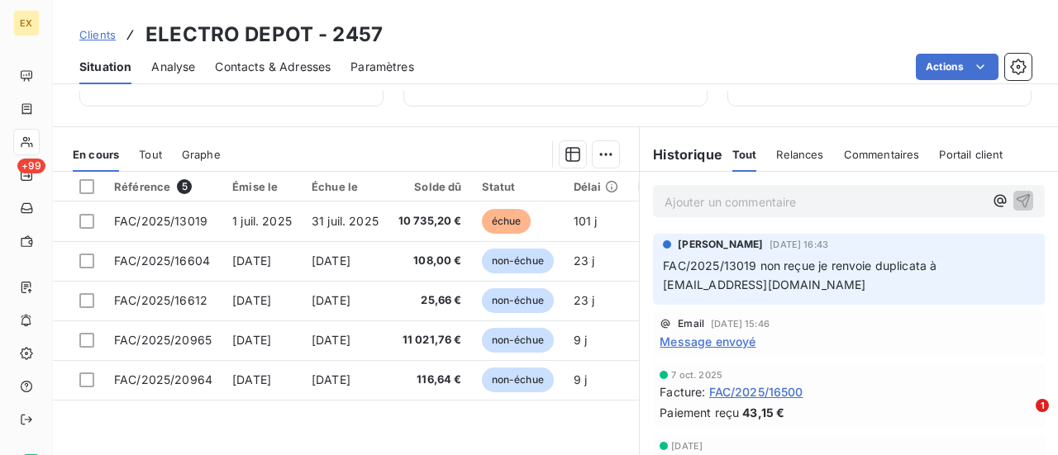
click at [153, 155] on span "Tout" at bounding box center [150, 154] width 23 height 13
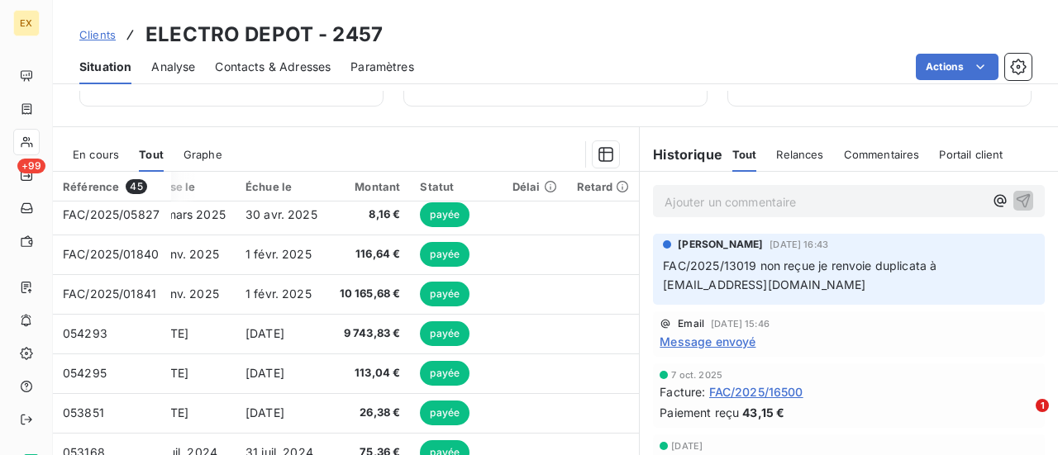
scroll to position [521, 46]
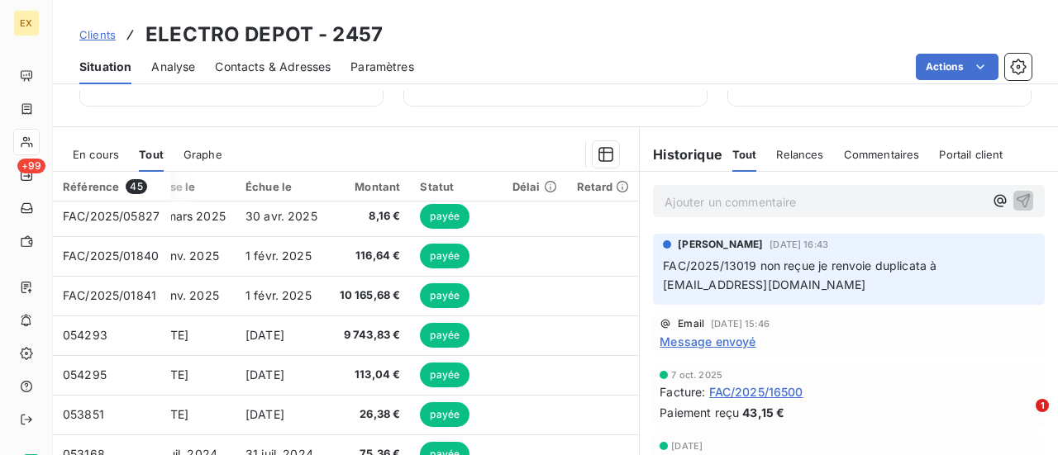
click at [101, 151] on span "En cours" at bounding box center [96, 154] width 46 height 13
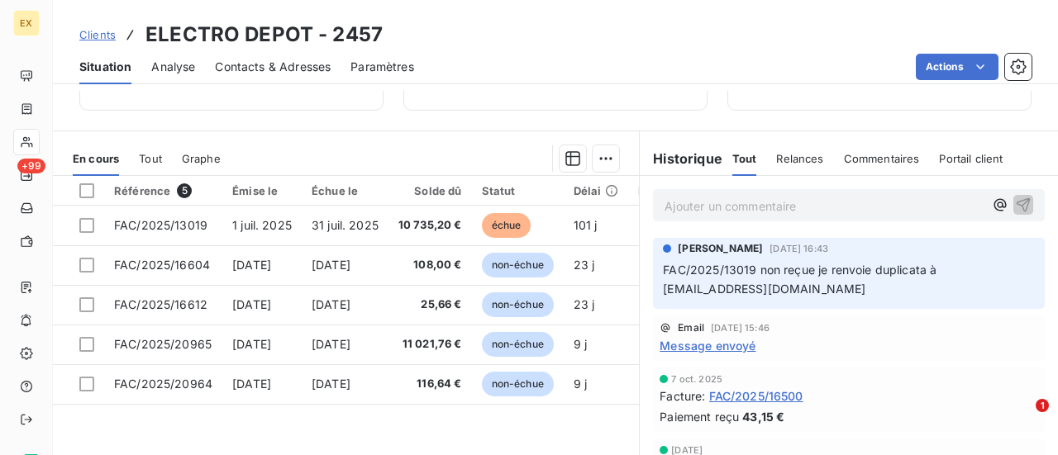
scroll to position [340, 0]
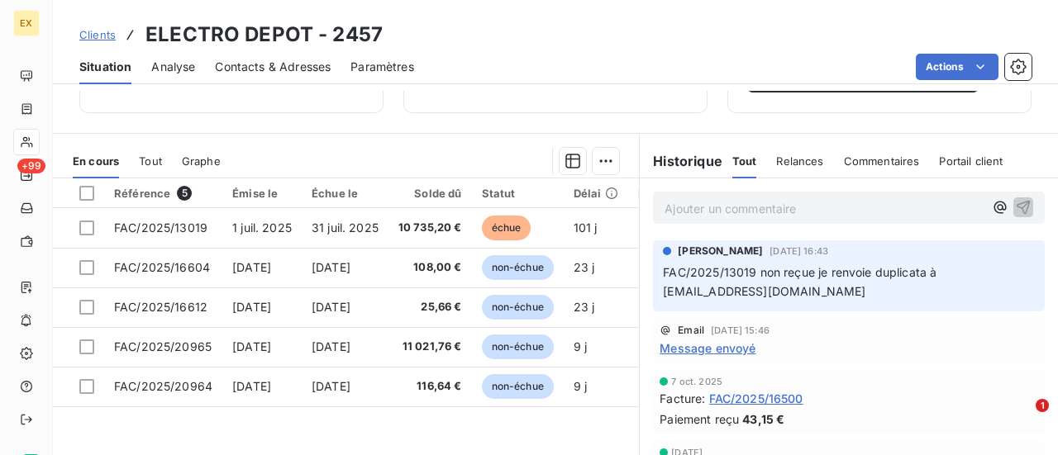
click at [102, 33] on span "Clients" at bounding box center [97, 34] width 36 height 13
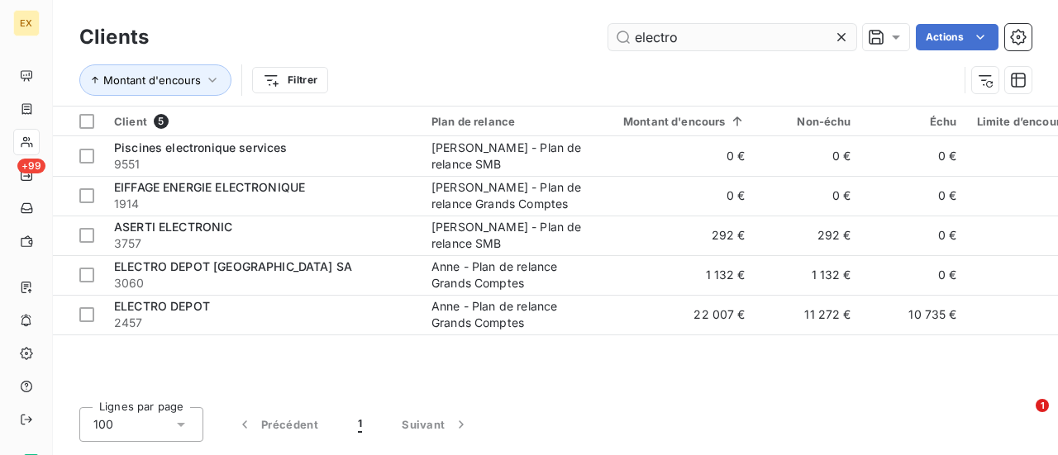
click at [649, 37] on input "electro" at bounding box center [732, 37] width 248 height 26
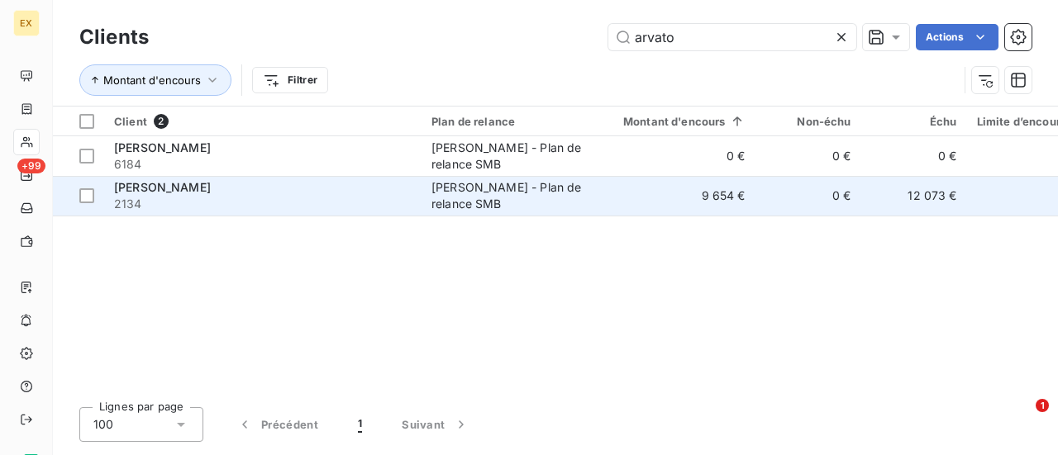
type input "arvato"
click at [267, 204] on span "2134" at bounding box center [262, 204] width 297 height 17
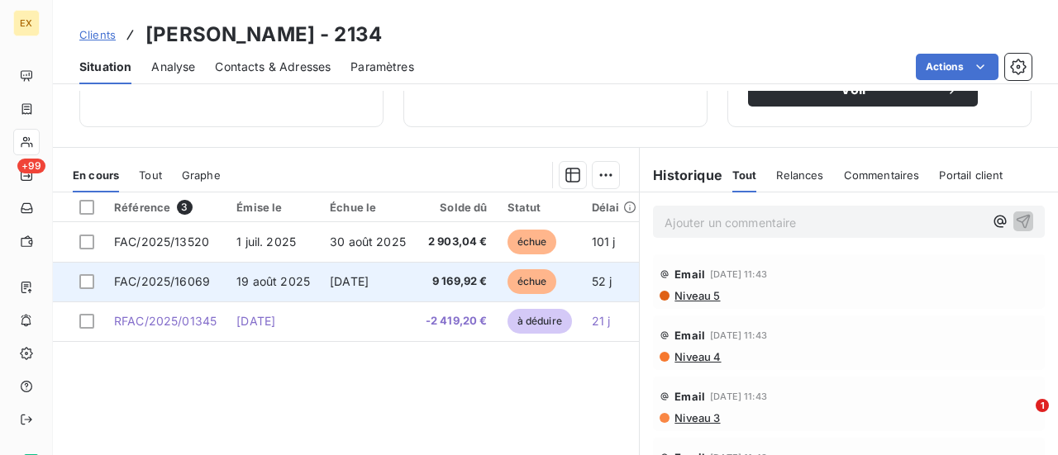
scroll to position [326, 0]
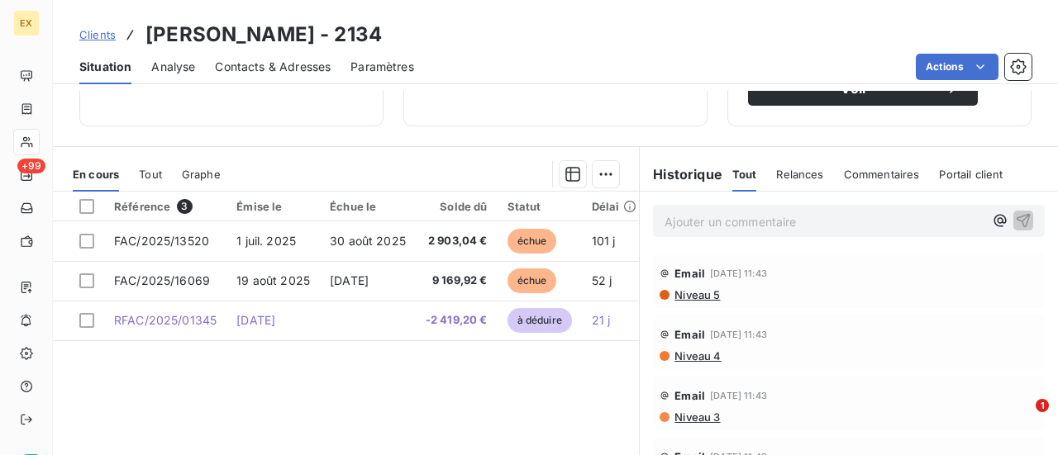
click at [822, 174] on div "Tout Relances Commentaires Portail client" at bounding box center [867, 174] width 271 height 35
click at [867, 171] on span "Commentaires" at bounding box center [882, 174] width 76 height 13
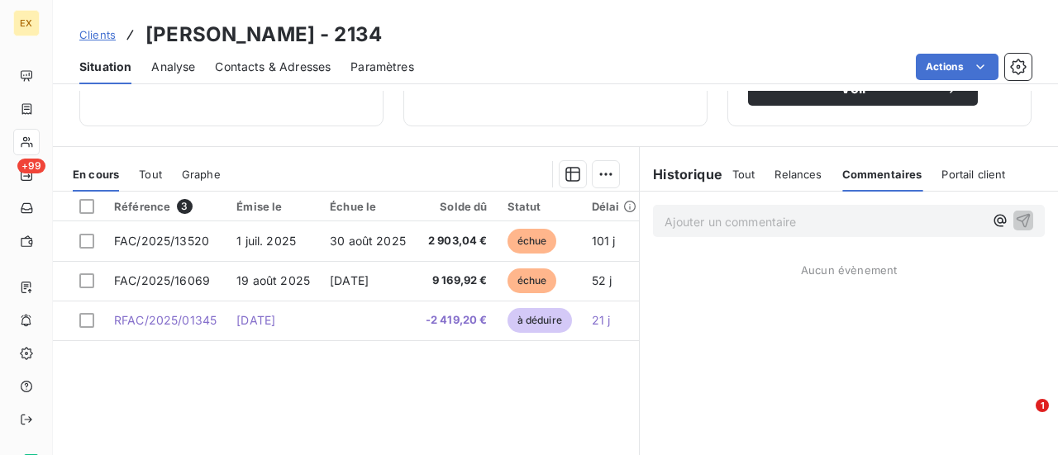
click at [785, 174] on span "Relances" at bounding box center [797, 174] width 47 height 13
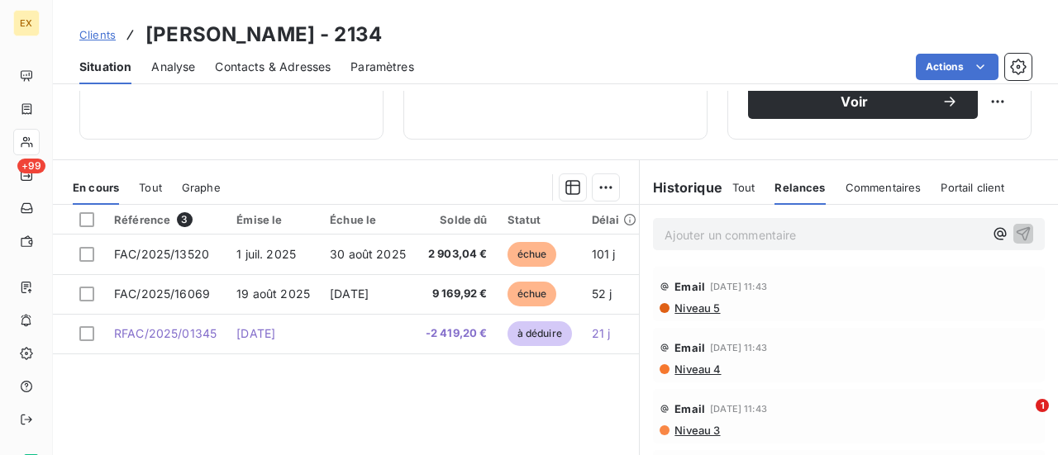
scroll to position [298, 0]
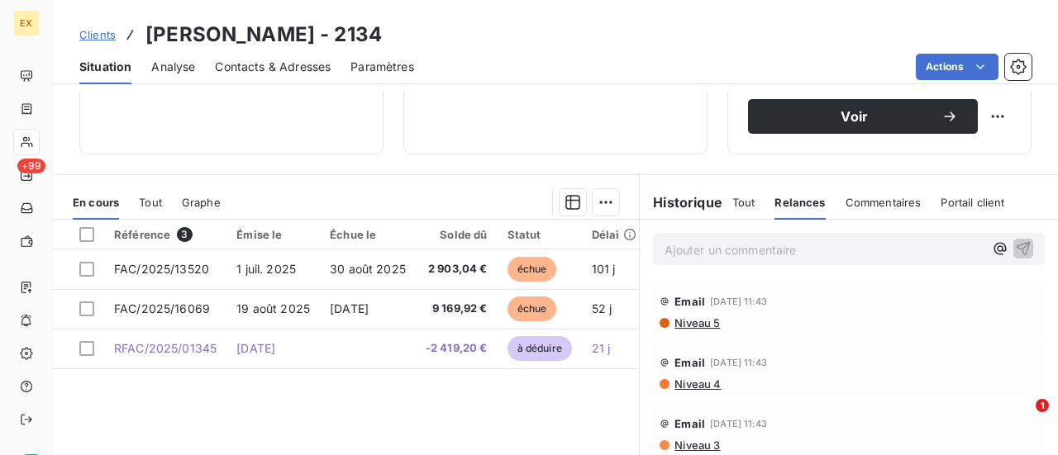
click at [702, 319] on span "Niveau 5" at bounding box center [696, 322] width 47 height 13
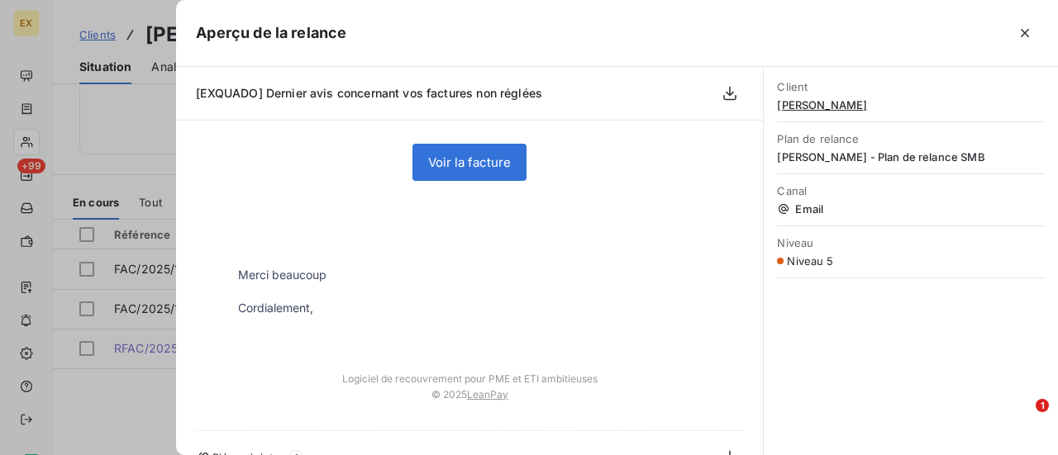
scroll to position [459, 0]
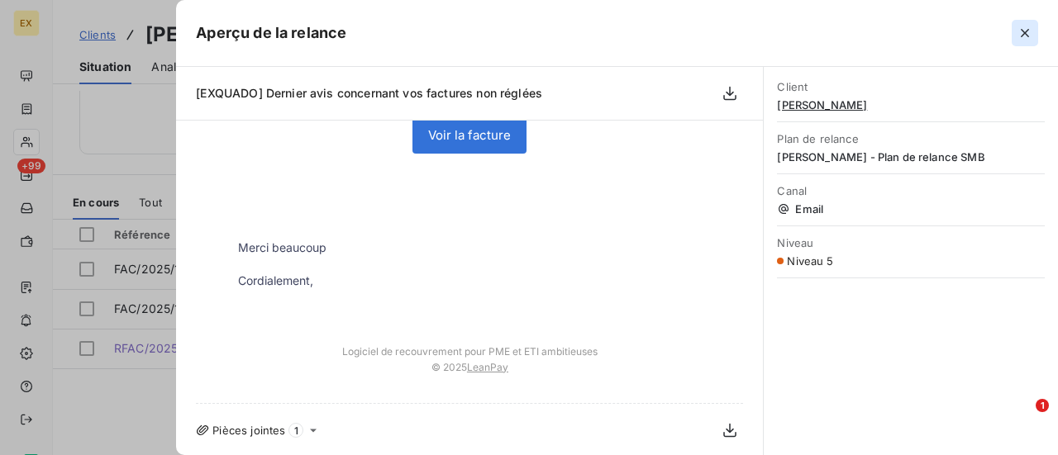
click at [1027, 36] on icon "button" at bounding box center [1025, 33] width 8 height 8
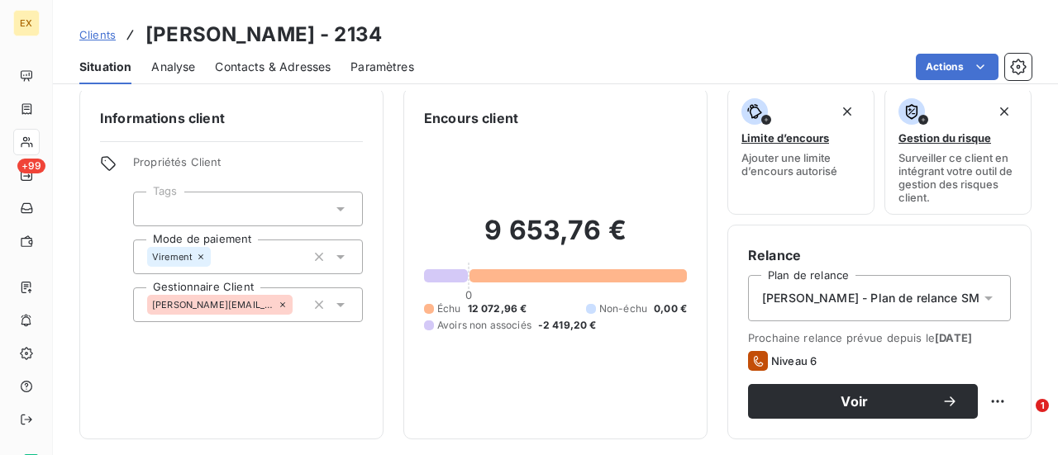
scroll to position [0, 0]
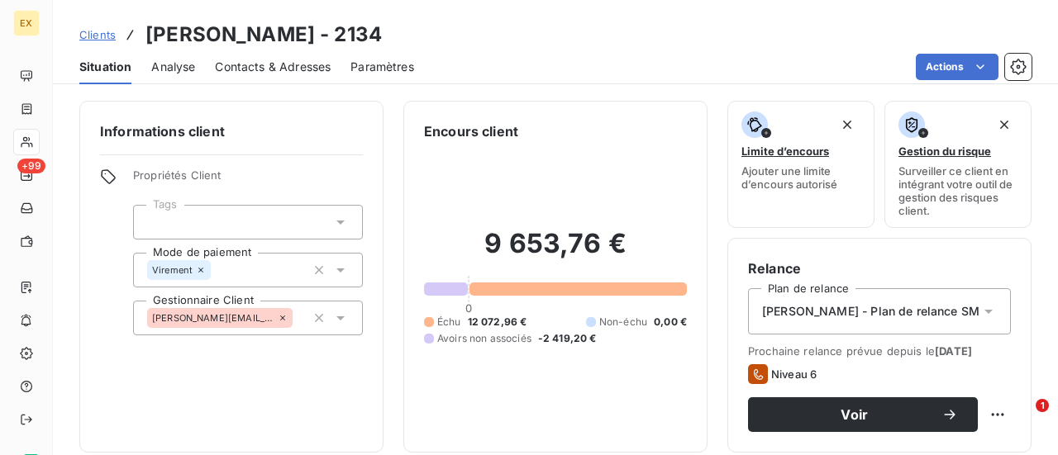
click at [278, 51] on div "Contacts & Adresses" at bounding box center [273, 67] width 116 height 35
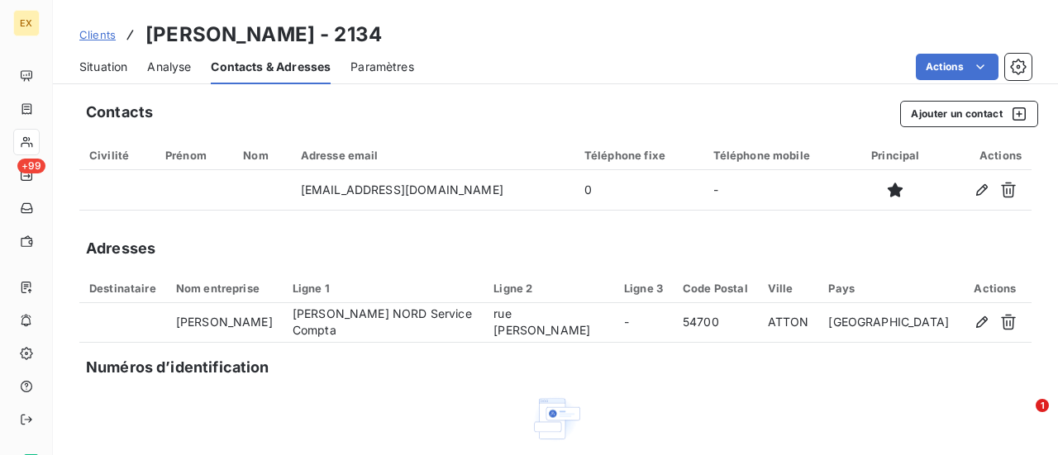
click at [96, 35] on span "Clients" at bounding box center [97, 34] width 36 height 13
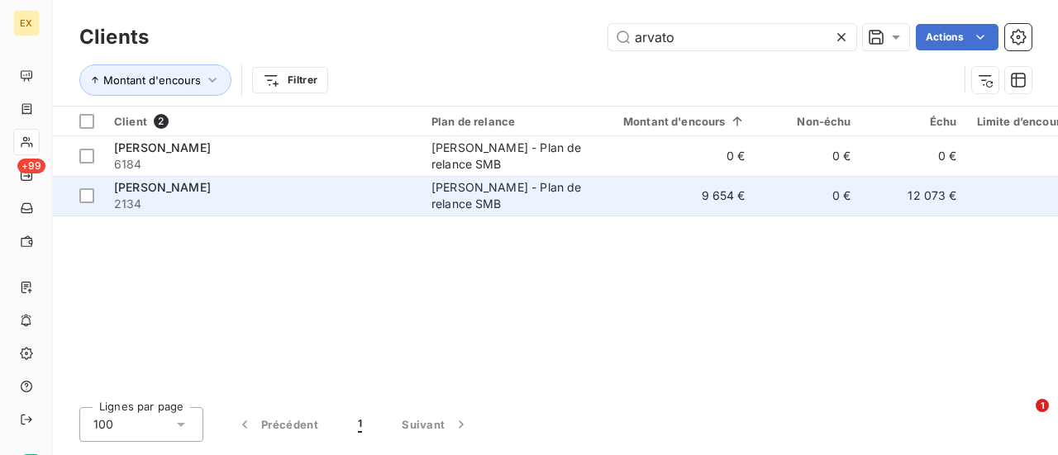
click at [486, 182] on div "[PERSON_NAME] - Plan de relance SMB" at bounding box center [507, 195] width 152 height 33
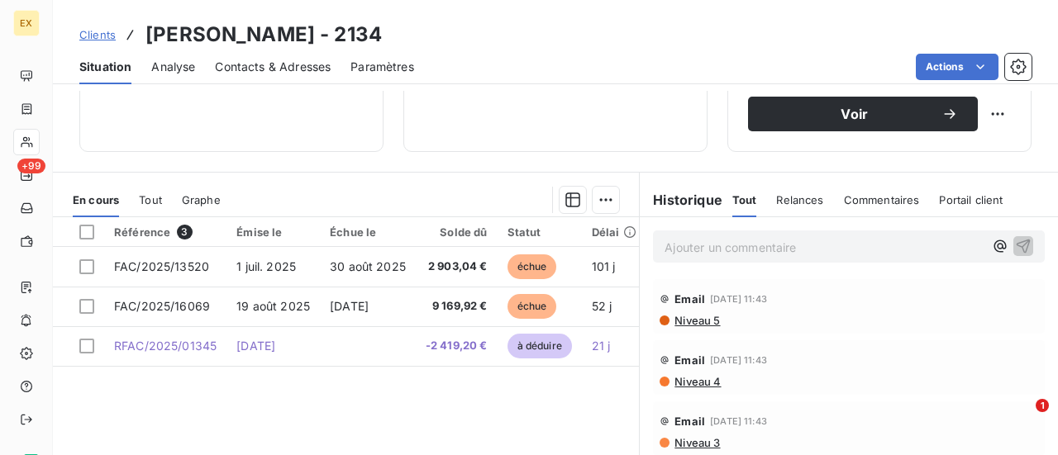
scroll to position [290, 0]
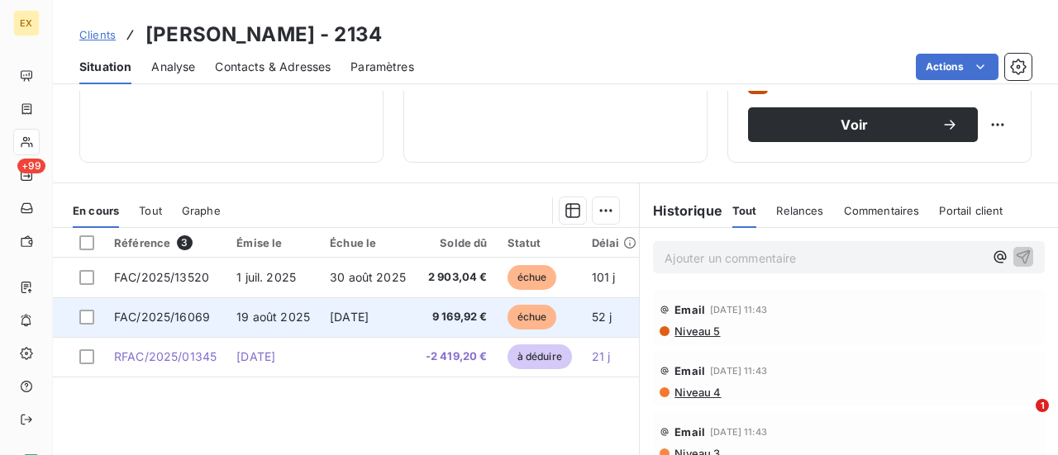
click at [167, 317] on span "FAC/2025/16069" at bounding box center [162, 317] width 96 height 14
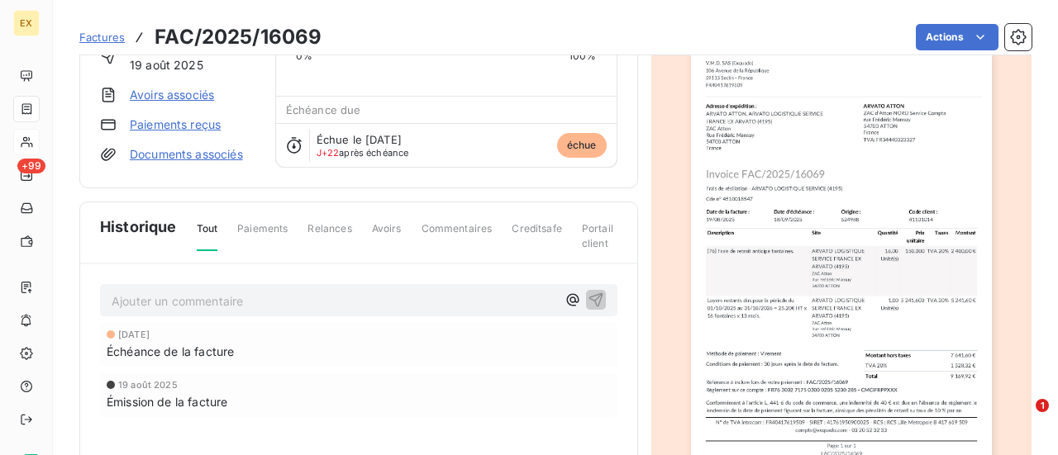
scroll to position [137, 0]
click at [102, 40] on span "Factures" at bounding box center [101, 37] width 45 height 13
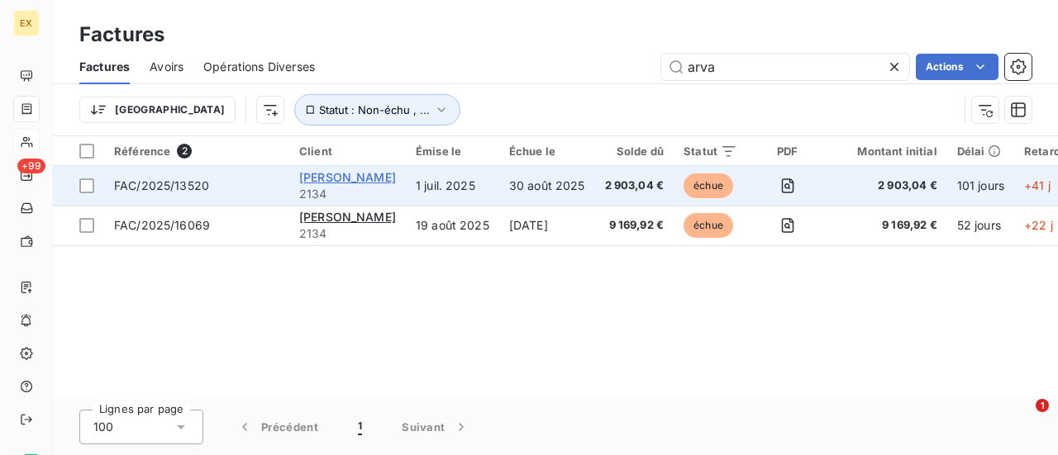
type input "arva"
click at [339, 182] on span "[PERSON_NAME]" at bounding box center [347, 177] width 97 height 14
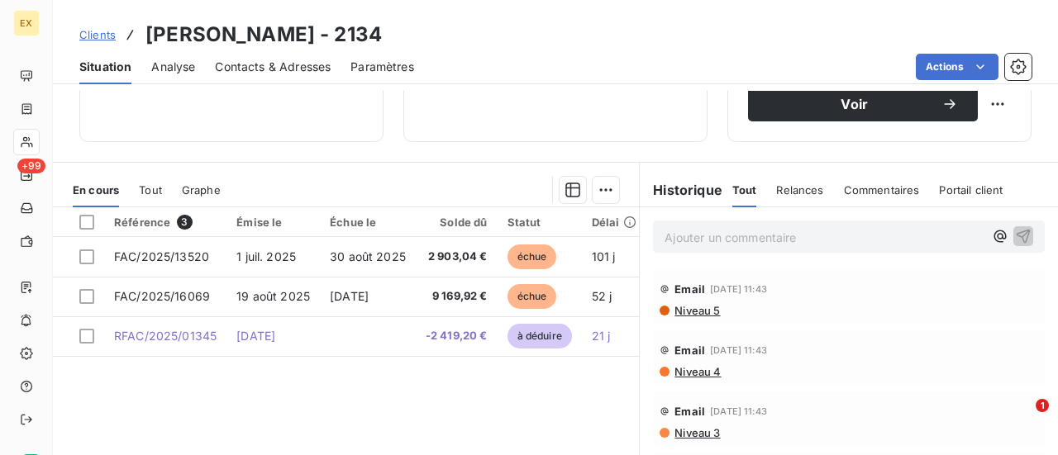
scroll to position [316, 0]
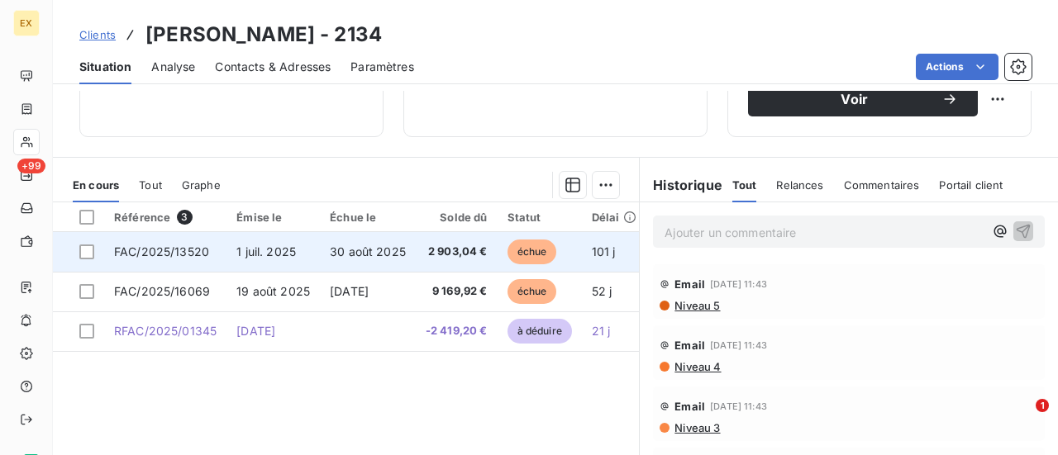
click at [159, 248] on span "FAC/2025/13520" at bounding box center [161, 252] width 95 height 14
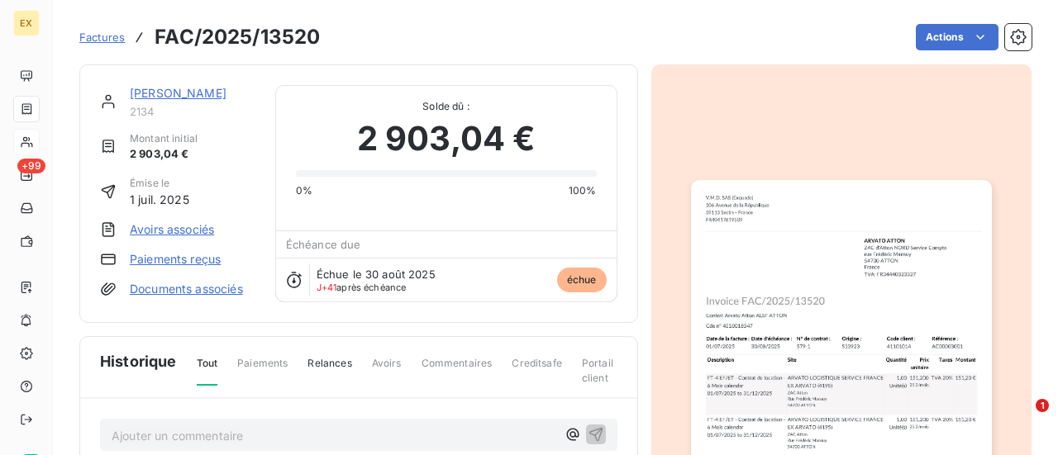
click at [193, 90] on link "[PERSON_NAME]" at bounding box center [178, 93] width 97 height 14
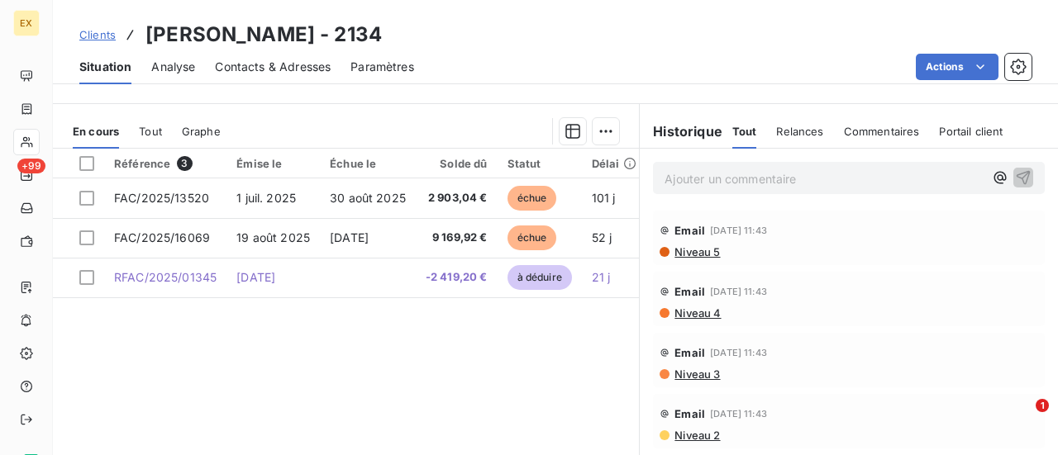
scroll to position [370, 0]
click at [150, 121] on div "Tout" at bounding box center [150, 130] width 23 height 35
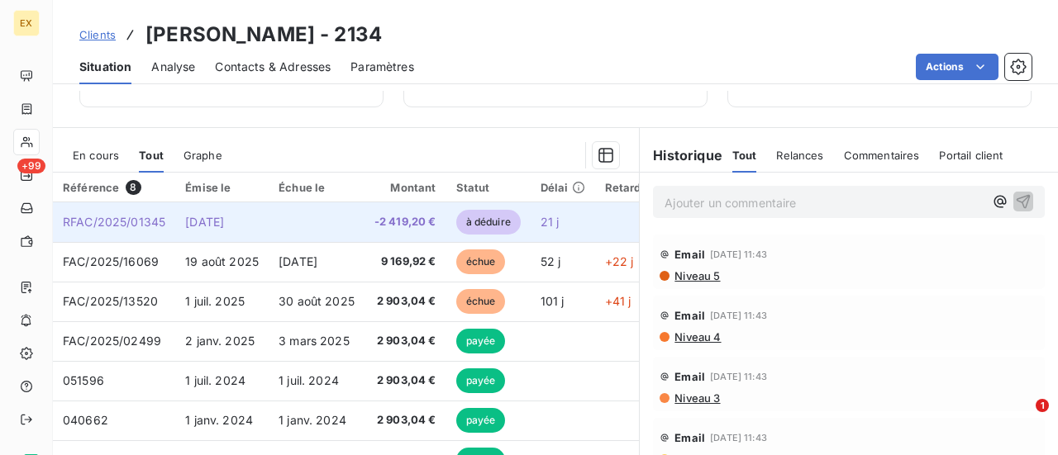
scroll to position [340, 0]
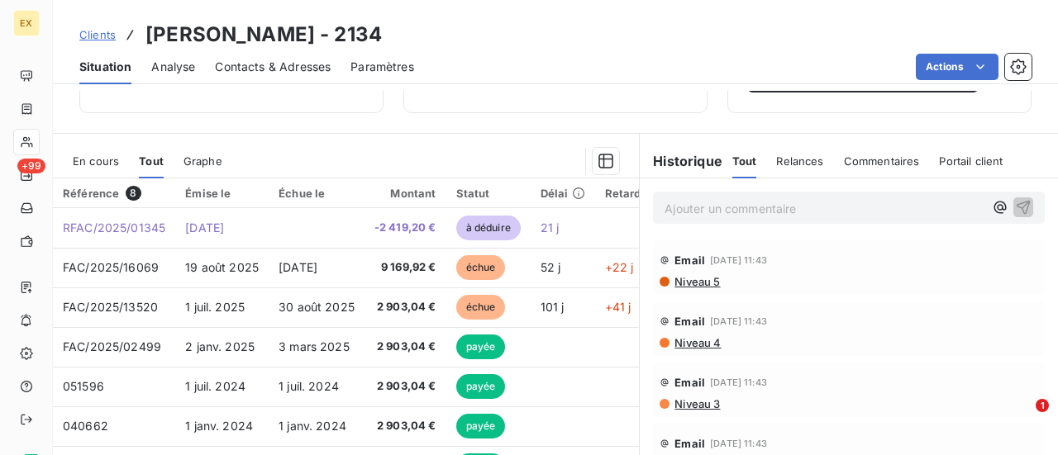
click at [98, 159] on span "En cours" at bounding box center [96, 161] width 46 height 13
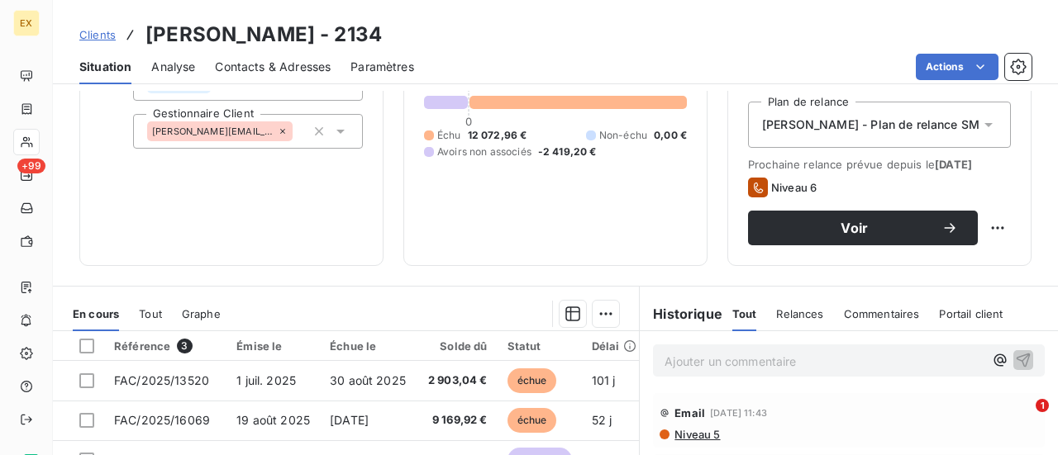
scroll to position [186, 0]
click at [104, 34] on span "Clients" at bounding box center [97, 34] width 36 height 13
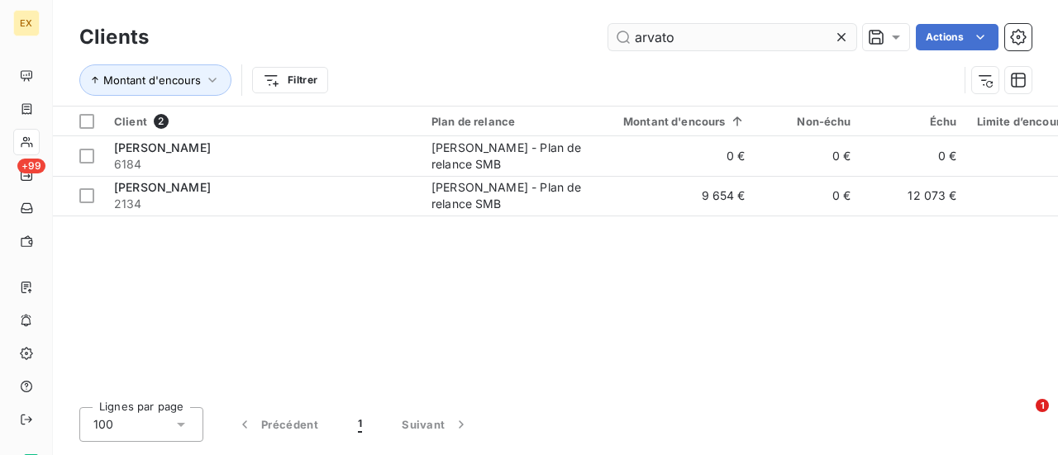
click at [647, 41] on input "arvato" at bounding box center [732, 37] width 248 height 26
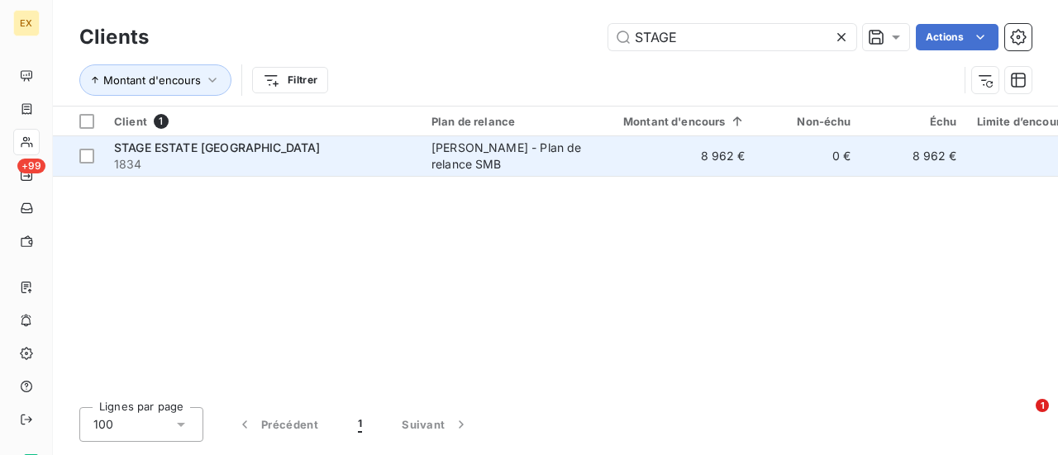
type input "STAGE"
click at [295, 165] on span "1834" at bounding box center [262, 164] width 297 height 17
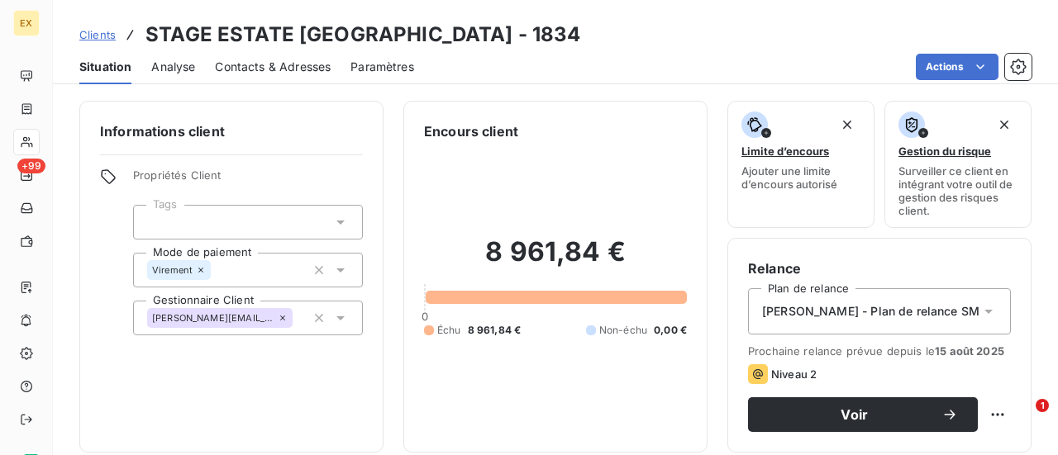
click at [266, 60] on span "Contacts & Adresses" at bounding box center [273, 67] width 116 height 17
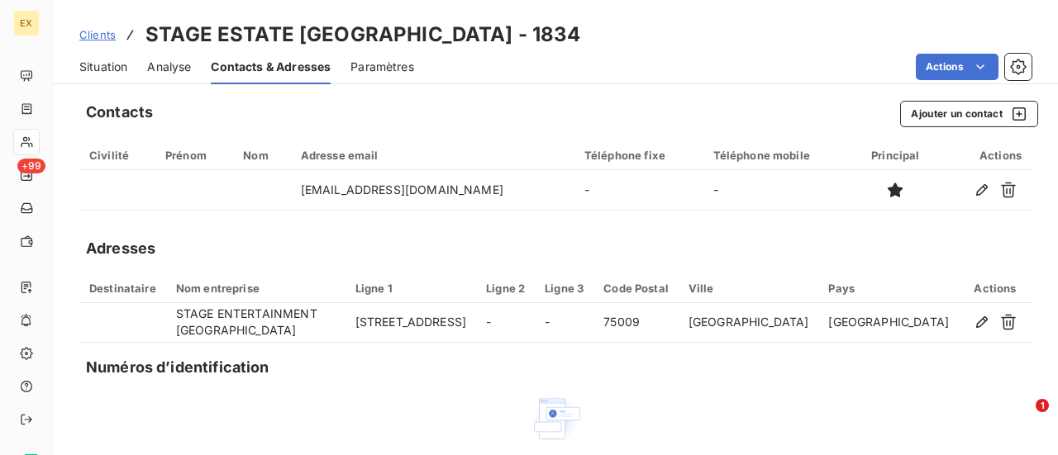
click at [100, 65] on span "Situation" at bounding box center [103, 67] width 48 height 17
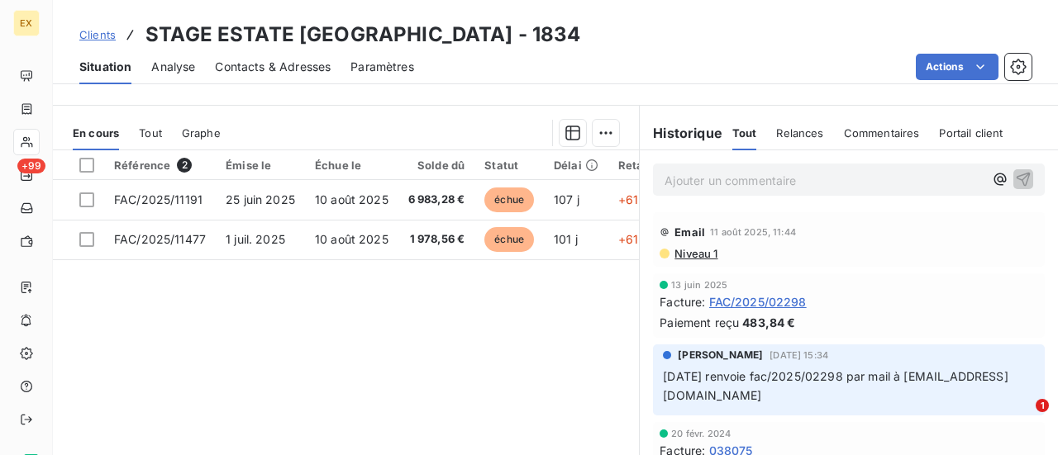
scroll to position [369, 0]
click at [685, 255] on span "Niveau 1" at bounding box center [695, 252] width 45 height 13
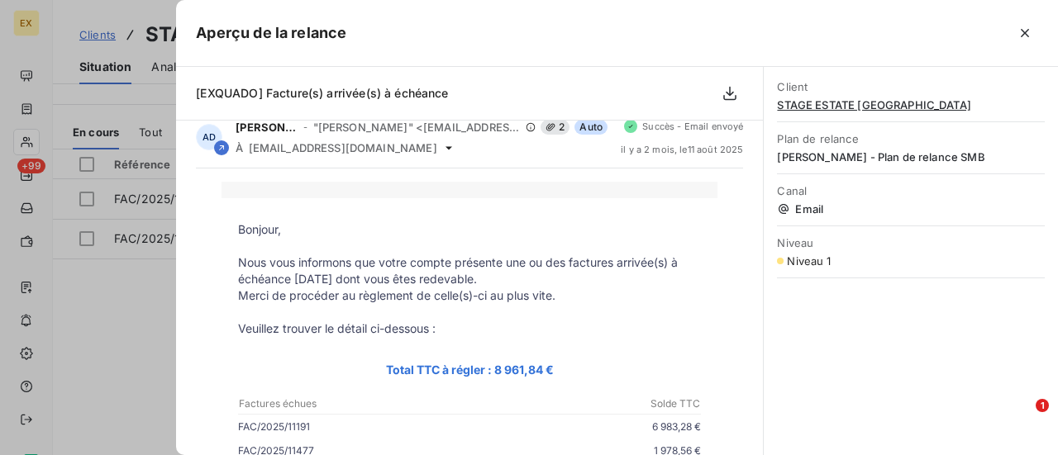
scroll to position [0, 0]
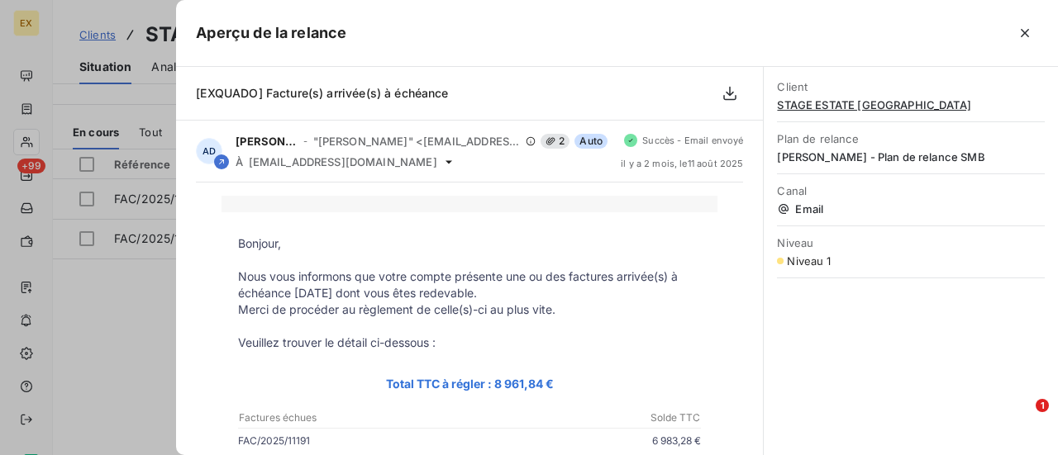
click at [155, 293] on div at bounding box center [529, 227] width 1058 height 455
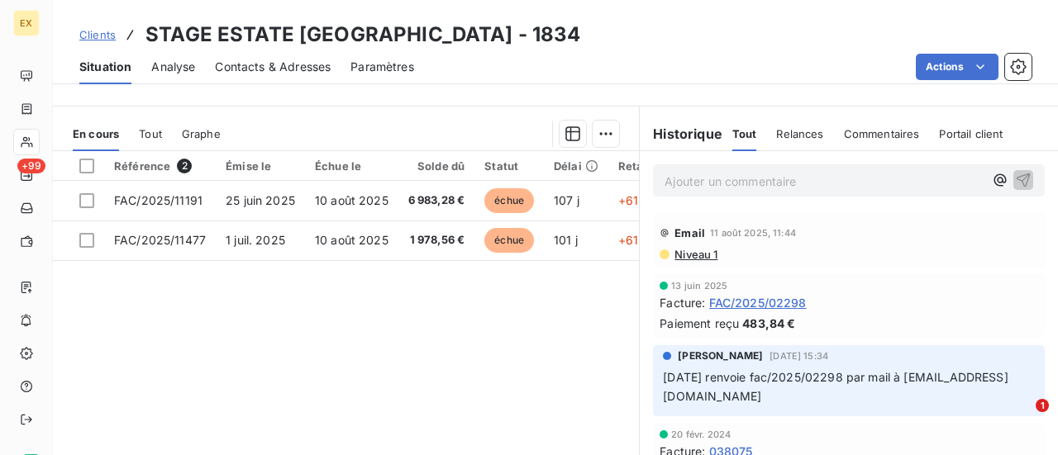
scroll to position [43, 0]
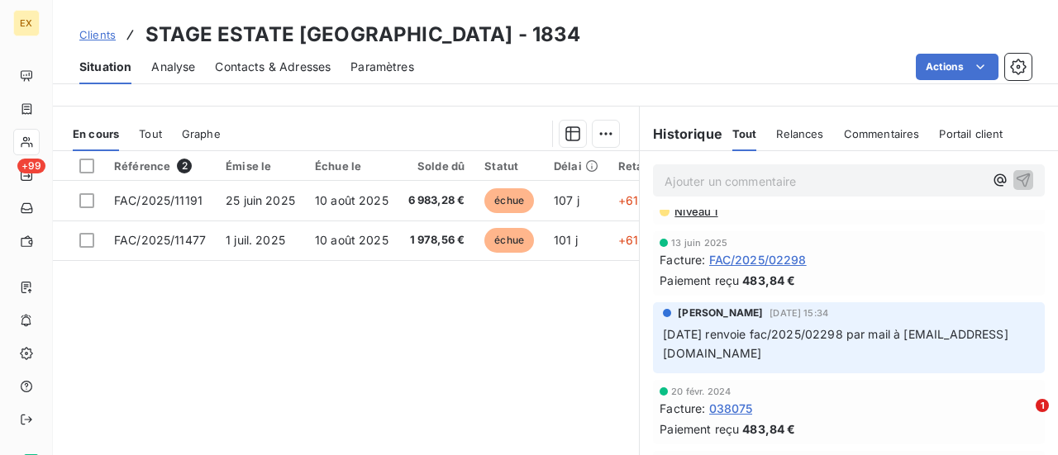
click at [924, 126] on div "Tout Relances Commentaires Portail client" at bounding box center [867, 134] width 271 height 35
click at [949, 131] on span "Portail client" at bounding box center [971, 133] width 64 height 13
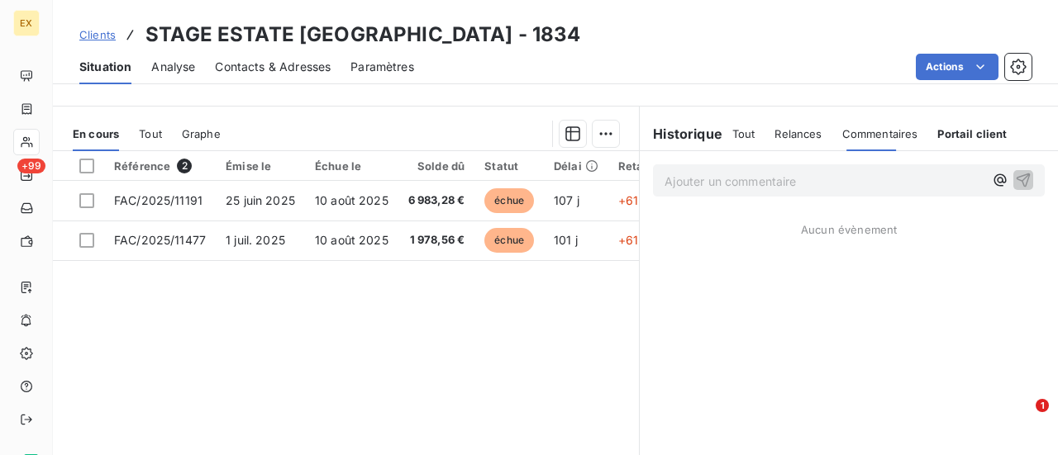
scroll to position [0, 0]
click at [861, 143] on div "Commentaires" at bounding box center [880, 134] width 76 height 35
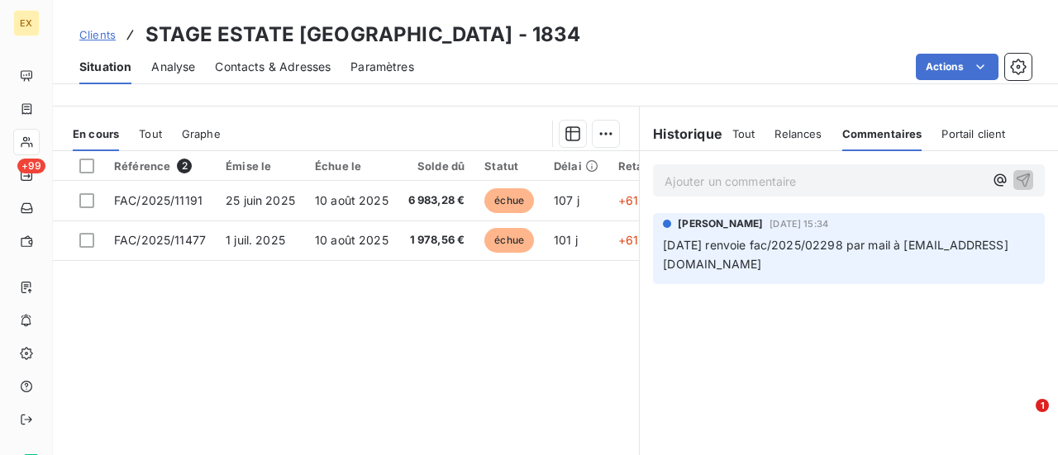
click at [732, 140] on div "Tout" at bounding box center [743, 134] width 23 height 35
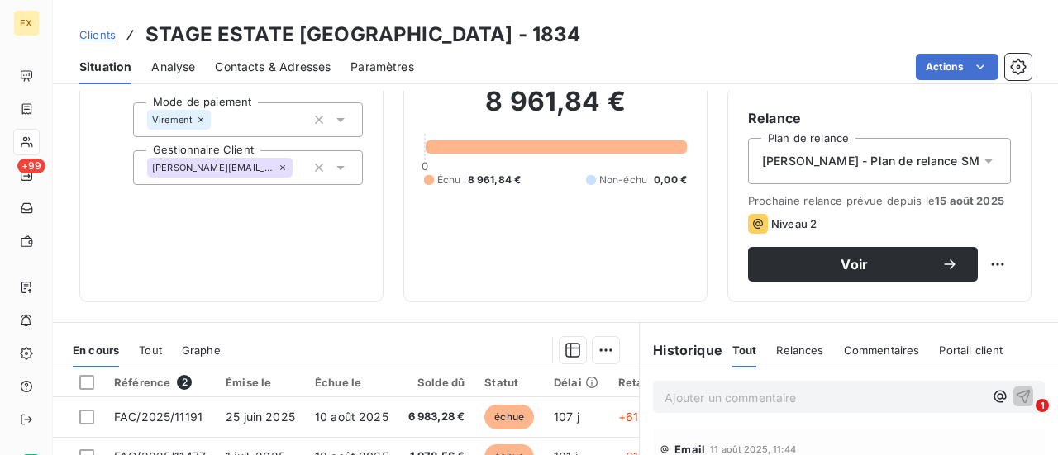
scroll to position [150, 0]
click at [99, 34] on span "Clients" at bounding box center [97, 34] width 36 height 13
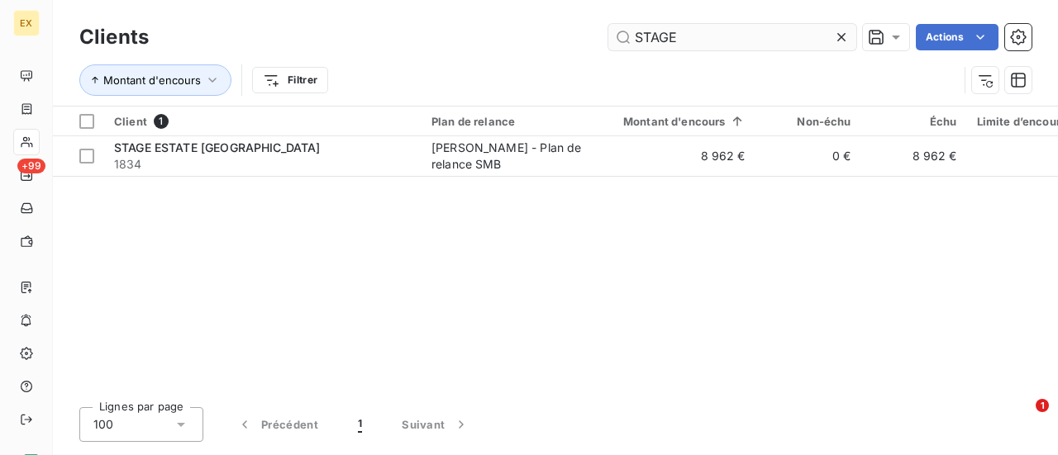
click at [658, 36] on input "STAGE" at bounding box center [732, 37] width 248 height 26
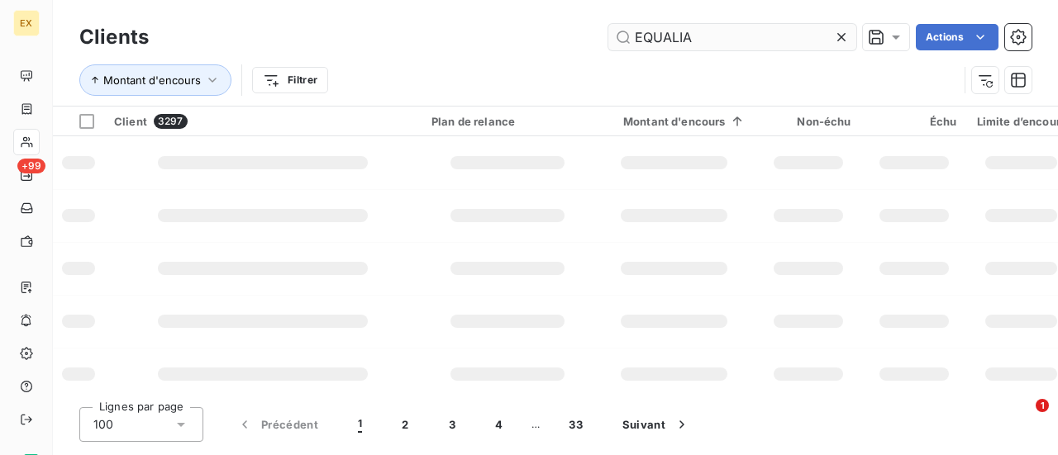
type input "EQUALIA"
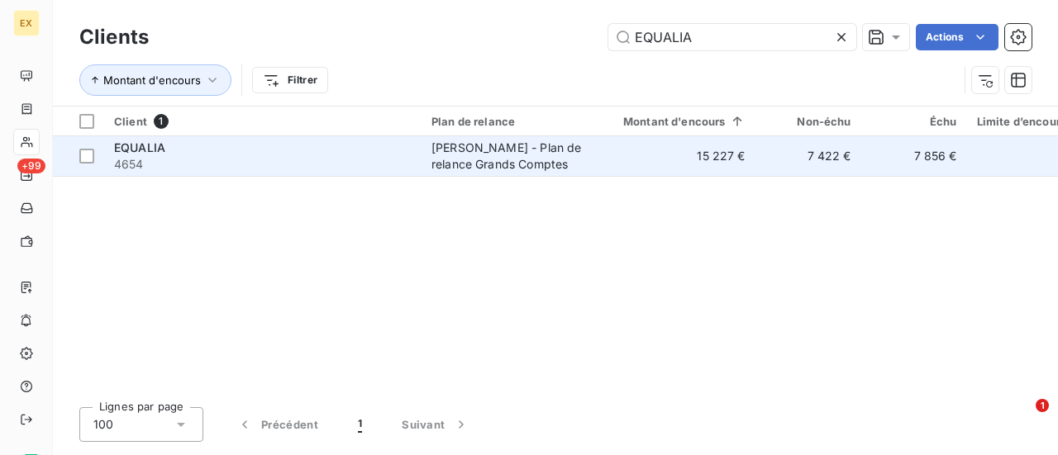
click at [283, 156] on span "4654" at bounding box center [262, 164] width 297 height 17
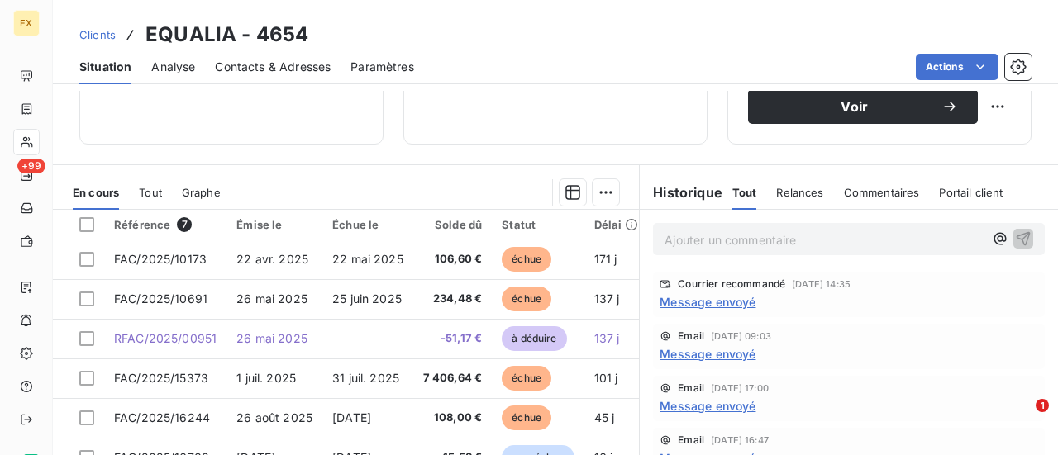
scroll to position [305, 0]
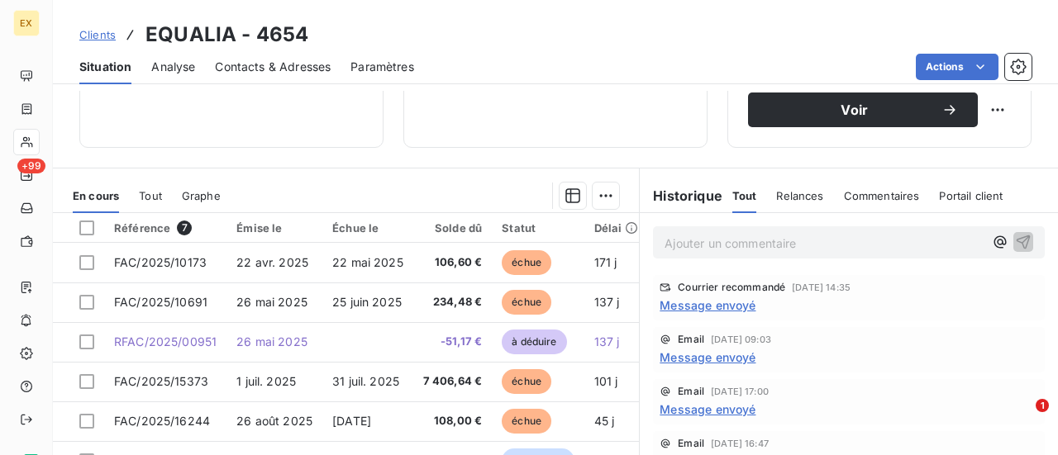
click at [719, 305] on span "Message envoyé" at bounding box center [707, 305] width 96 height 17
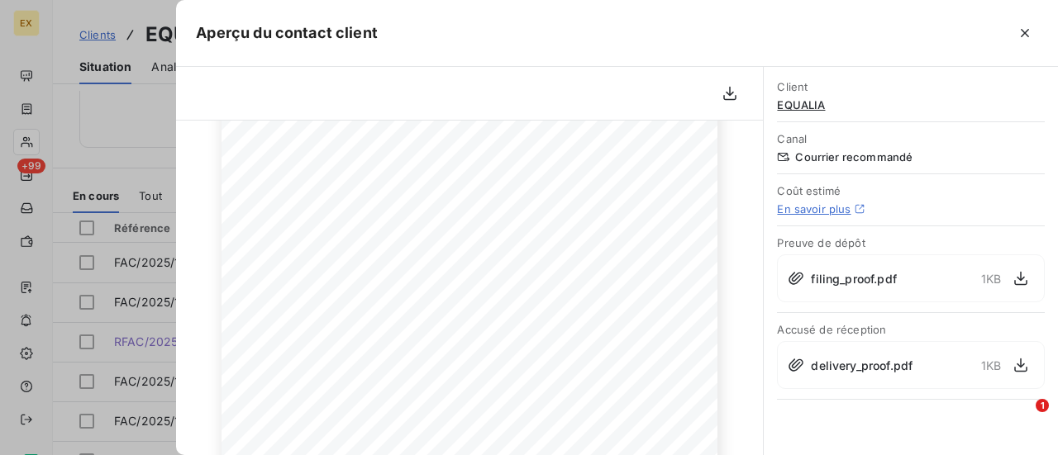
scroll to position [0, 0]
click at [1025, 31] on icon "button" at bounding box center [1024, 33] width 17 height 17
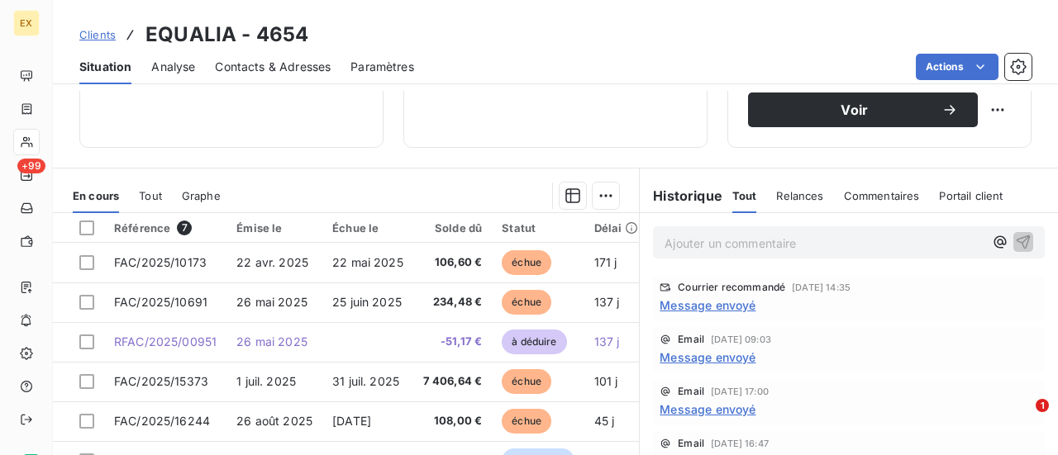
click at [787, 197] on span "Relances" at bounding box center [799, 195] width 47 height 13
click at [863, 184] on div "Commentaires" at bounding box center [883, 195] width 76 height 35
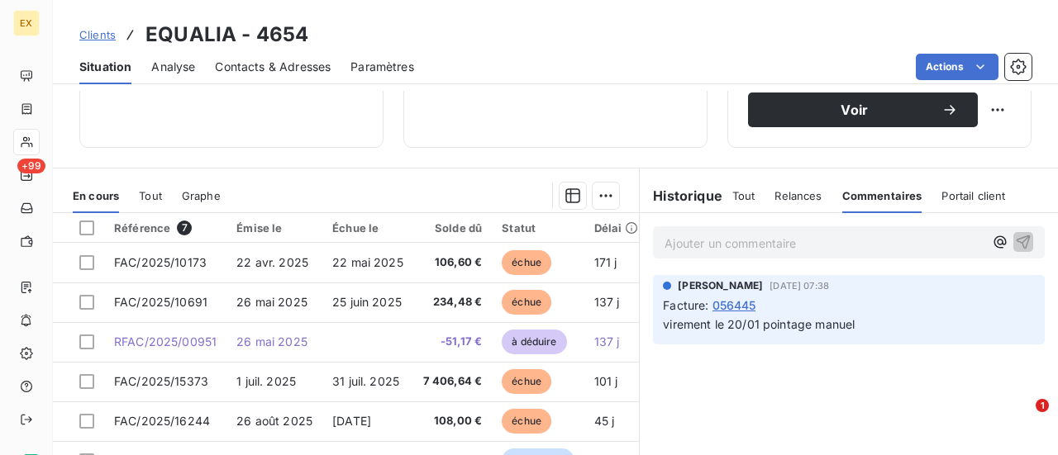
click at [739, 197] on span "Tout" at bounding box center [743, 195] width 23 height 13
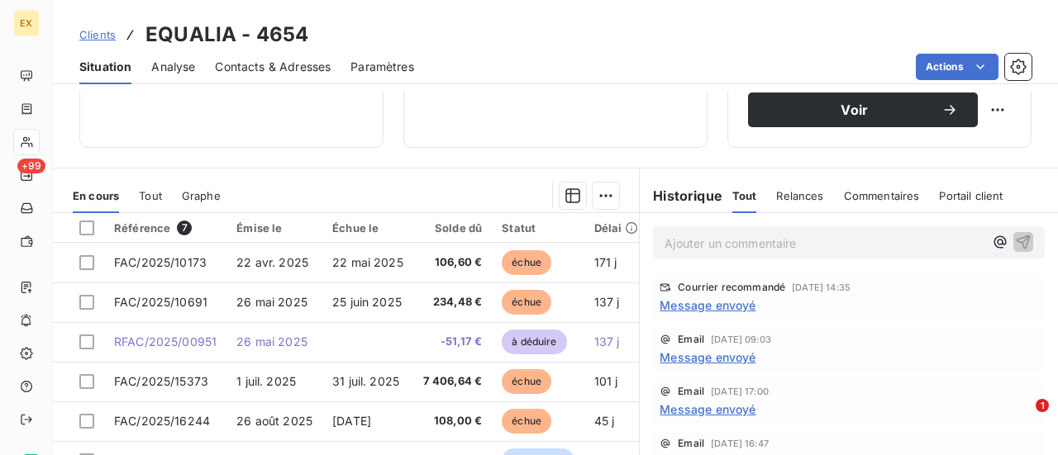
click at [99, 26] on link "Clients" at bounding box center [97, 34] width 36 height 17
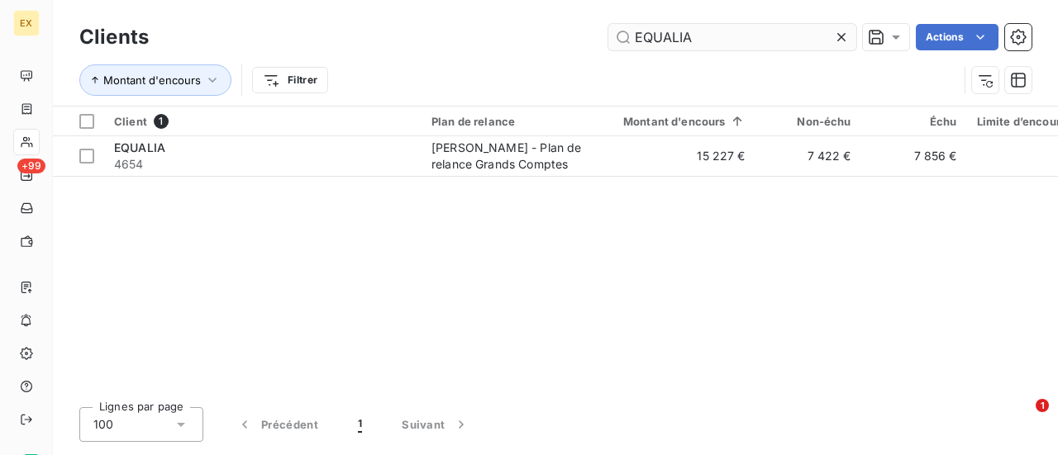
click at [683, 40] on input "EQUALIA" at bounding box center [732, 37] width 248 height 26
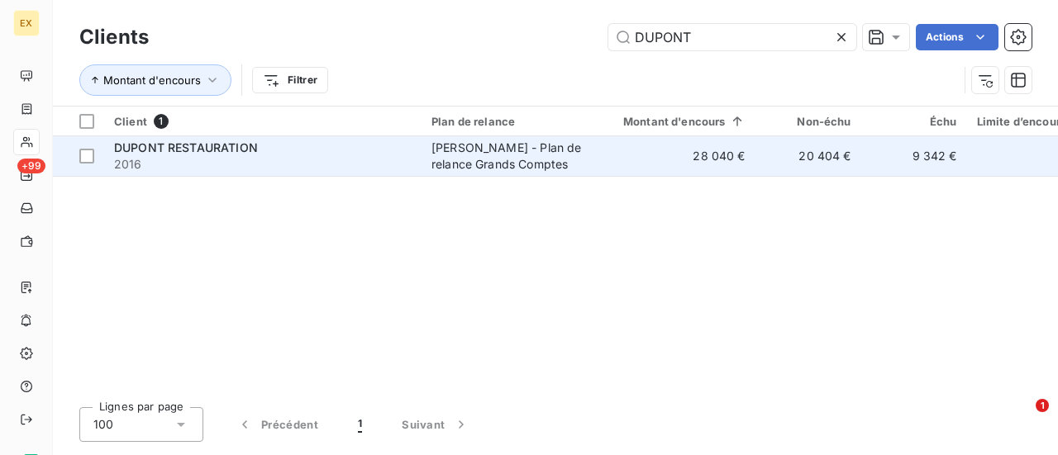
type input "DUPONT"
click at [209, 150] on span "DUPONT RESTAURATION" at bounding box center [186, 147] width 144 height 14
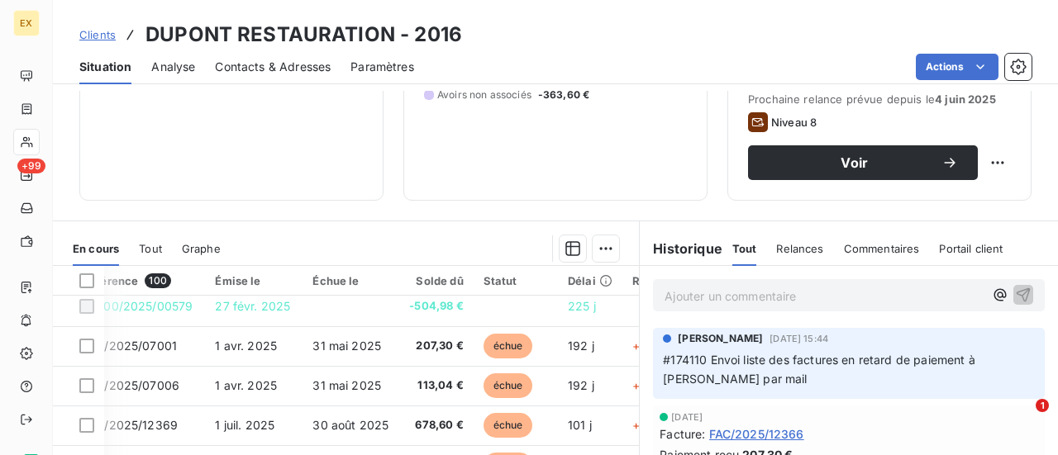
scroll to position [221, 0]
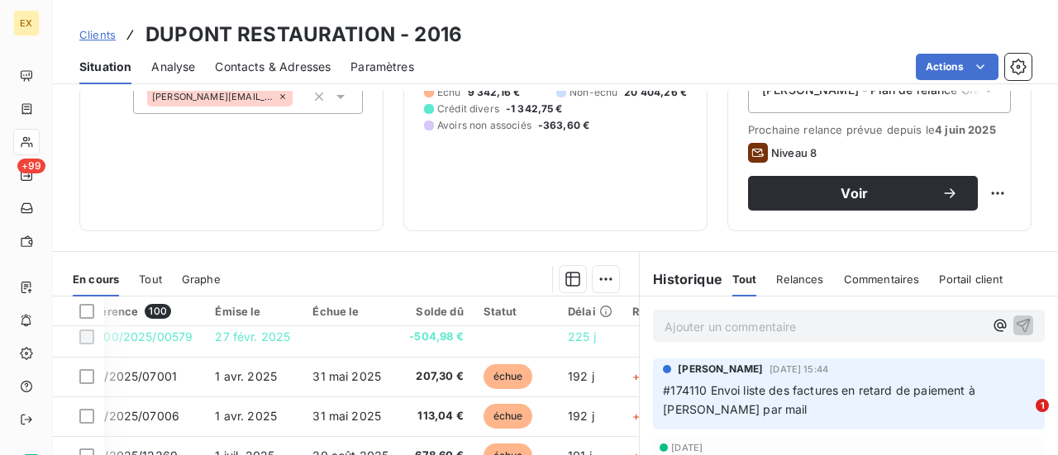
click at [152, 282] on span "Tout" at bounding box center [150, 279] width 23 height 13
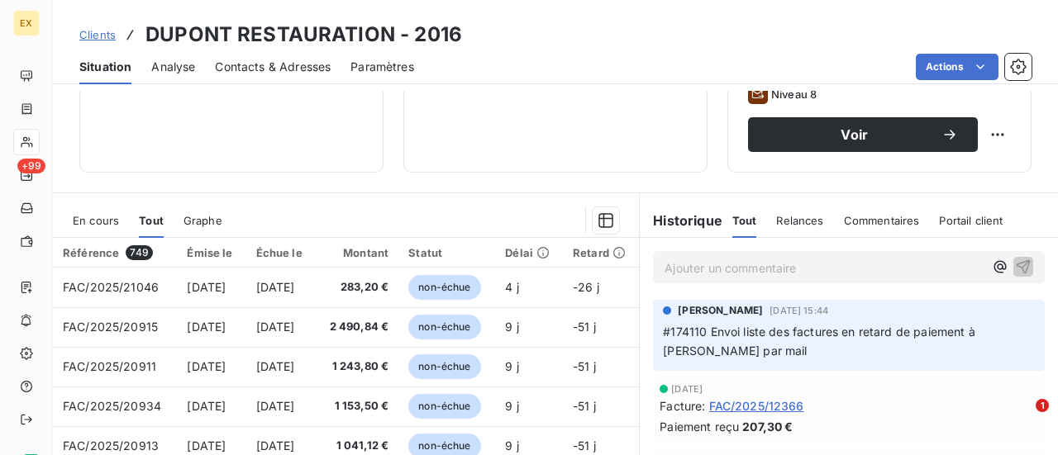
scroll to position [281, 0]
click at [101, 229] on div "En cours" at bounding box center [96, 219] width 46 height 35
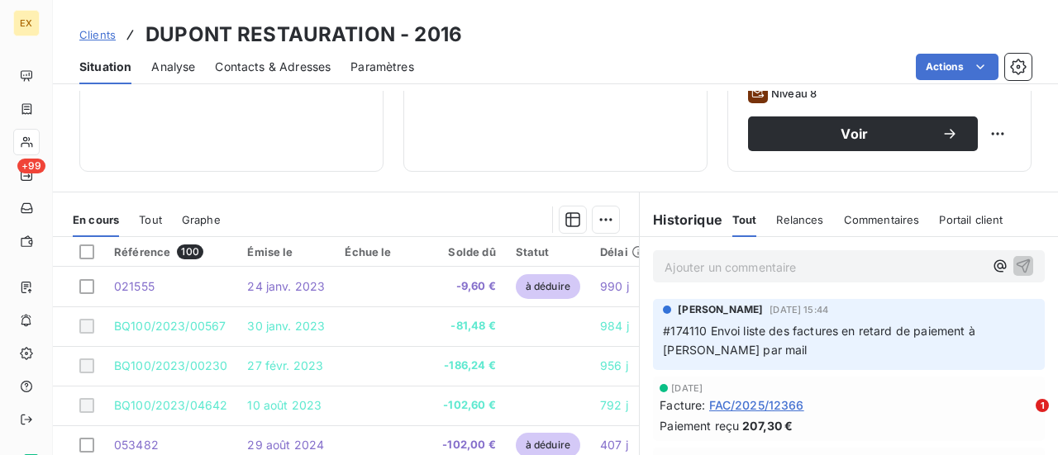
click at [105, 28] on span "Clients" at bounding box center [97, 34] width 36 height 13
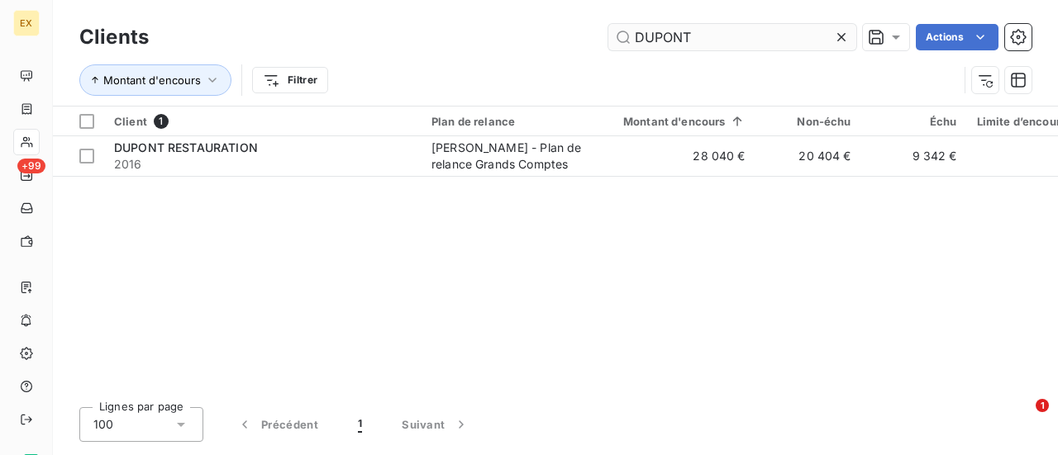
click at [664, 28] on input "DUPONT" at bounding box center [732, 37] width 248 height 26
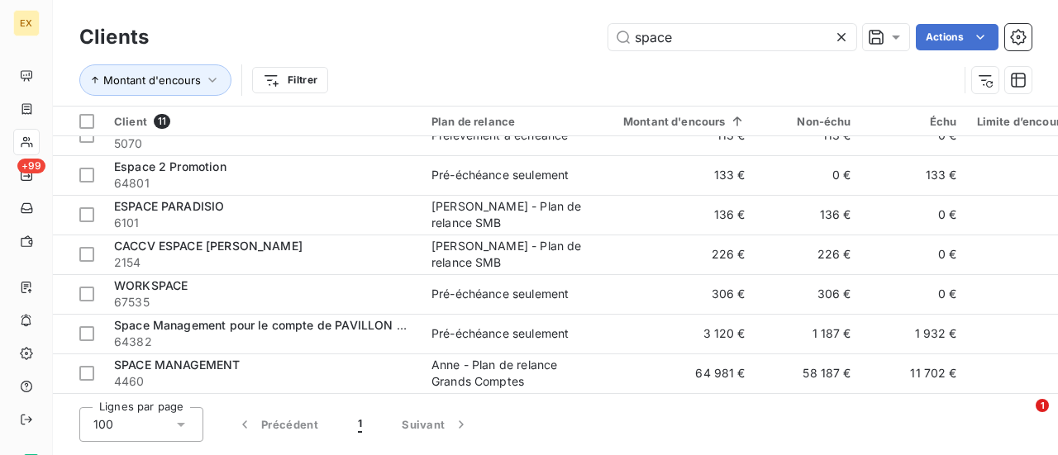
scroll to position [185, 0]
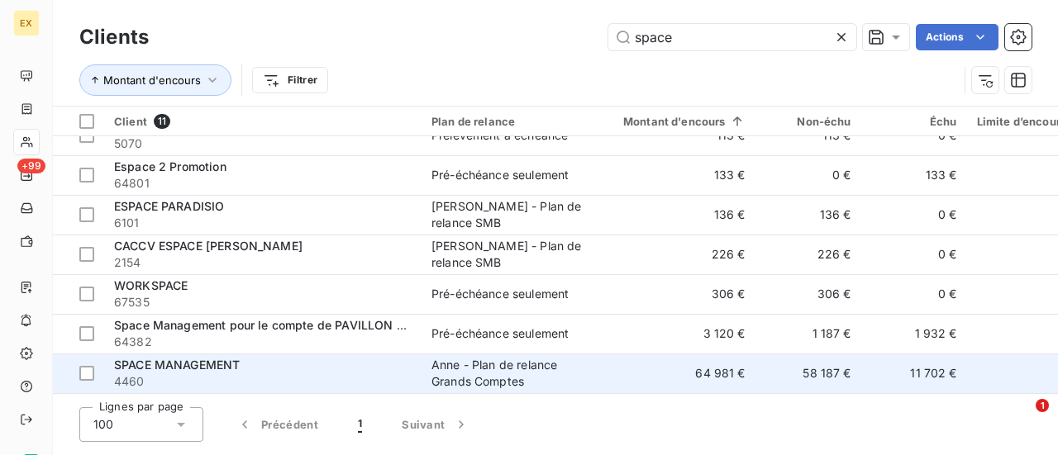
type input "space"
click at [532, 370] on div "Anne - Plan de relance Grands Comptes" at bounding box center [507, 373] width 152 height 33
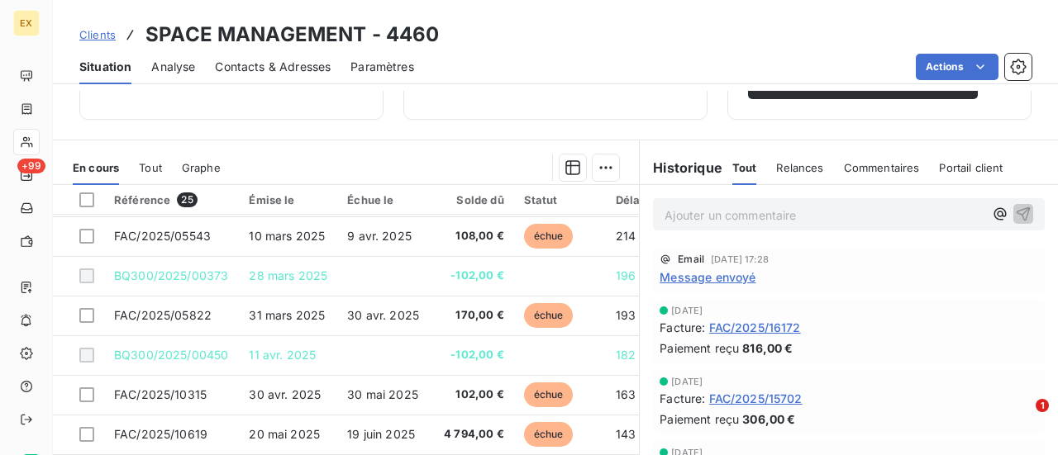
scroll to position [337, 0]
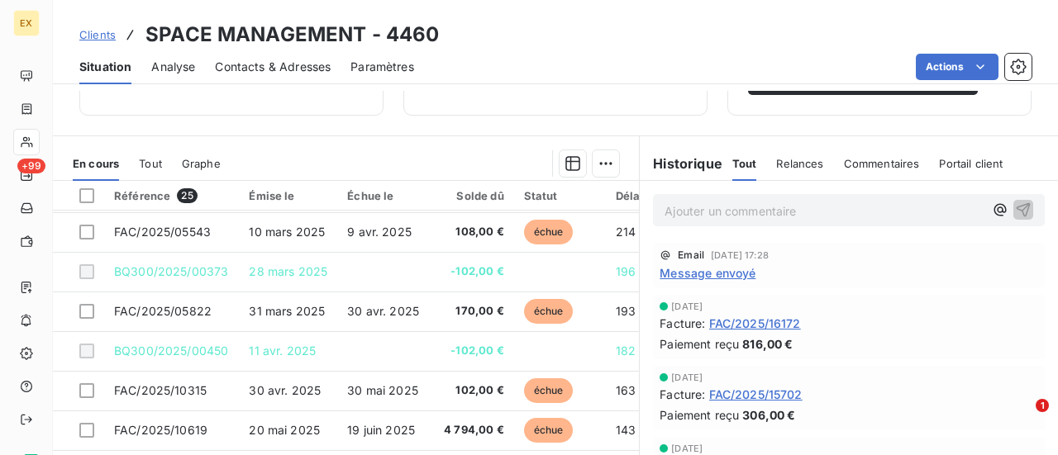
click at [707, 272] on span "Message envoyé" at bounding box center [707, 272] width 96 height 17
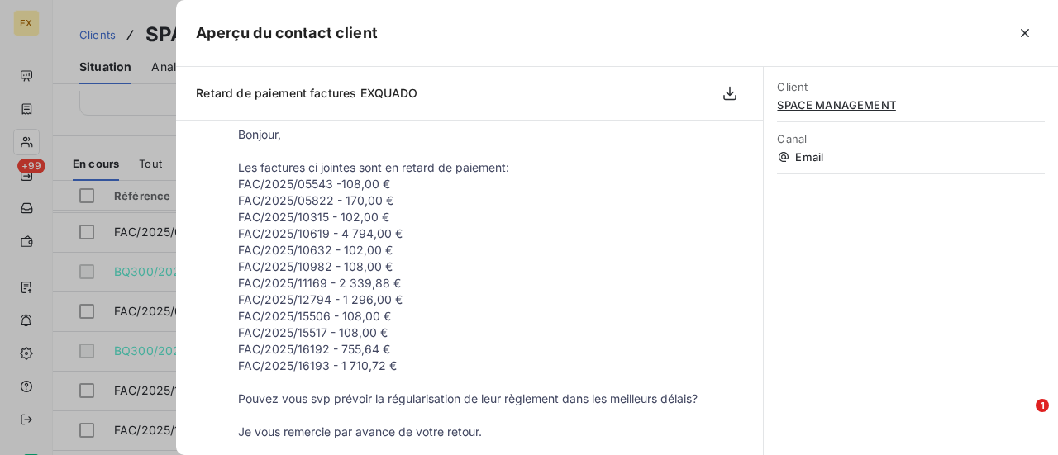
scroll to position [0, 0]
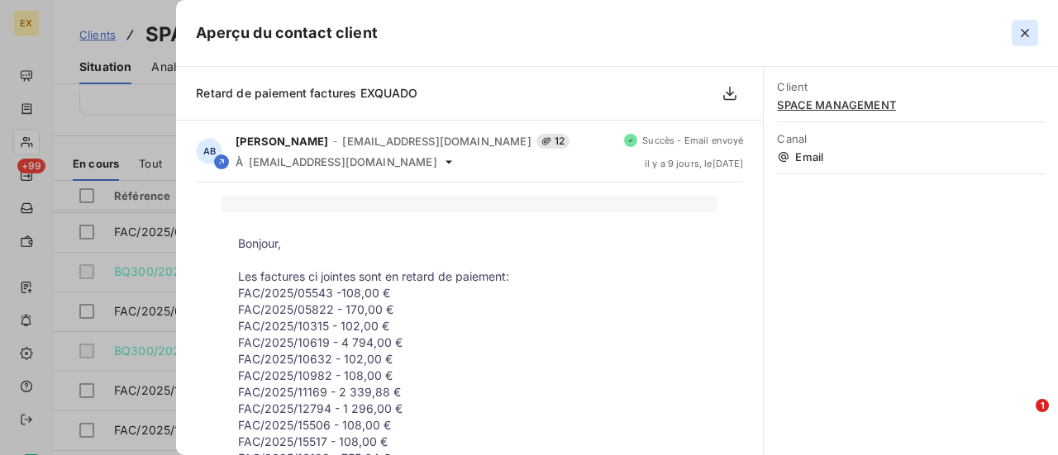
click at [1025, 37] on icon "button" at bounding box center [1024, 33] width 17 height 17
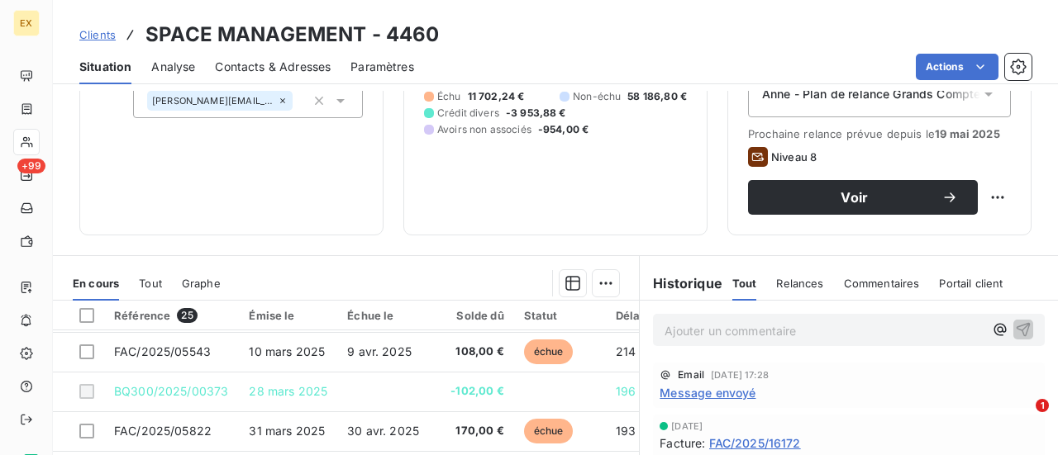
scroll to position [201, 0]
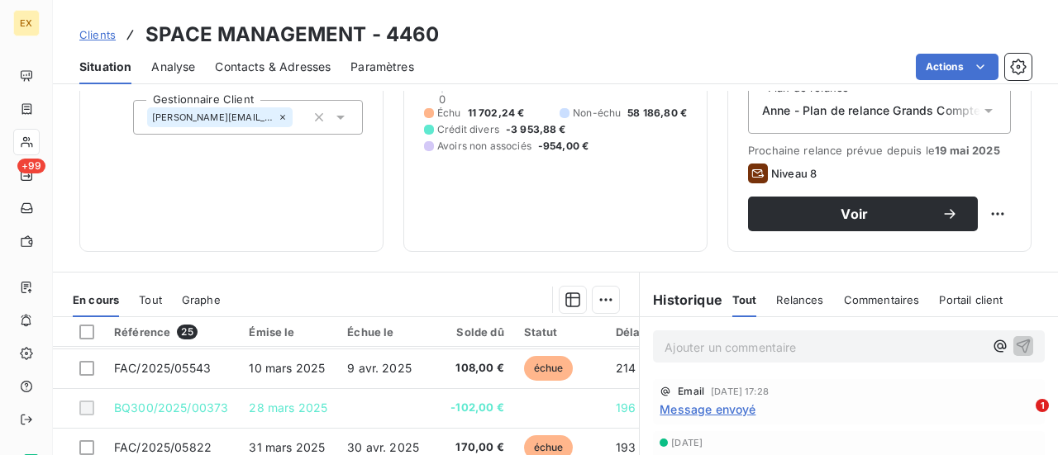
click at [790, 308] on div "Relances" at bounding box center [799, 300] width 47 height 35
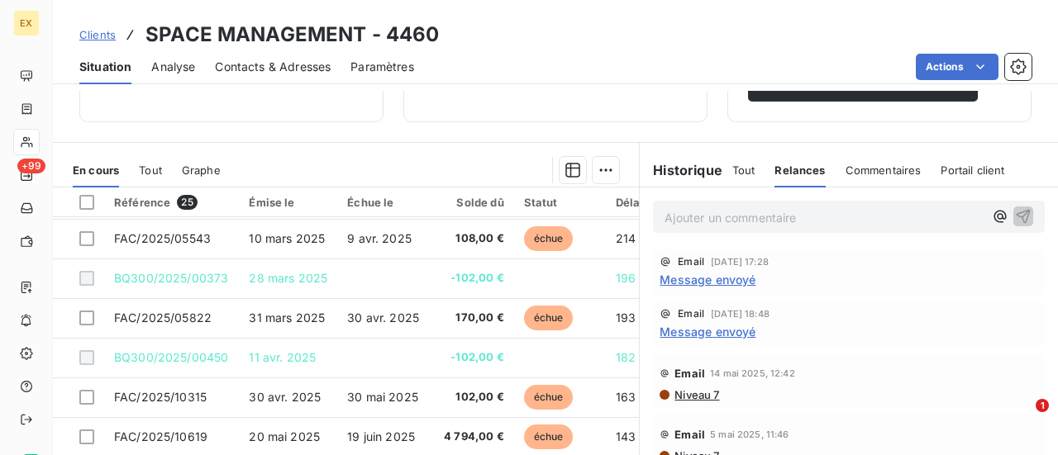
scroll to position [341, 0]
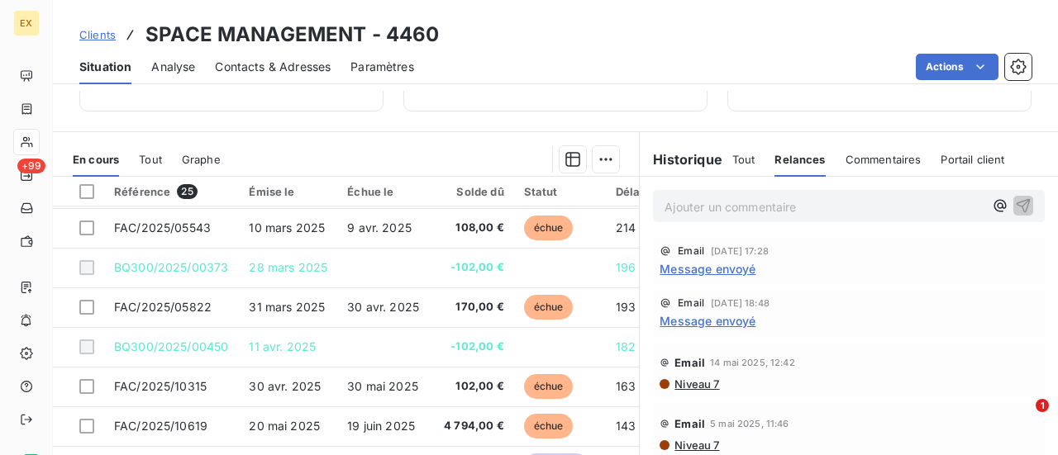
click at [875, 171] on div "Commentaires" at bounding box center [883, 159] width 76 height 35
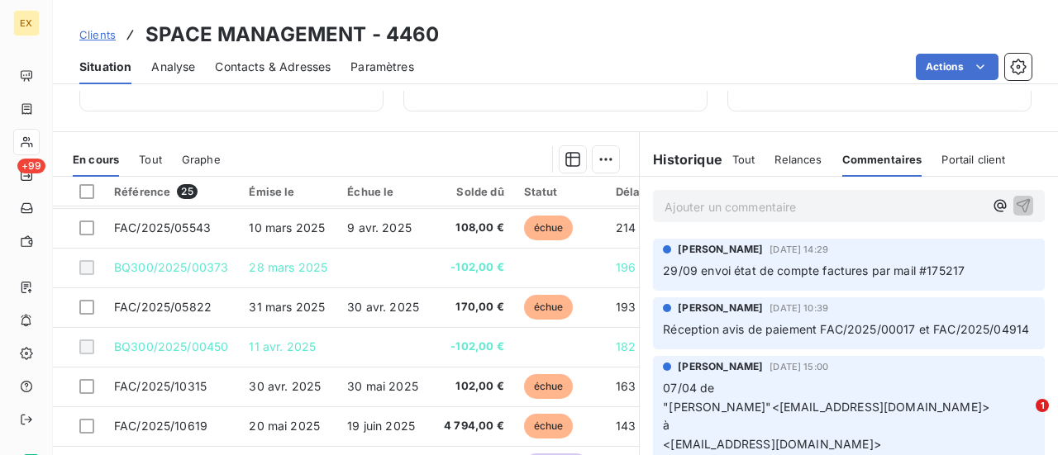
click at [94, 39] on span "Clients" at bounding box center [97, 34] width 36 height 13
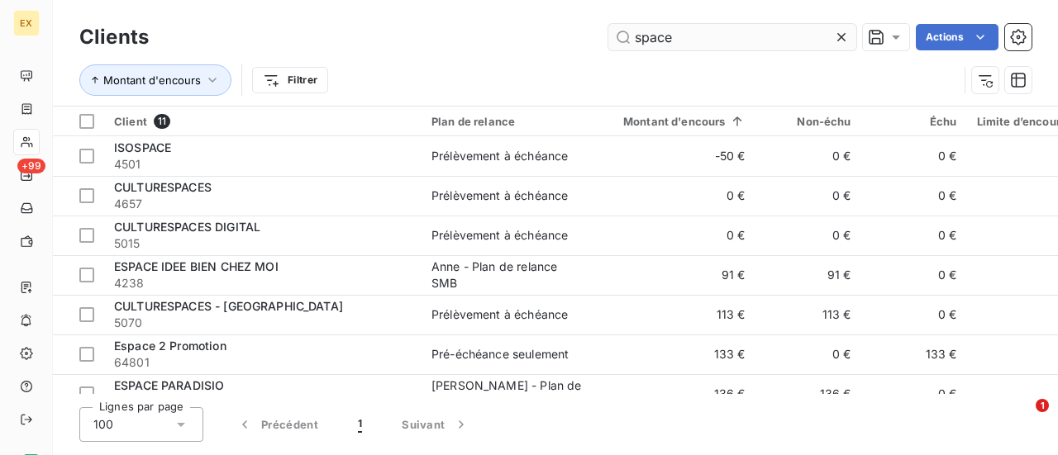
click at [658, 26] on input "space" at bounding box center [732, 37] width 248 height 26
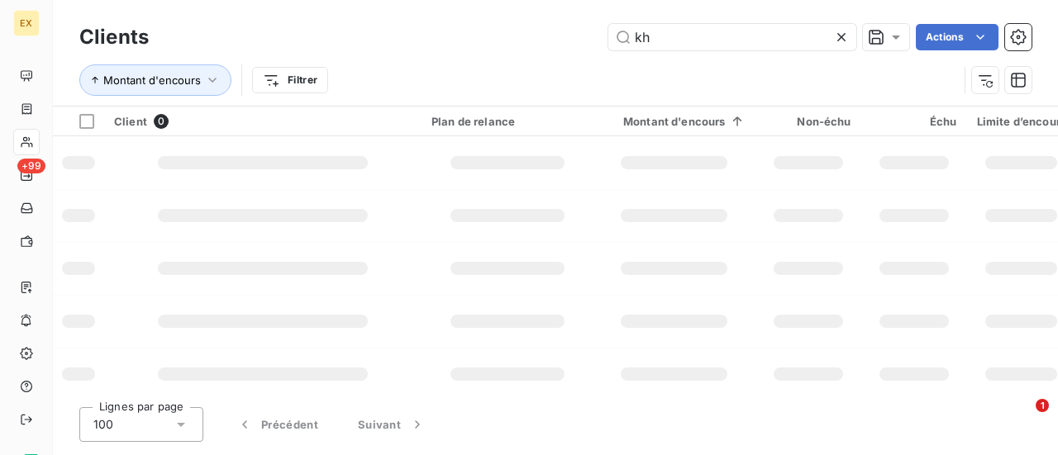
type input "k"
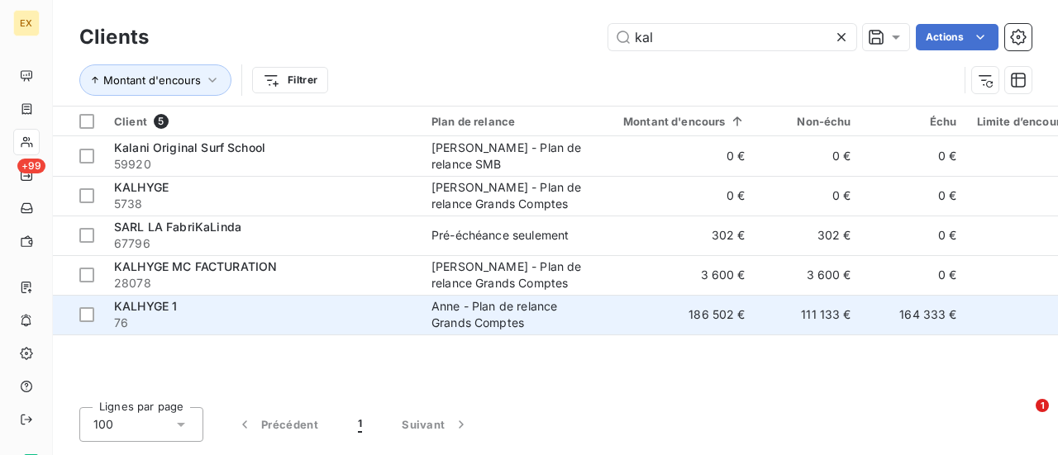
type input "kal"
click at [330, 318] on span "76" at bounding box center [262, 323] width 297 height 17
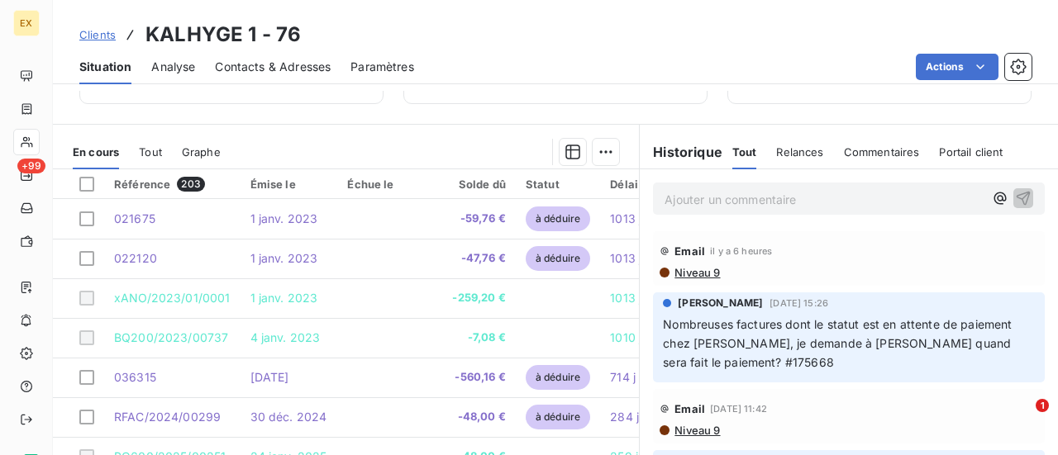
scroll to position [357, 0]
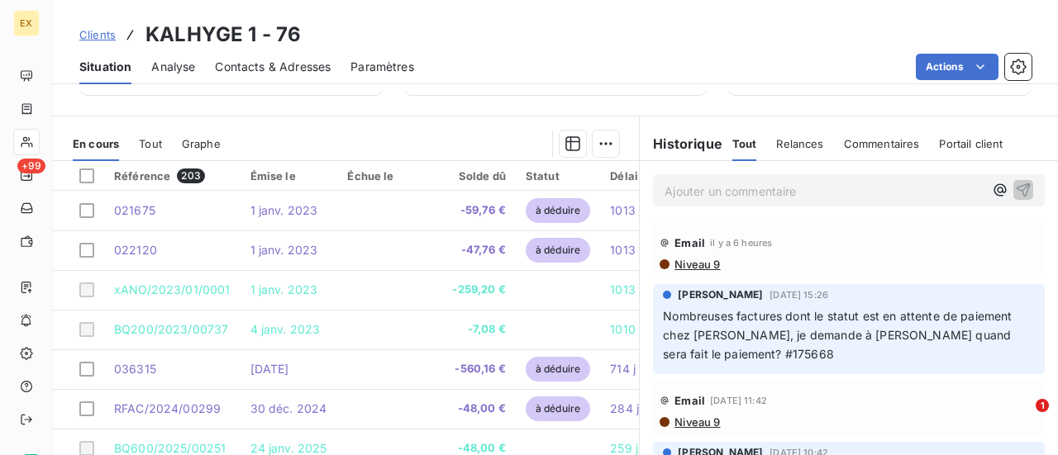
click at [102, 36] on span "Clients" at bounding box center [97, 34] width 36 height 13
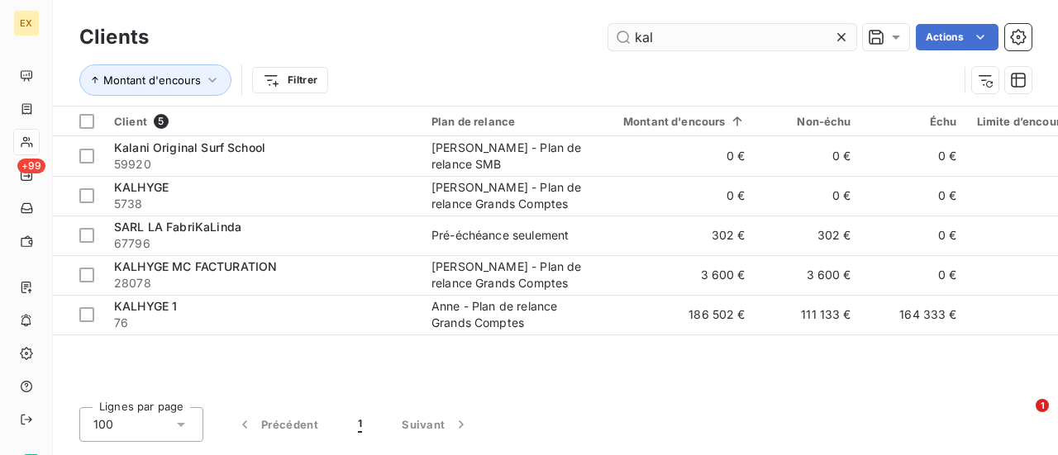
click at [692, 42] on input "kal" at bounding box center [732, 37] width 248 height 26
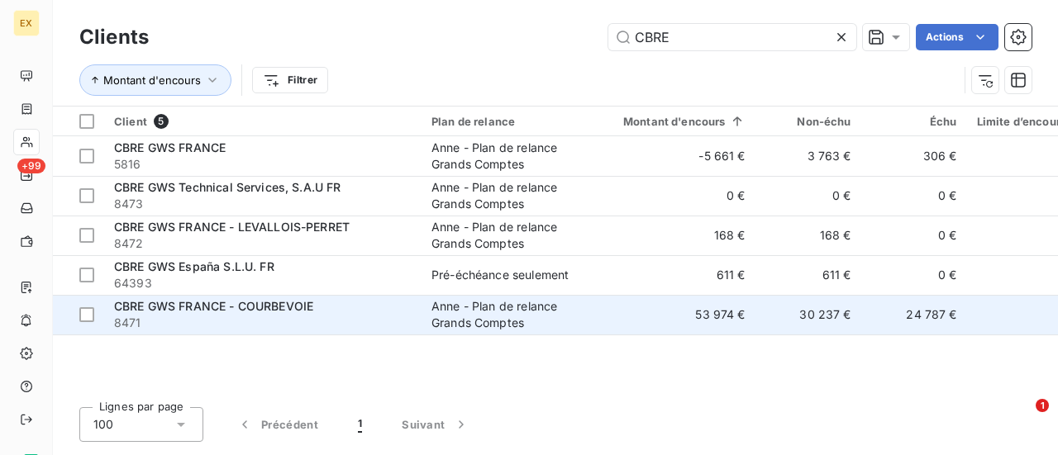
type input "CBRE"
click at [205, 306] on span "CBRE GWS FRANCE - COURBEVOIE" at bounding box center [213, 306] width 199 height 14
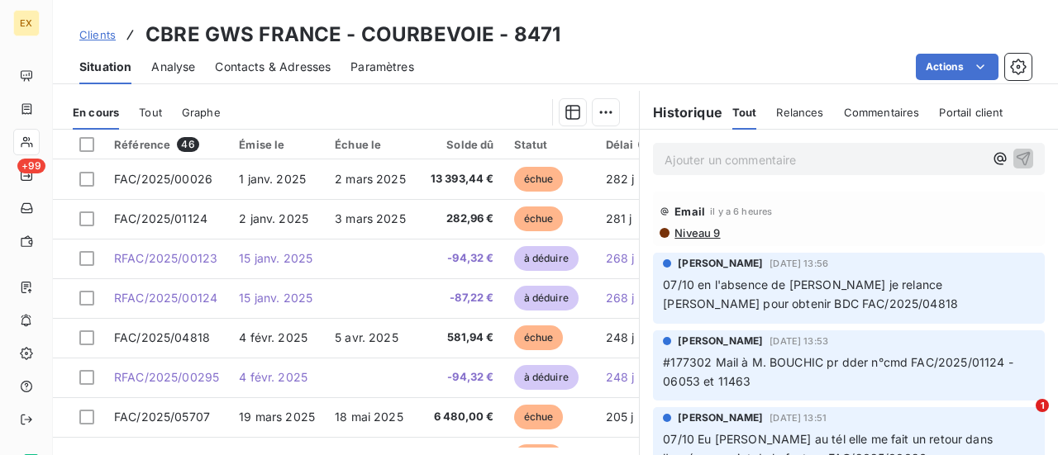
click at [98, 36] on span "Clients" at bounding box center [97, 34] width 36 height 13
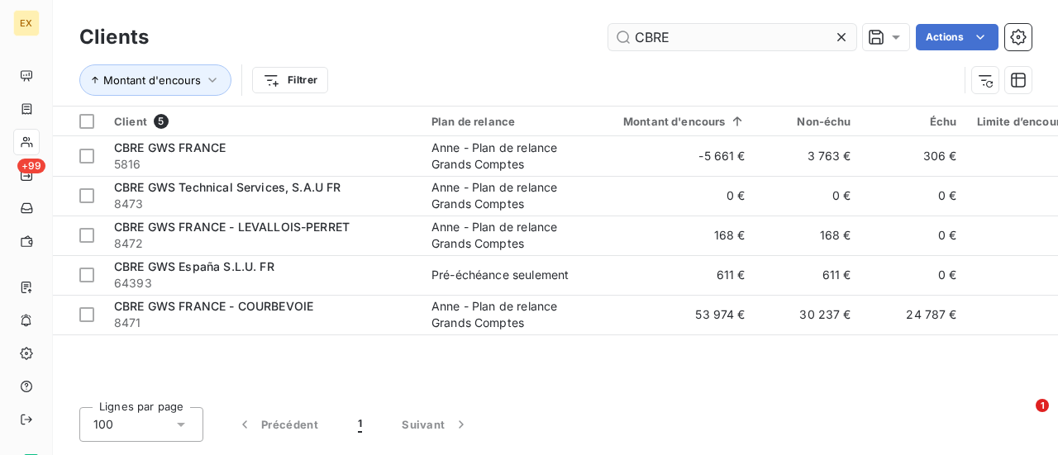
click at [671, 27] on input "CBRE" at bounding box center [732, 37] width 248 height 26
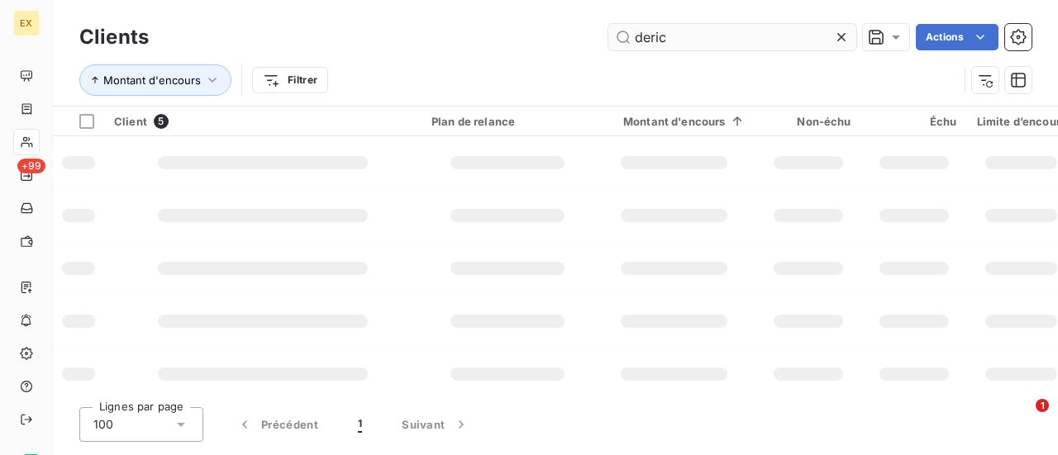
type input "deric"
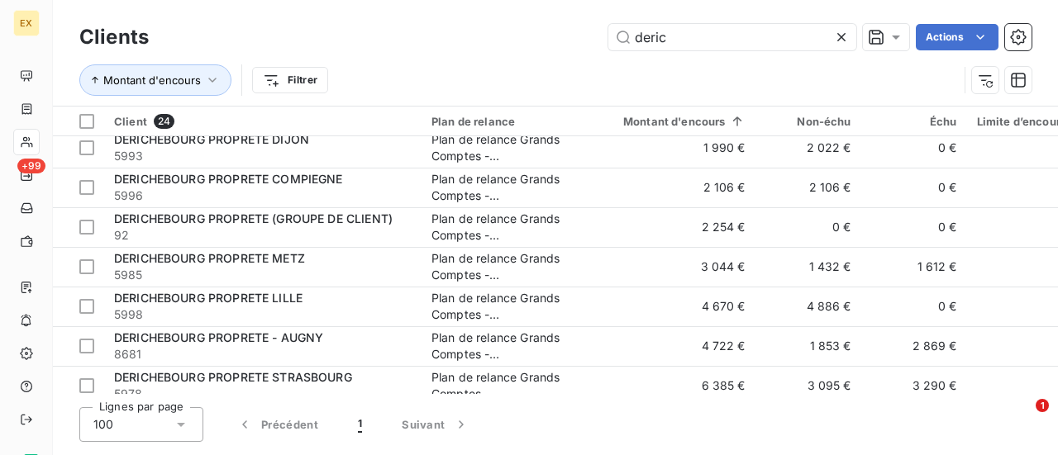
scroll to position [701, 0]
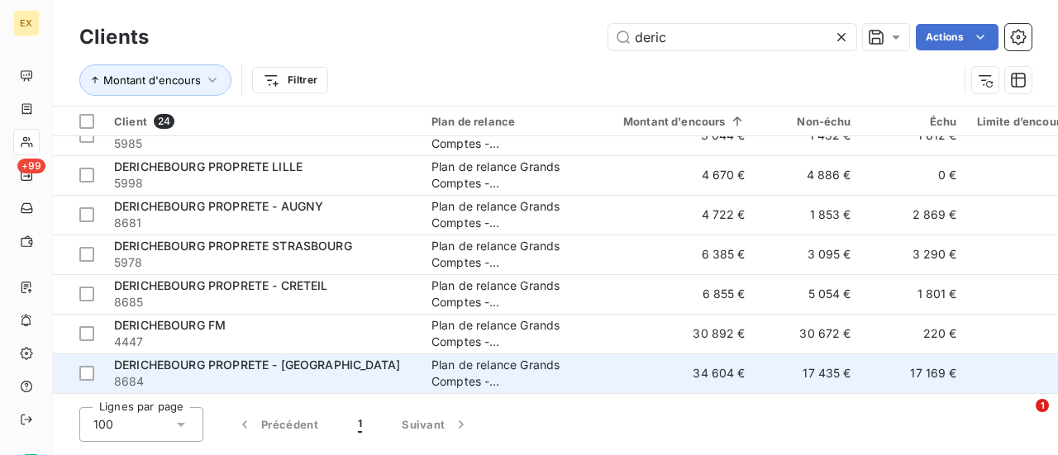
click at [316, 359] on span "DERICHEBOURG PROPRETE - [GEOGRAPHIC_DATA]" at bounding box center [257, 365] width 286 height 14
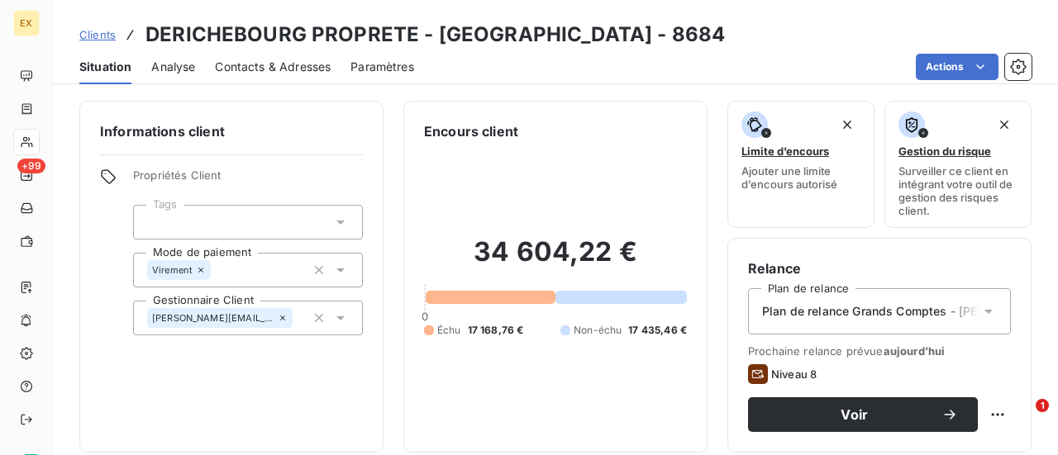
click at [101, 31] on span "Clients" at bounding box center [97, 34] width 36 height 13
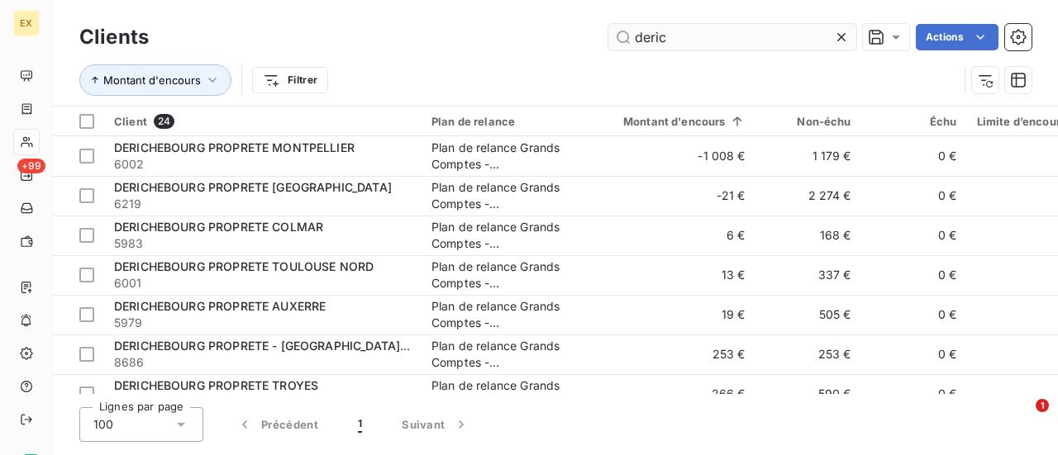
click at [666, 49] on input "deric" at bounding box center [732, 37] width 248 height 26
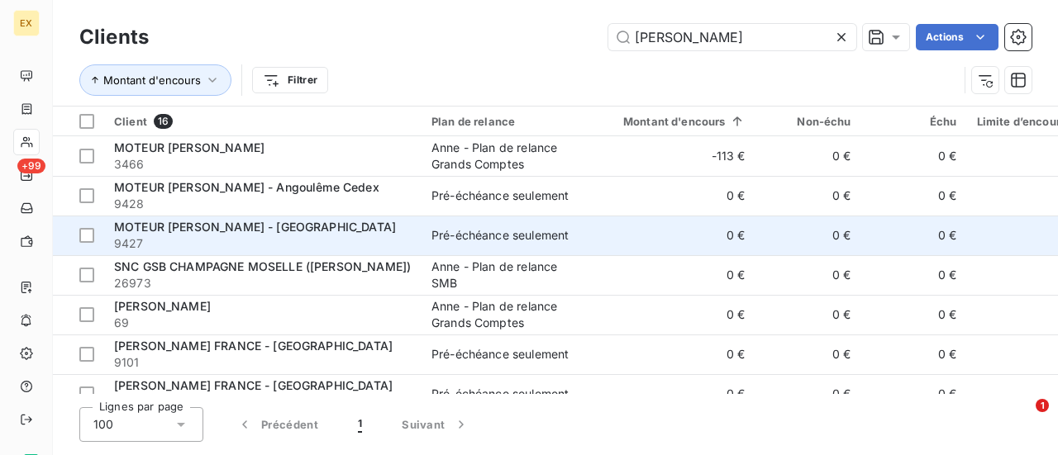
scroll to position [383, 0]
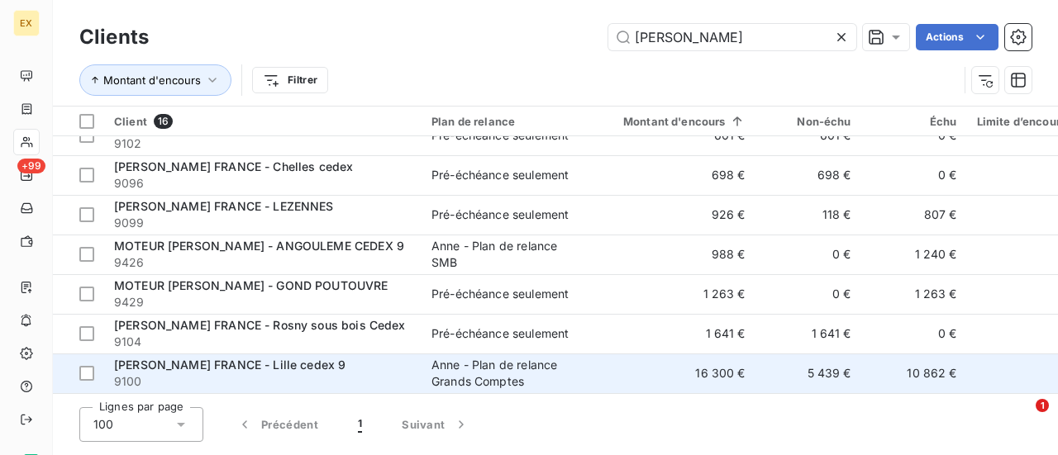
type input "[PERSON_NAME]"
click at [541, 368] on div "Anne - Plan de relance Grands Comptes" at bounding box center [507, 373] width 152 height 33
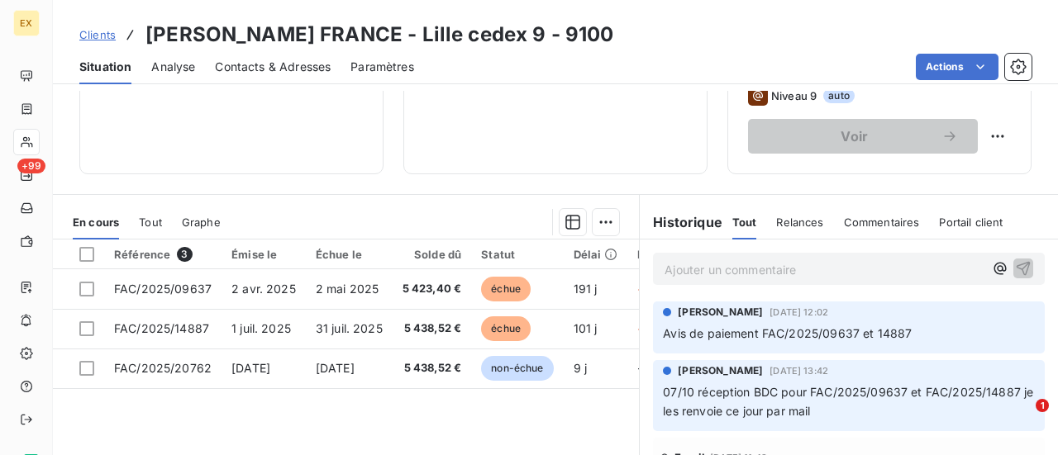
scroll to position [281, 0]
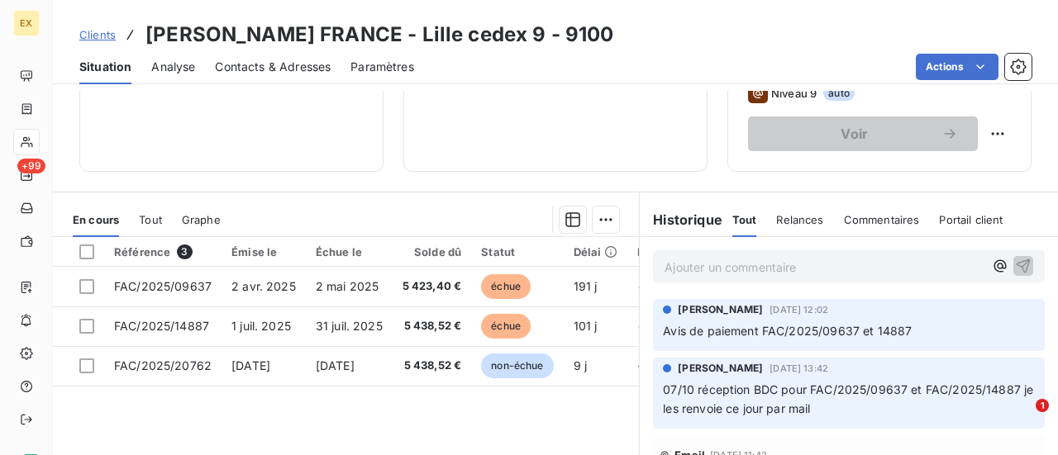
click at [790, 220] on span "Relances" at bounding box center [799, 219] width 47 height 13
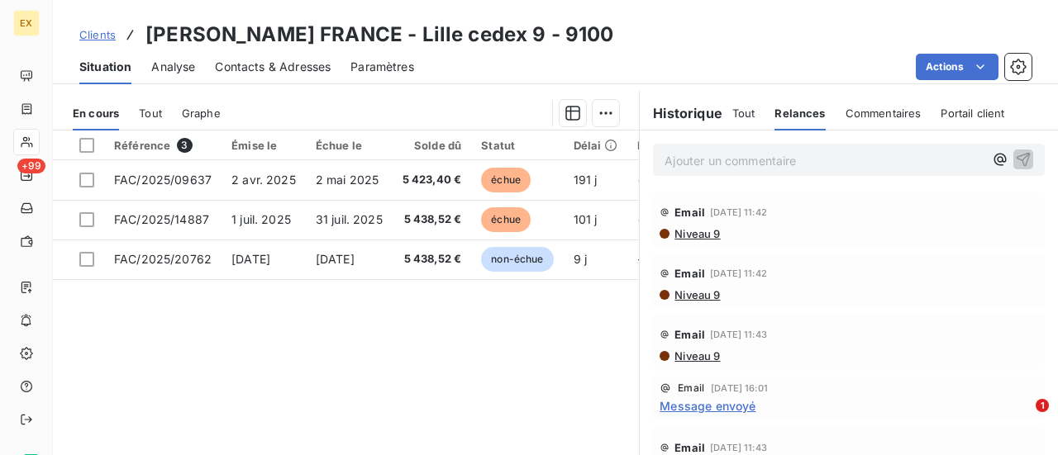
scroll to position [429, 0]
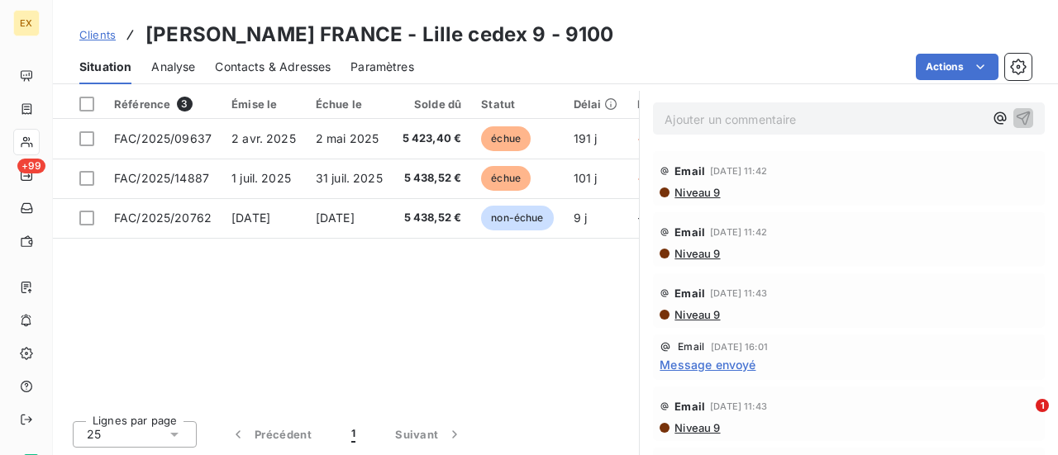
click at [707, 361] on span "Message envoyé" at bounding box center [707, 364] width 96 height 17
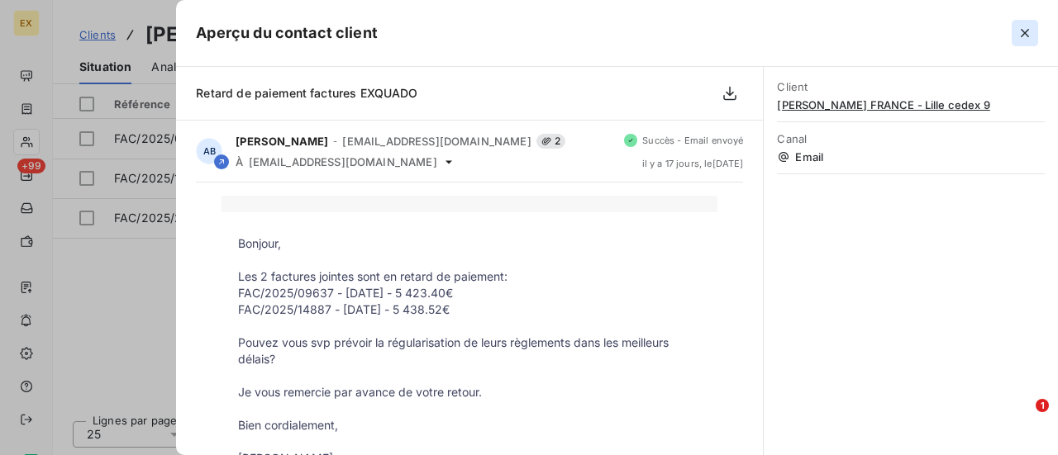
click at [1026, 34] on icon "button" at bounding box center [1025, 33] width 8 height 8
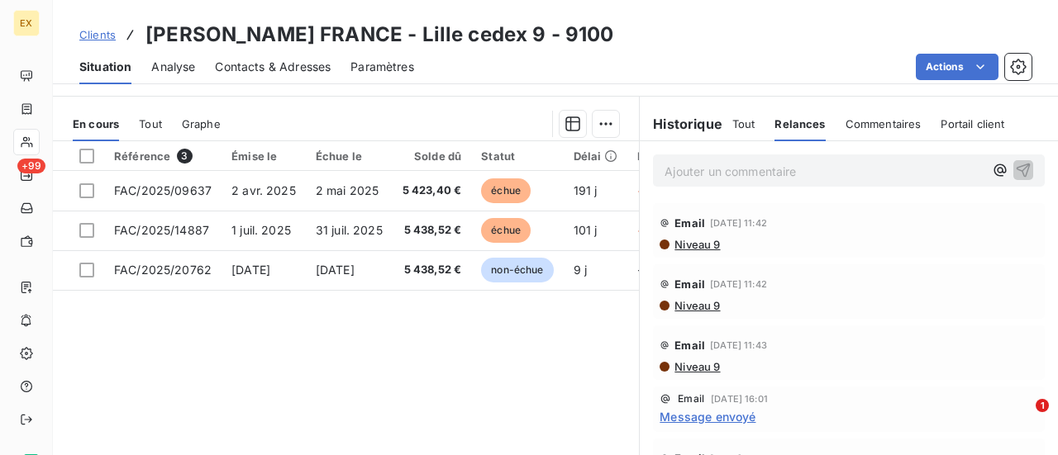
scroll to position [378, 0]
click at [864, 131] on div "Commentaires" at bounding box center [883, 123] width 76 height 35
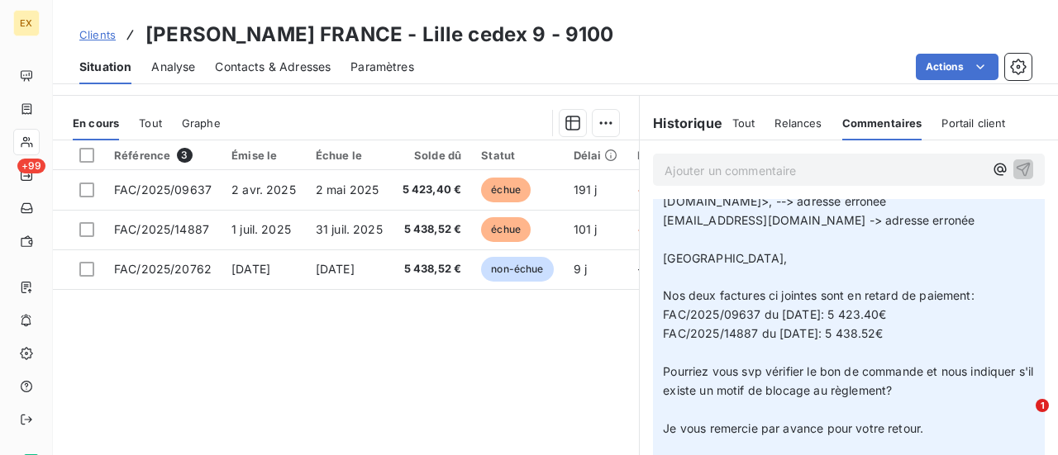
scroll to position [0, 0]
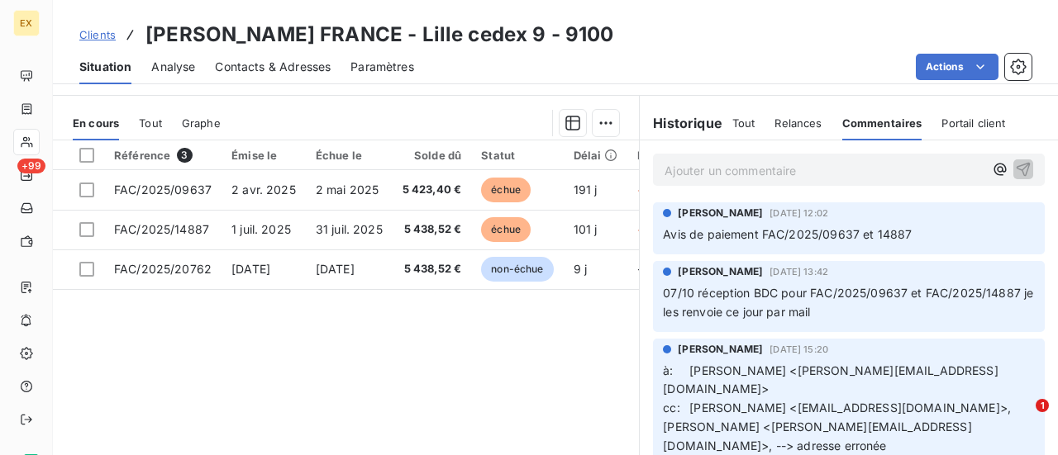
click at [90, 33] on span "Clients" at bounding box center [97, 34] width 36 height 13
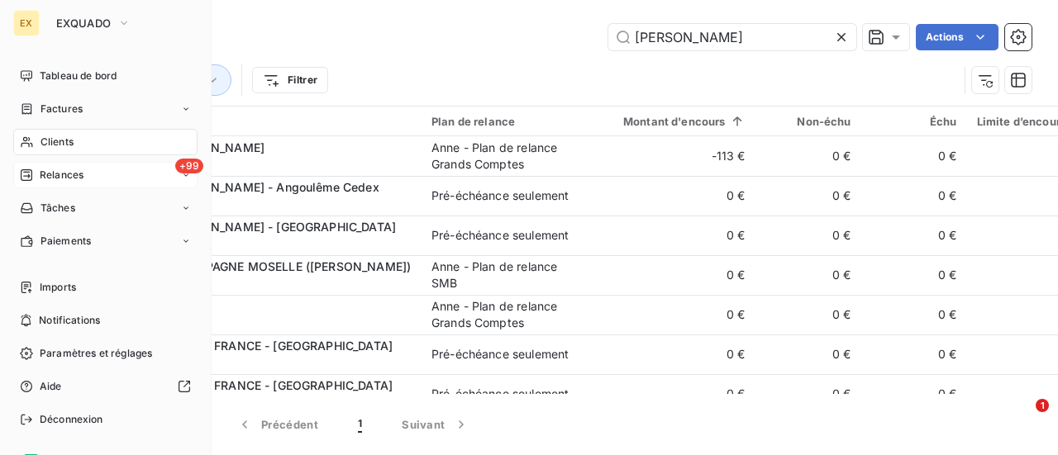
click at [61, 172] on span "Relances" at bounding box center [62, 175] width 44 height 15
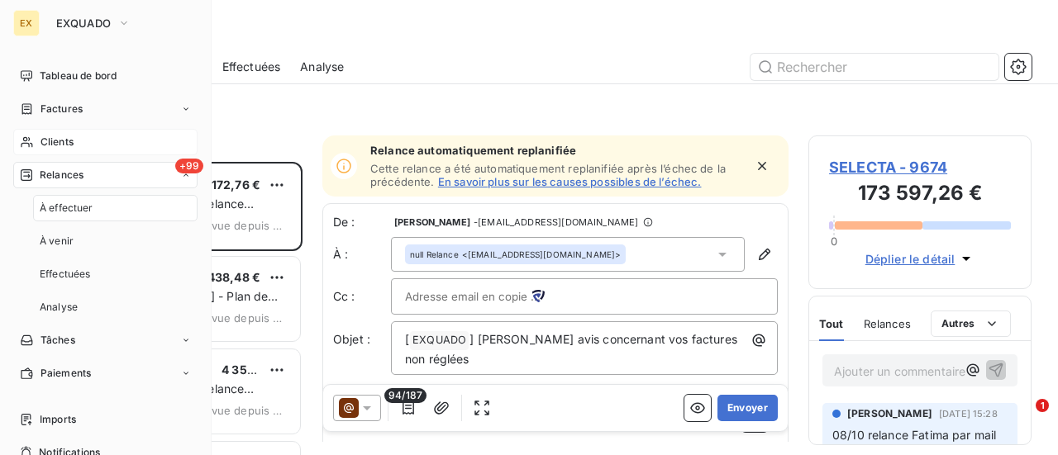
click at [94, 211] on div "À effectuer" at bounding box center [115, 208] width 164 height 26
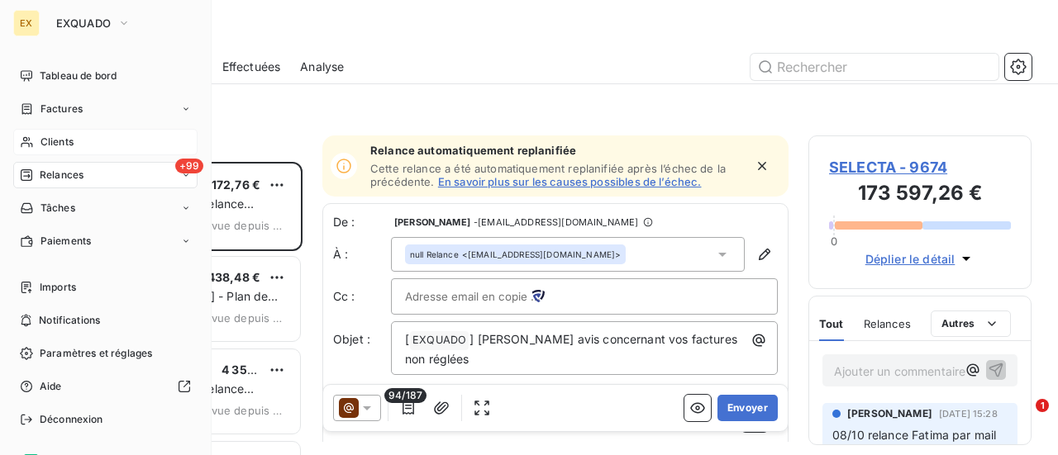
click at [73, 62] on div "EX EXQUADO Tableau de bord Factures Clients +99 Relances Tâches Paiements Impor…" at bounding box center [106, 227] width 212 height 455
click at [81, 78] on span "Tableau de bord" at bounding box center [78, 76] width 77 height 15
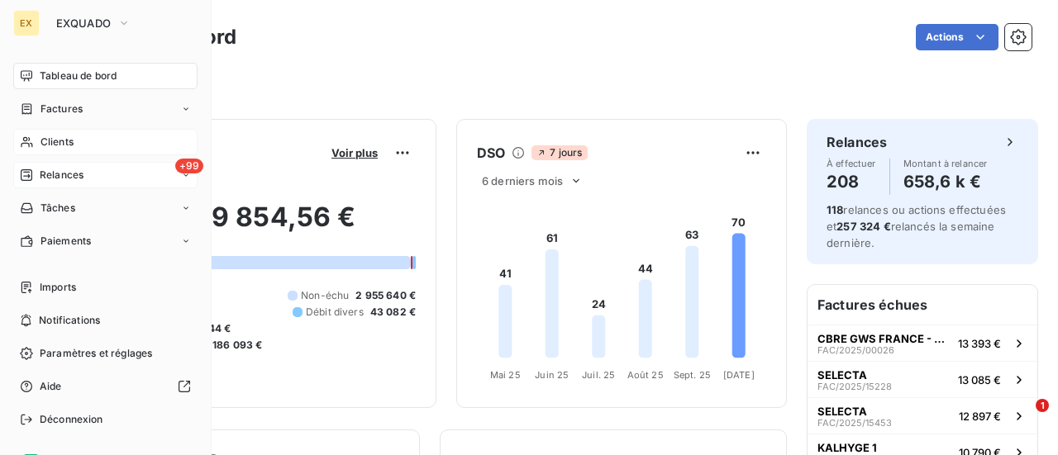
click at [89, 173] on div "+99 Relances" at bounding box center [105, 175] width 184 height 26
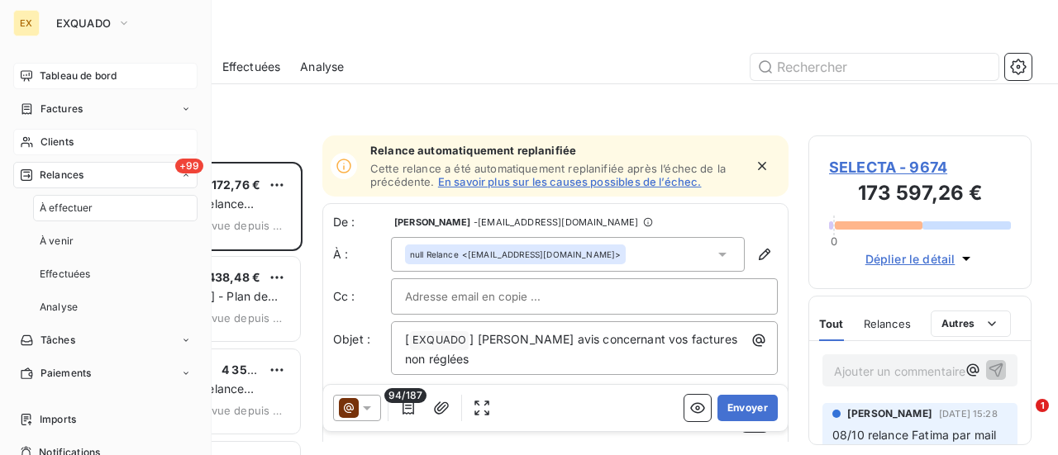
scroll to position [281, 210]
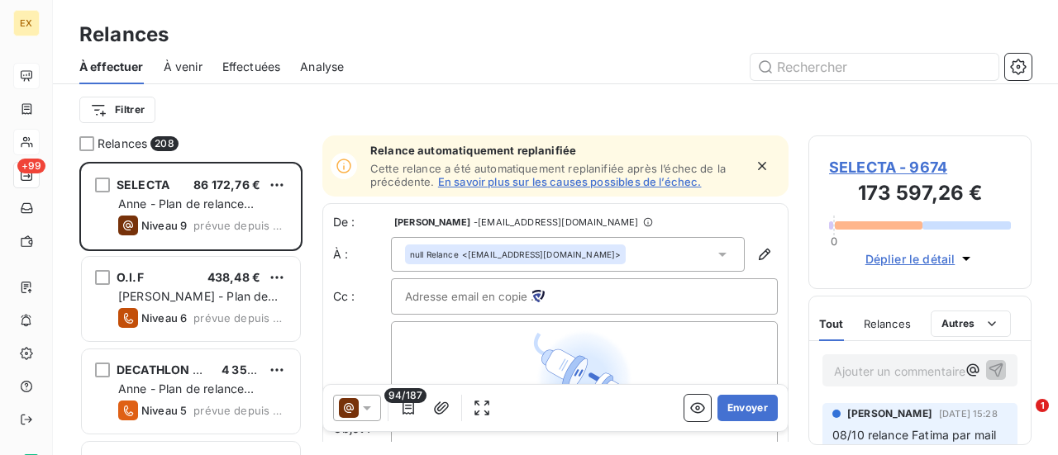
click at [901, 158] on span "SELECTA - 9674" at bounding box center [920, 167] width 182 height 22
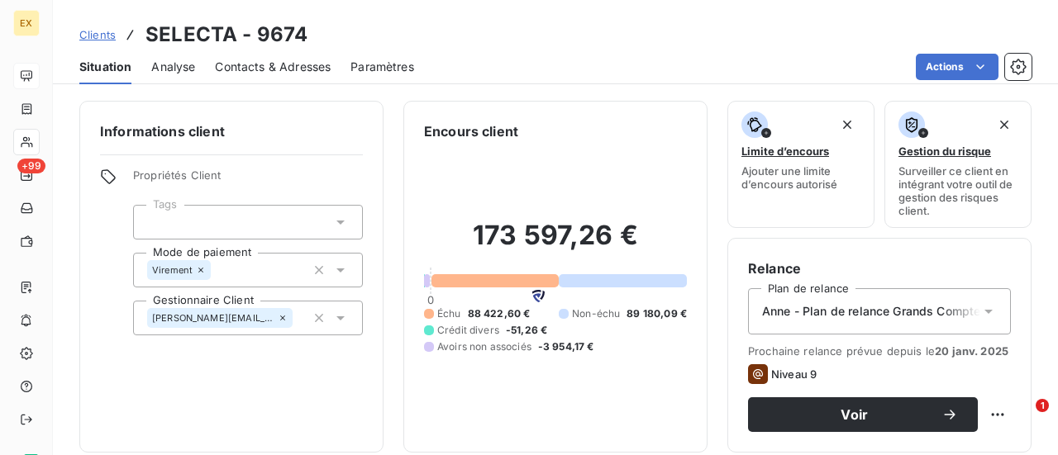
click at [237, 59] on span "Contacts & Adresses" at bounding box center [273, 67] width 116 height 17
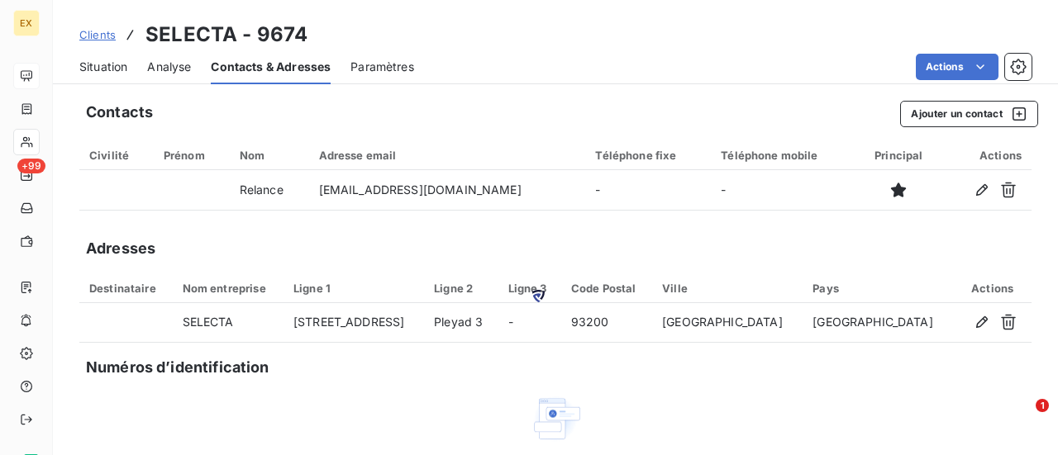
click at [169, 83] on div "Analyse" at bounding box center [169, 67] width 44 height 35
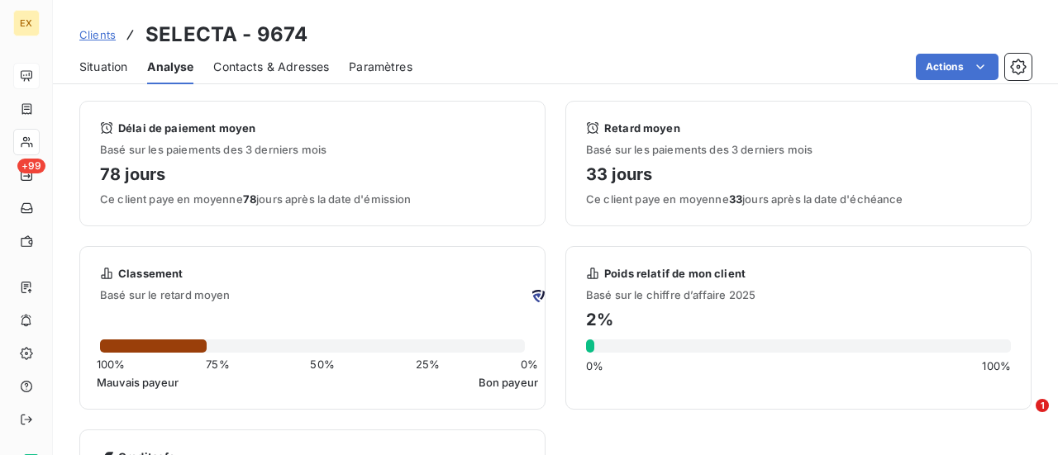
click at [246, 65] on span "Contacts & Adresses" at bounding box center [271, 67] width 116 height 17
